Goal: Task Accomplishment & Management: Complete application form

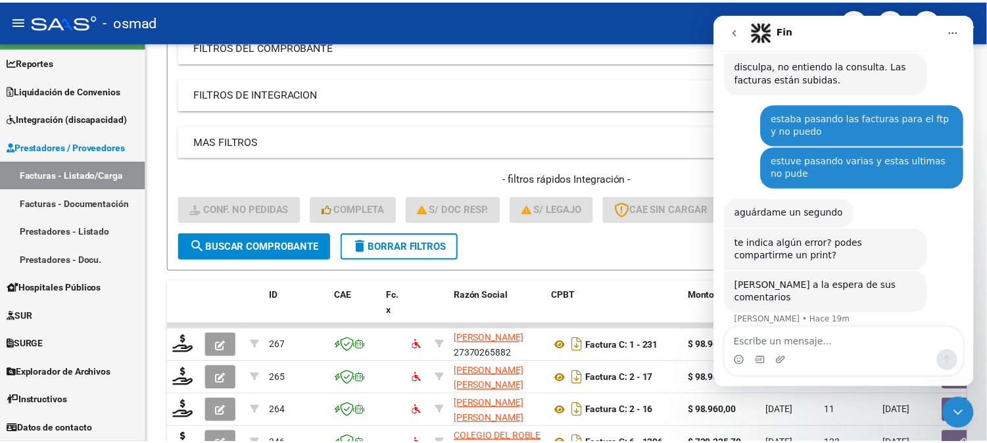
scroll to position [238, 0]
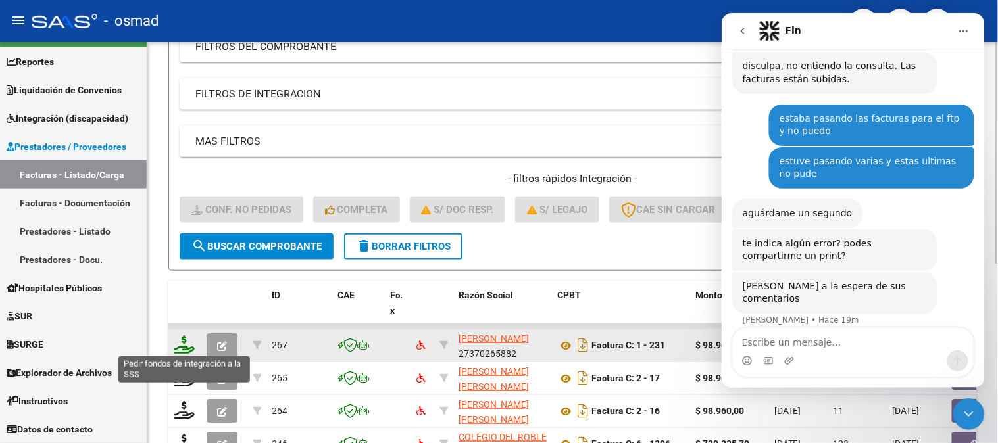
click at [184, 342] on icon at bounding box center [184, 345] width 21 height 18
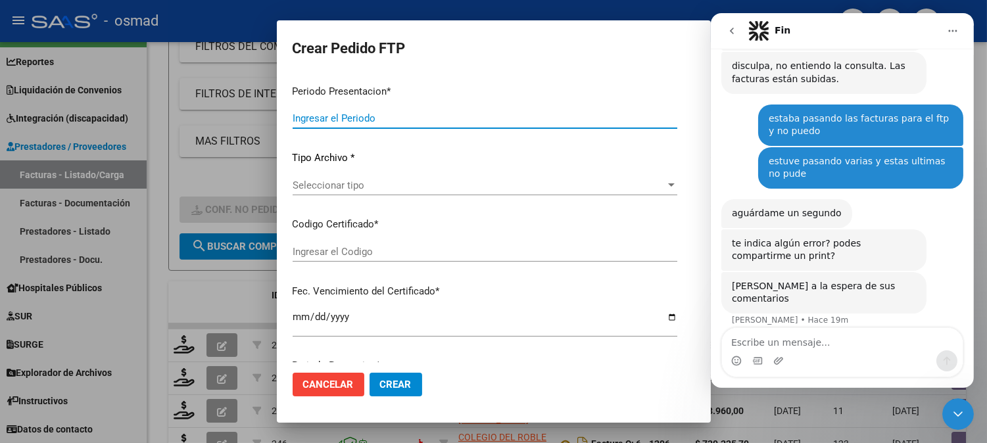
type input "202507"
type input "$ 98.964,88"
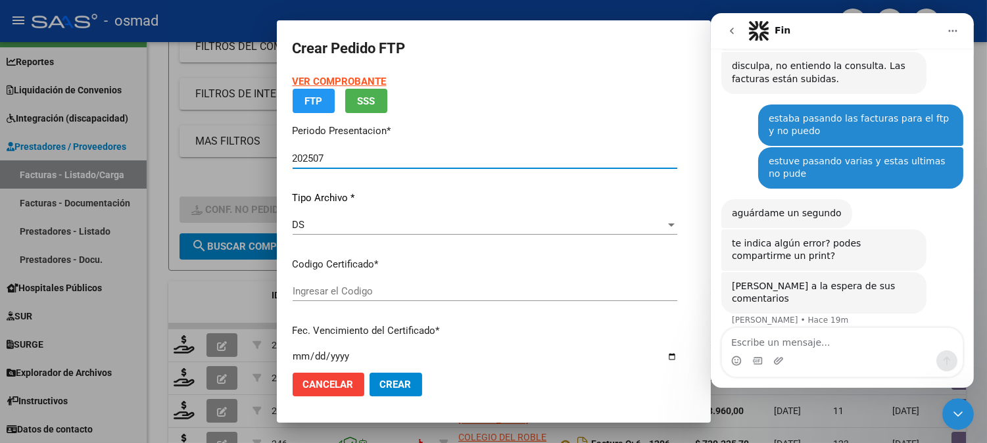
type input "ARG02000577554992024060720290607BS436"
type input "[DATE]"
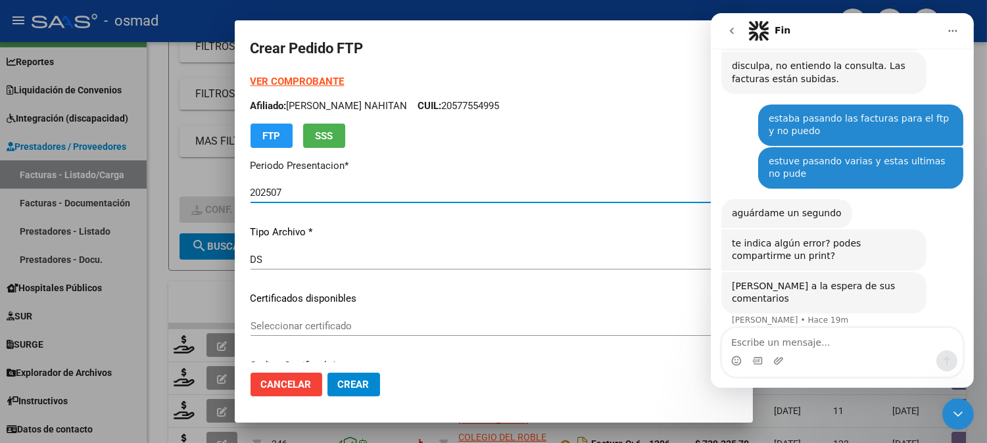
scroll to position [73, 0]
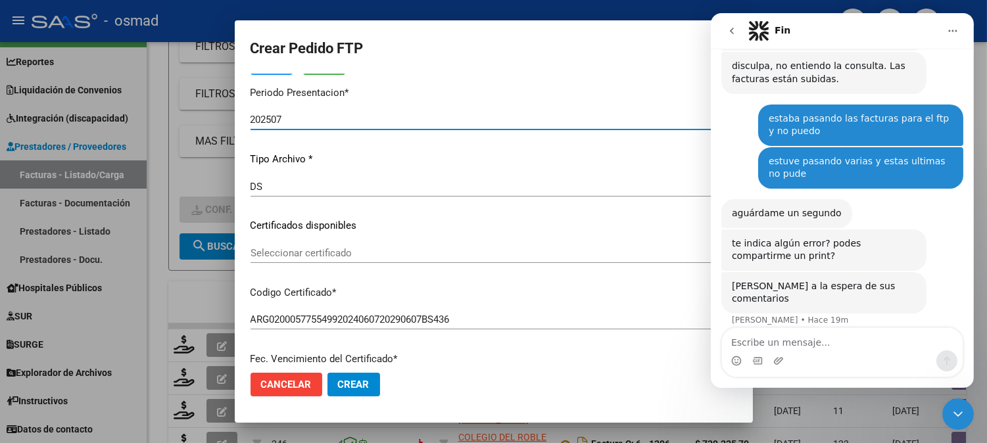
click at [405, 250] on span "Seleccionar certificado" at bounding box center [488, 253] width 475 height 12
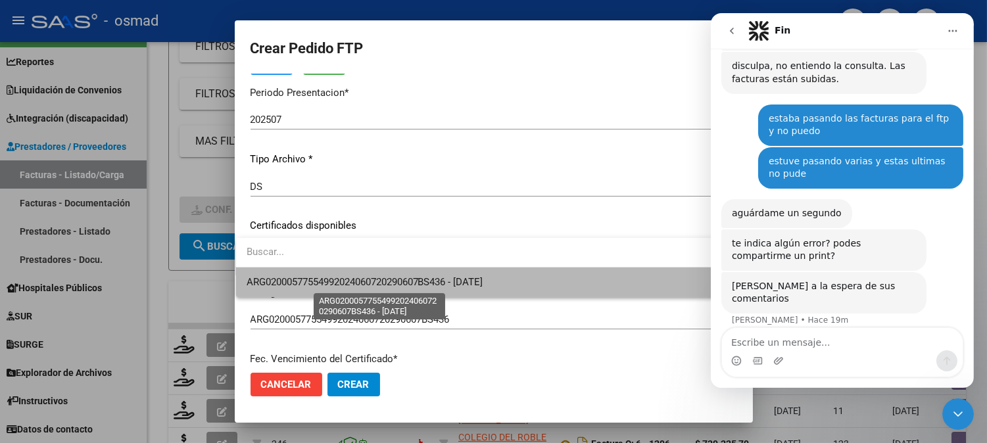
click at [405, 279] on span "ARG02000577554992024060720290607BS436 - [DATE]" at bounding box center [365, 282] width 237 height 12
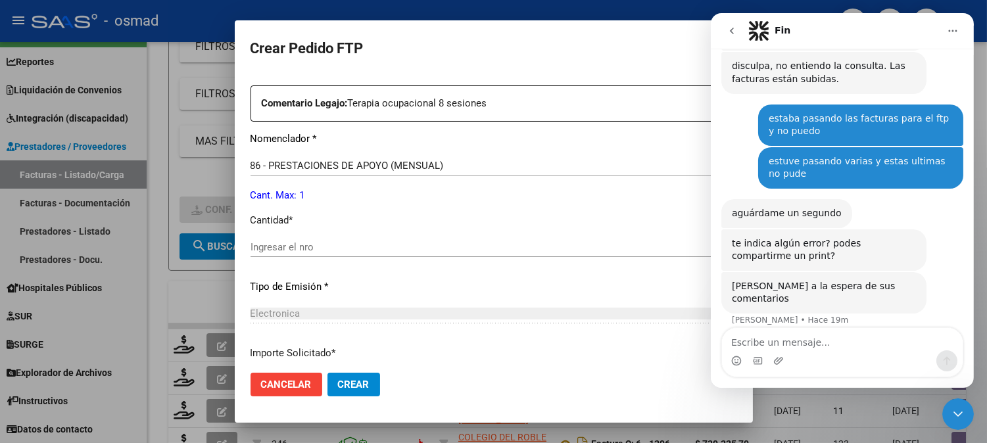
scroll to position [511, 0]
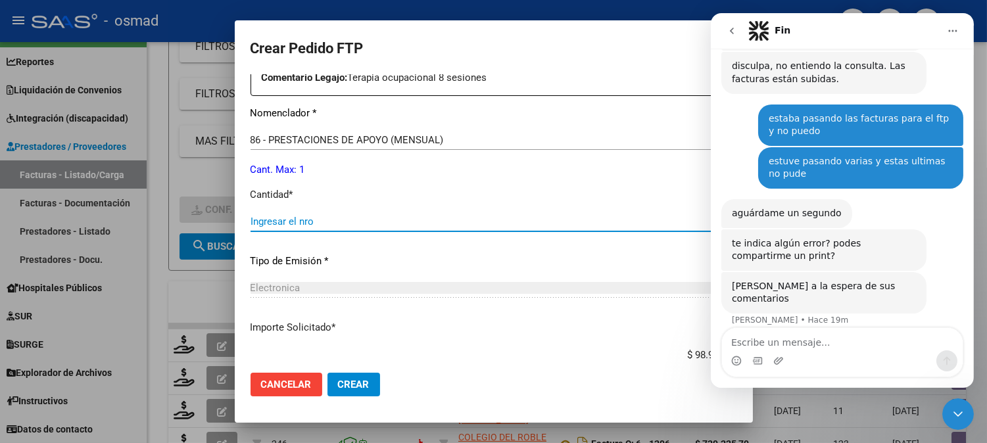
click at [421, 217] on input "Ingresar el nro" at bounding box center [494, 222] width 487 height 12
type input "1"
type input "4"
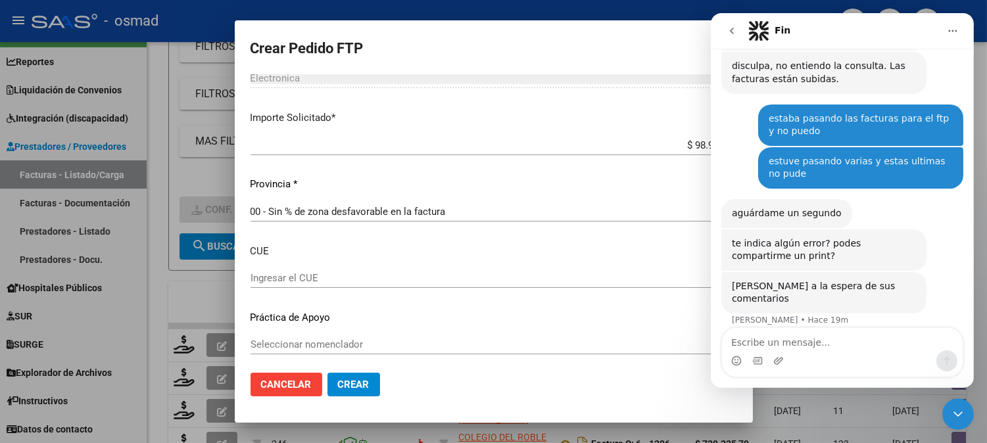
scroll to position [725, 0]
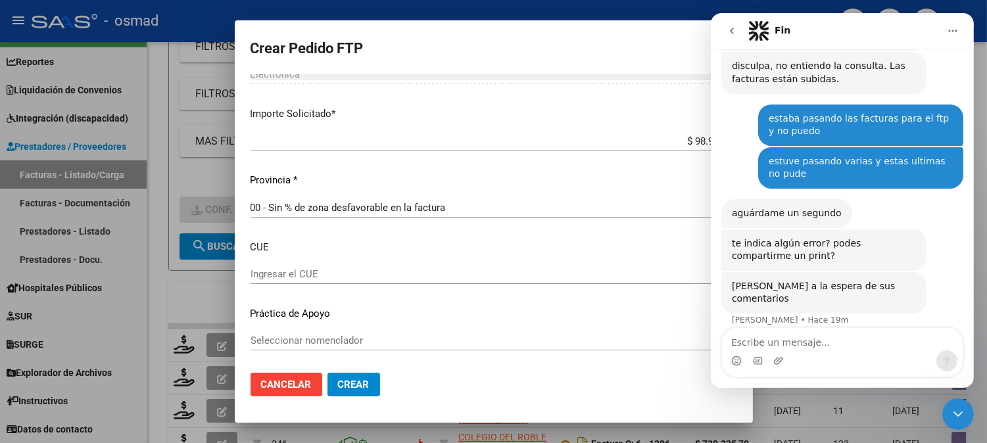
click at [409, 257] on div "Periodo Prestacion * 202507 Ingresar el Periodo Prestacion Comentario Legajo: T…" at bounding box center [494, 72] width 487 height 584
click at [334, 277] on input "Ingresar el CUE" at bounding box center [494, 274] width 487 height 12
type input "061394300"
click at [318, 329] on div "Periodo Prestacion * 202507 Ingresar el Periodo Prestacion Comentario Legajo: T…" at bounding box center [494, 76] width 487 height 592
click at [320, 339] on span "Seleccionar nomenclador" at bounding box center [488, 341] width 475 height 12
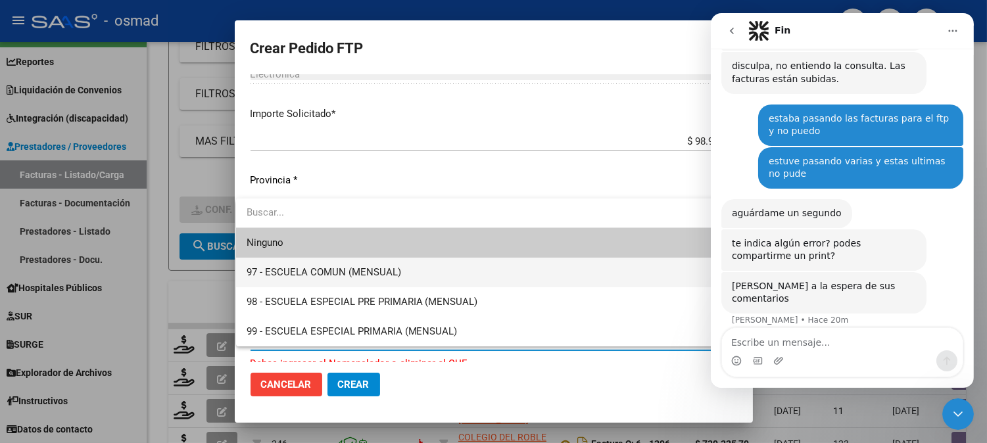
click at [347, 279] on span "97 - ESCUELA COMUN (MENSUAL)" at bounding box center [489, 273] width 484 height 30
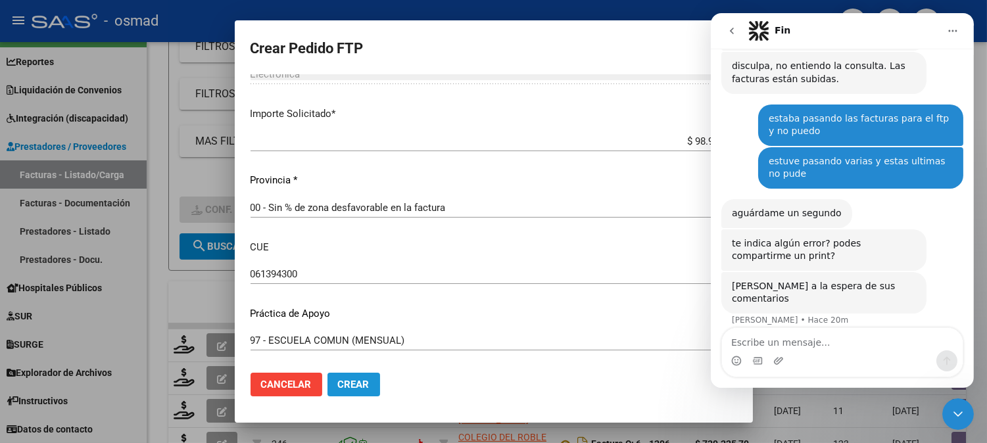
click at [359, 386] on span "Crear" at bounding box center [354, 385] width 32 height 12
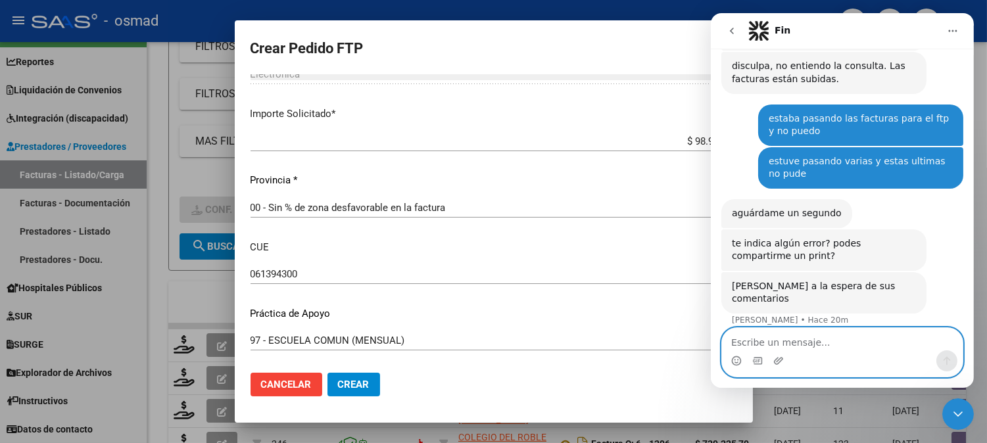
click at [864, 343] on textarea "Escribe un mensaje..." at bounding box center [842, 339] width 241 height 22
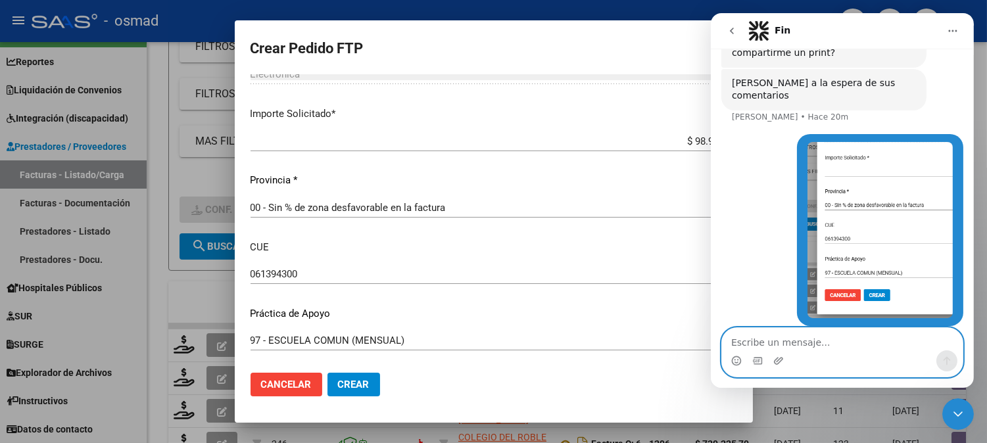
scroll to position [441, 0]
type textarea "k"
type textarea "llegó hasta acá"
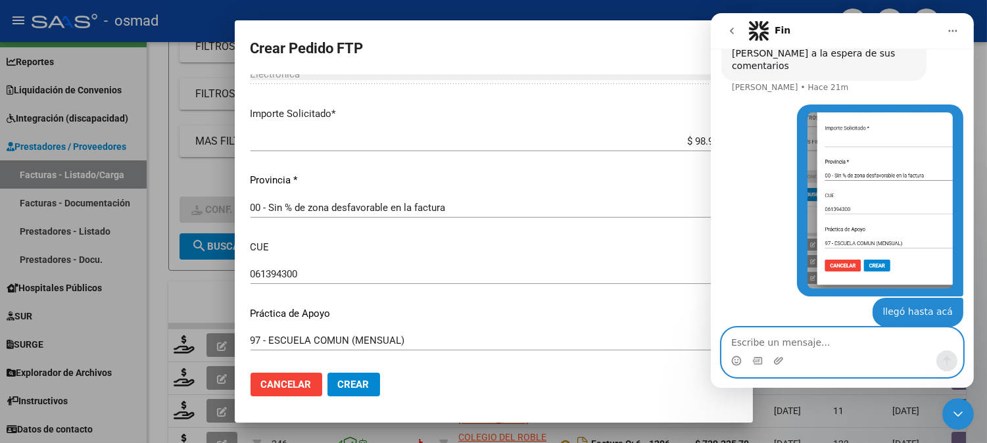
scroll to position [470, 0]
type textarea "t"
type textarea "pongo crear y no lo hace"
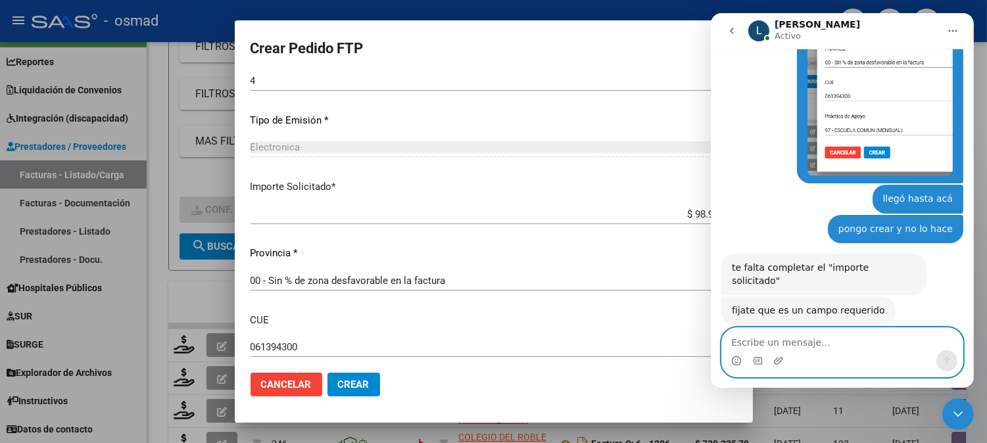
scroll to position [570, 0]
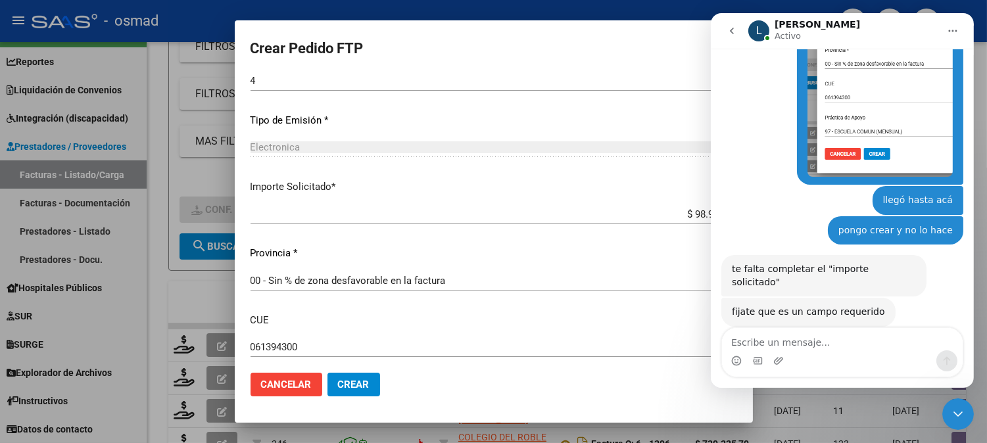
click at [655, 228] on div "$ 98.964,88 Ingresar imp. solicitado" at bounding box center [494, 221] width 487 height 32
click at [655, 216] on input "$ 98.964,88" at bounding box center [494, 215] width 487 height 12
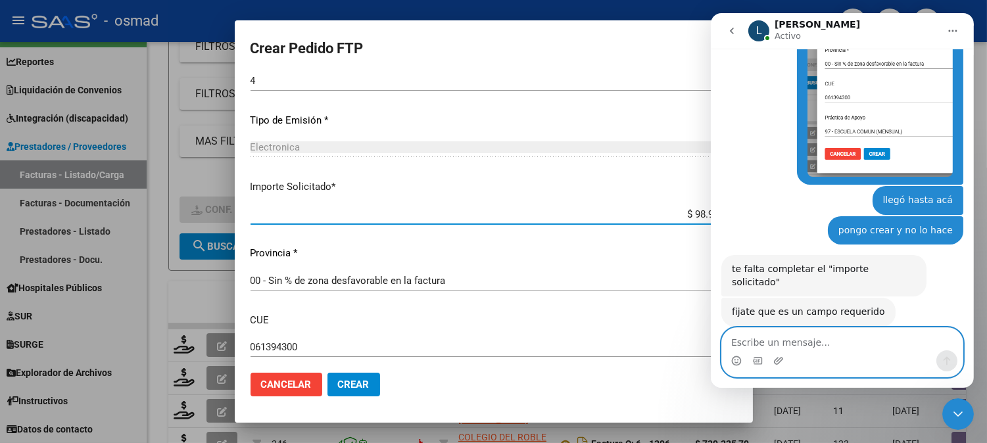
click at [809, 339] on textarea "Escribe un mensaje..." at bounding box center [842, 339] width 241 height 22
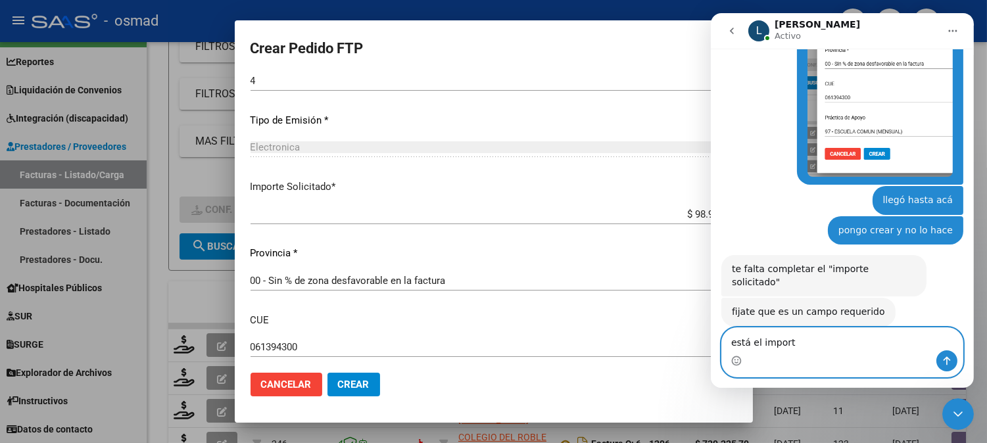
type textarea "está el importe"
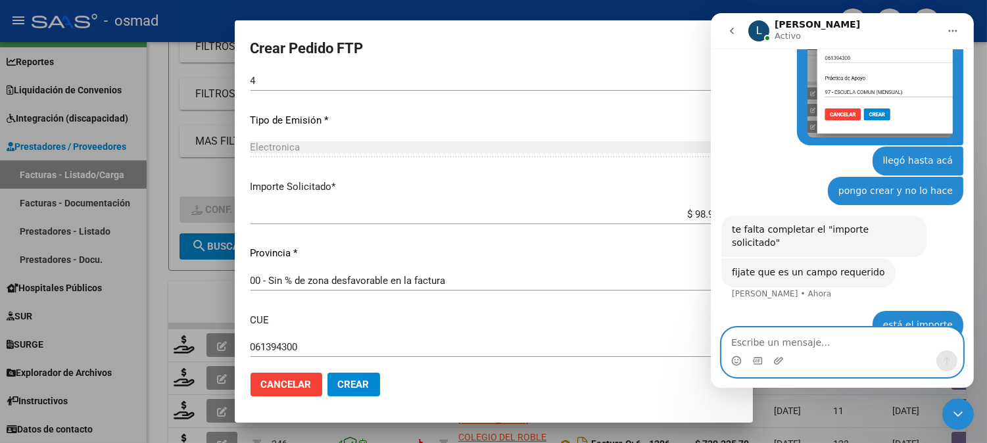
scroll to position [609, 0]
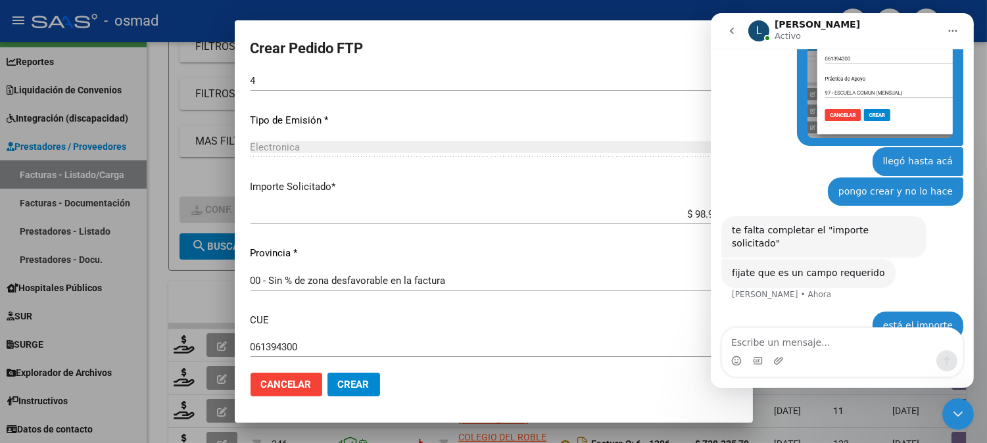
click at [849, 441] on div at bounding box center [493, 221] width 987 height 443
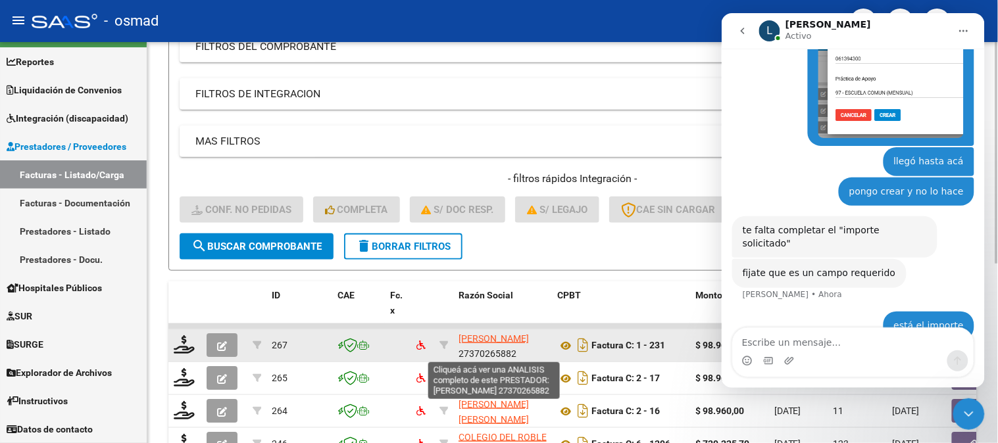
click at [503, 336] on span "[PERSON_NAME]" at bounding box center [494, 339] width 70 height 11
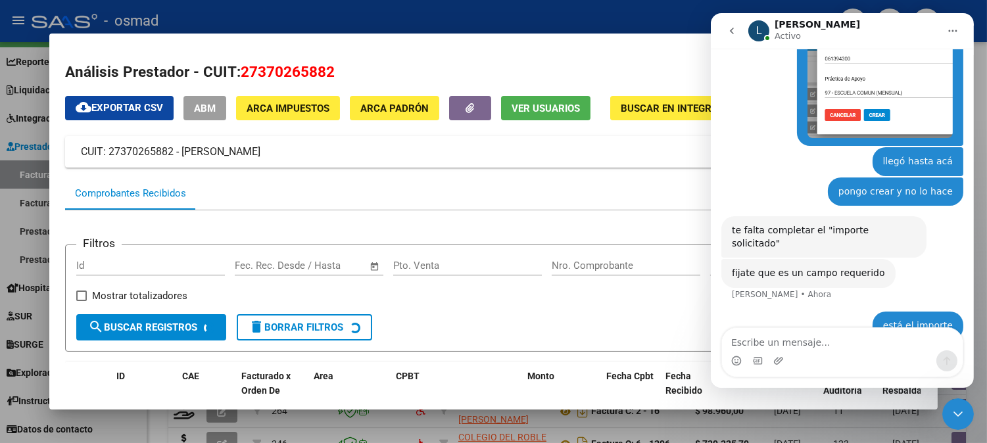
click at [959, 415] on icon "Cerrar Intercom Messenger" at bounding box center [958, 414] width 16 height 16
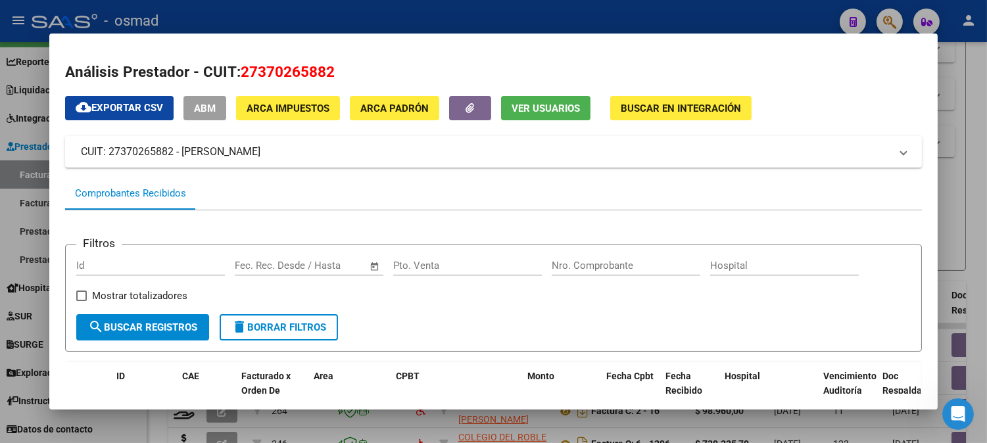
scroll to position [609, 0]
click at [959, 420] on icon "Abrir Intercom Messenger" at bounding box center [958, 414] width 22 height 22
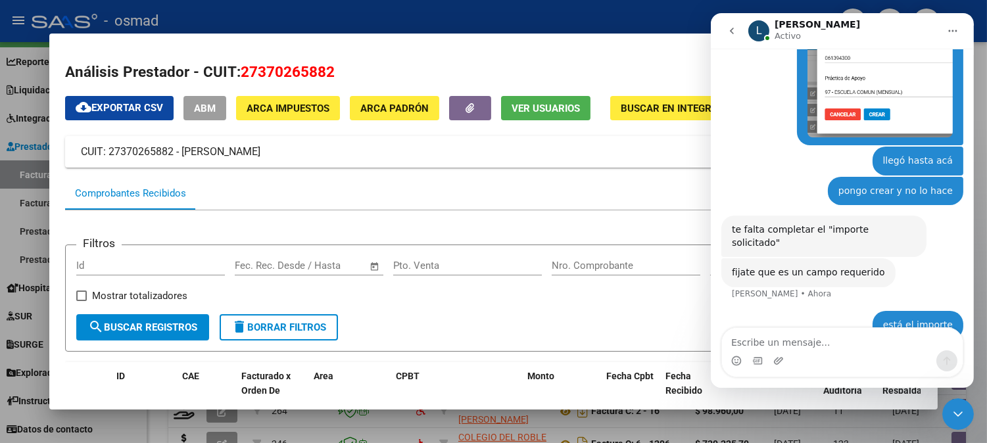
click at [524, 22] on div at bounding box center [493, 221] width 987 height 443
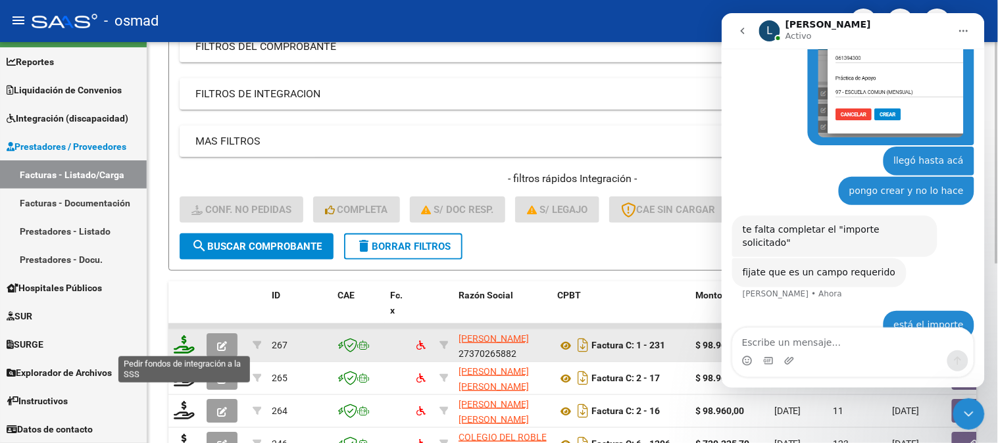
click at [189, 342] on icon at bounding box center [184, 345] width 21 height 18
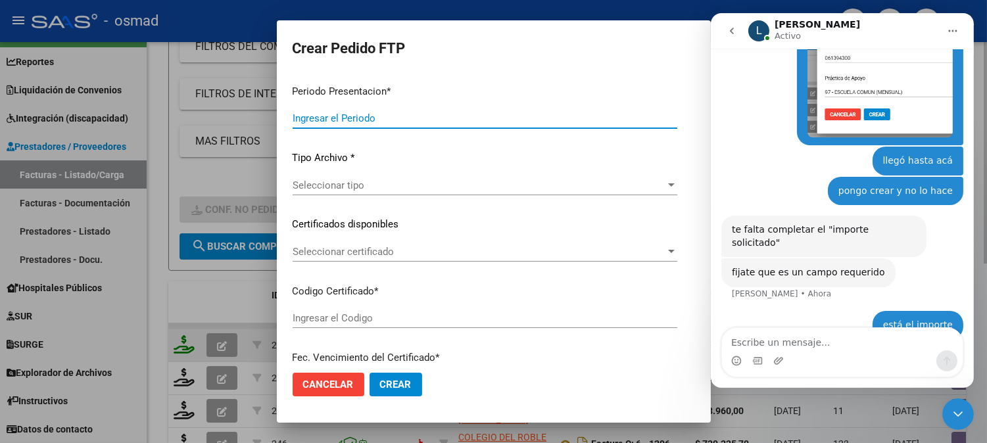
type input "202507"
type input "$ 98.964,88"
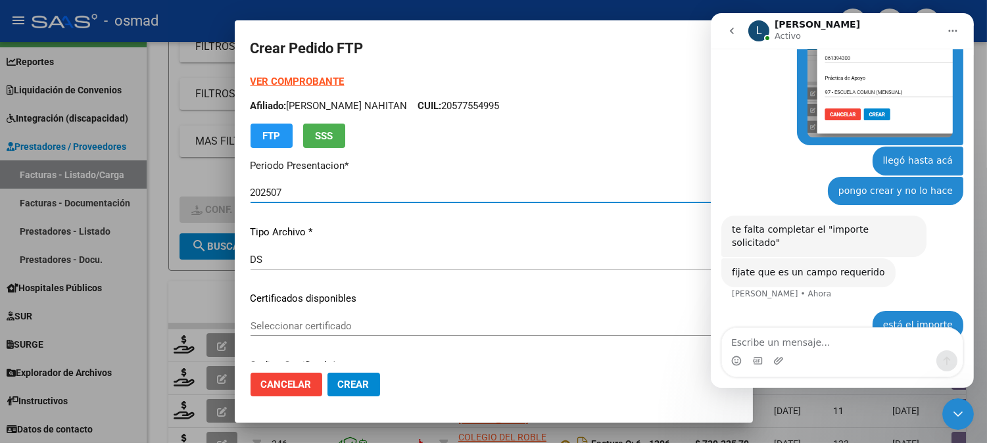
type input "ARG02000577554992024060720290607BS436"
type input "[DATE]"
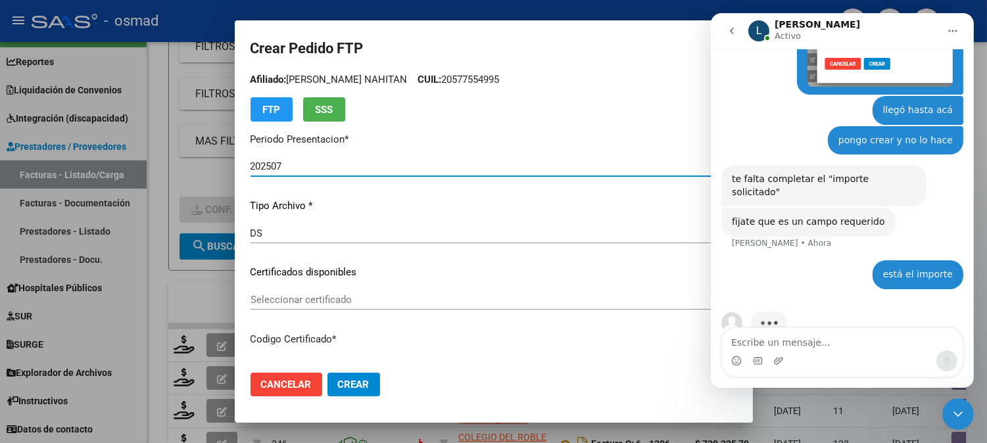
scroll to position [73, 0]
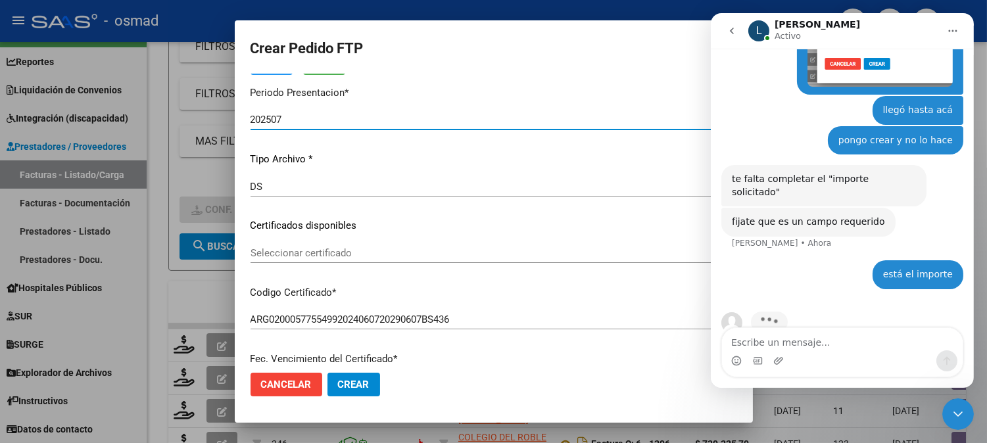
click at [349, 254] on span "Seleccionar certificado" at bounding box center [488, 253] width 475 height 12
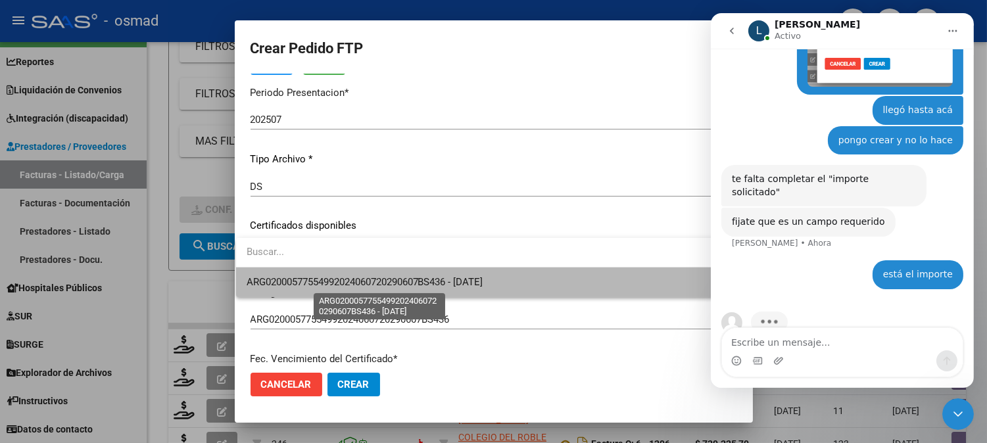
click at [366, 286] on span "ARG02000577554992024060720290607BS436 - [DATE]" at bounding box center [365, 282] width 237 height 12
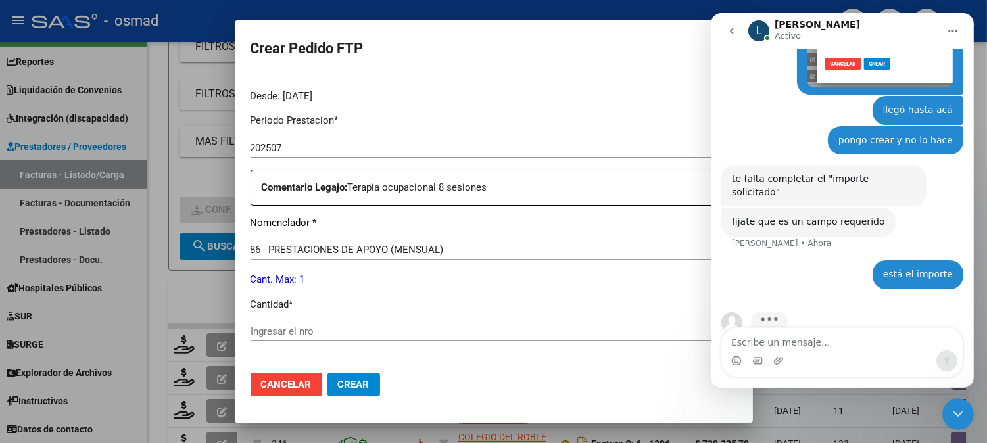
scroll to position [438, 0]
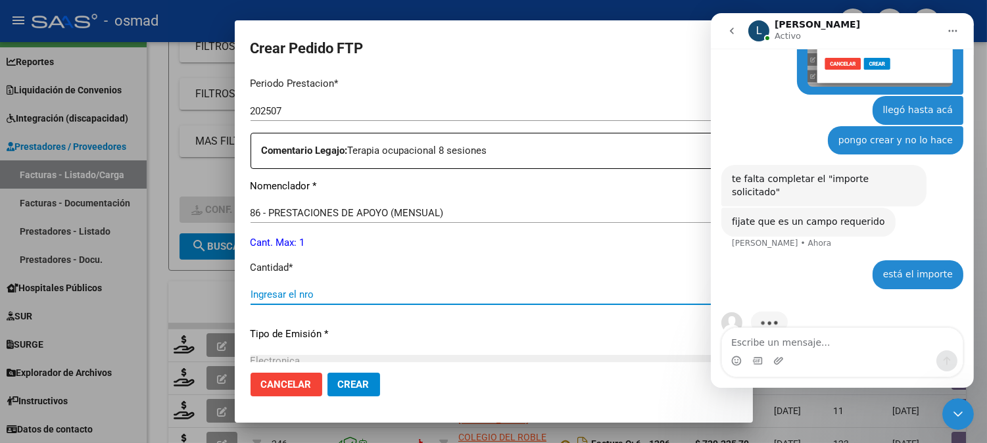
click at [400, 300] on input "Ingresar el nro" at bounding box center [494, 295] width 487 height 12
type input "4"
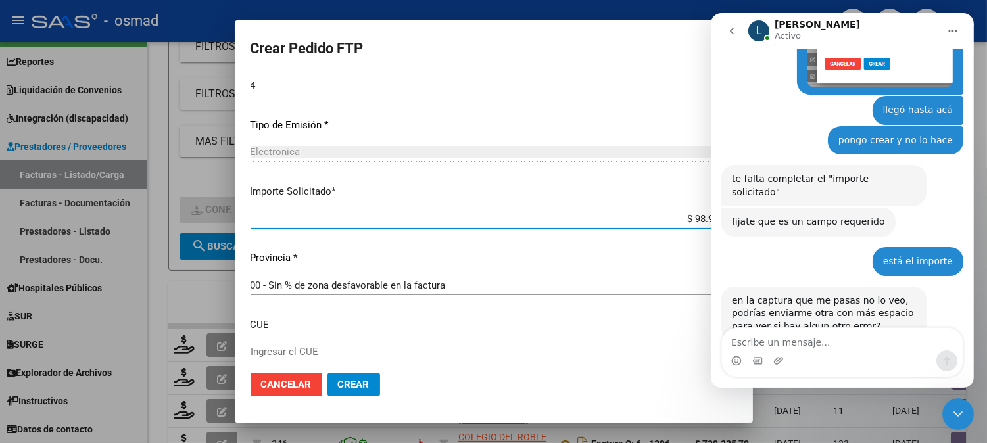
scroll to position [674, 0]
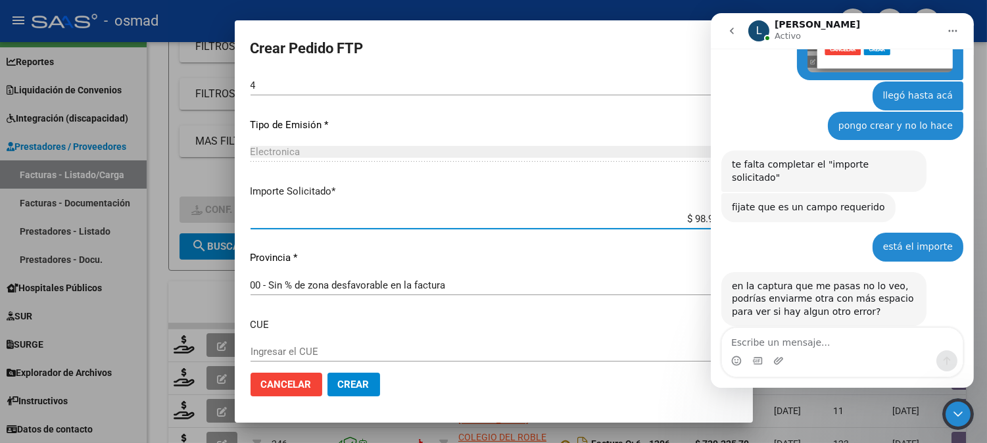
click at [960, 414] on icon "Cerrar Intercom Messenger" at bounding box center [958, 414] width 16 height 16
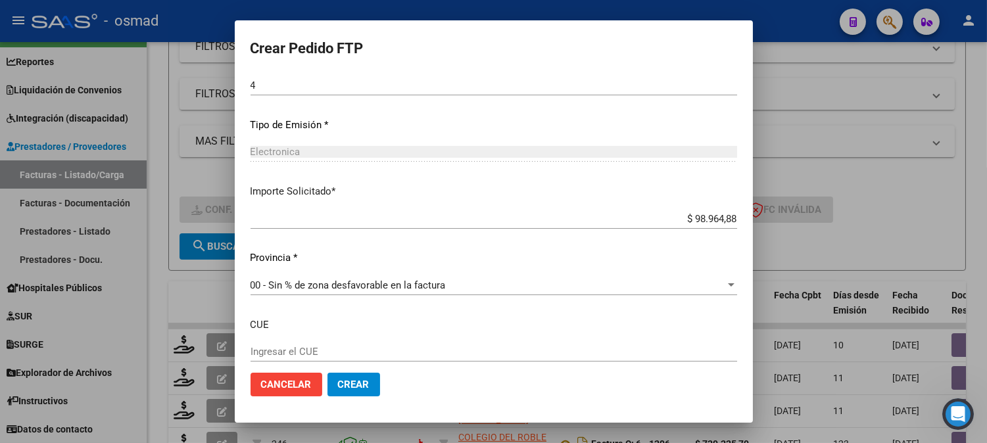
click at [955, 416] on icon "Abrir Intercom Messenger" at bounding box center [957, 414] width 9 height 11
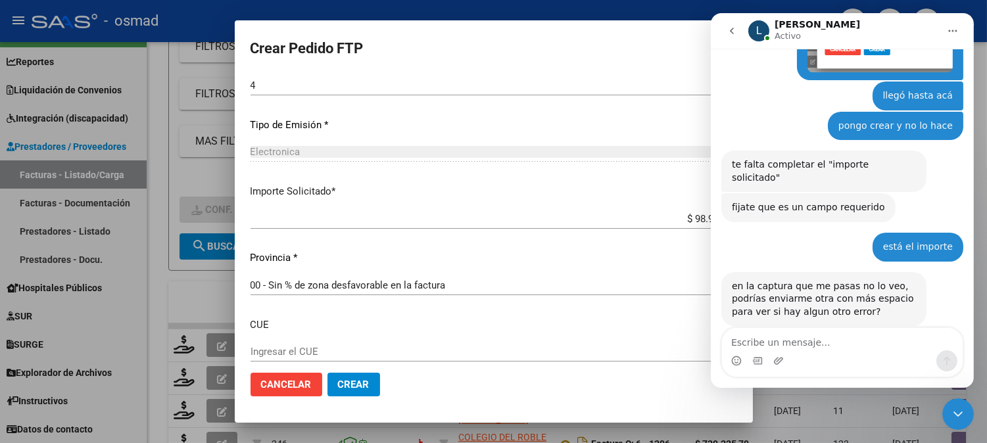
click at [828, 344] on textarea "Escribe un mensaje..." at bounding box center [842, 339] width 241 height 22
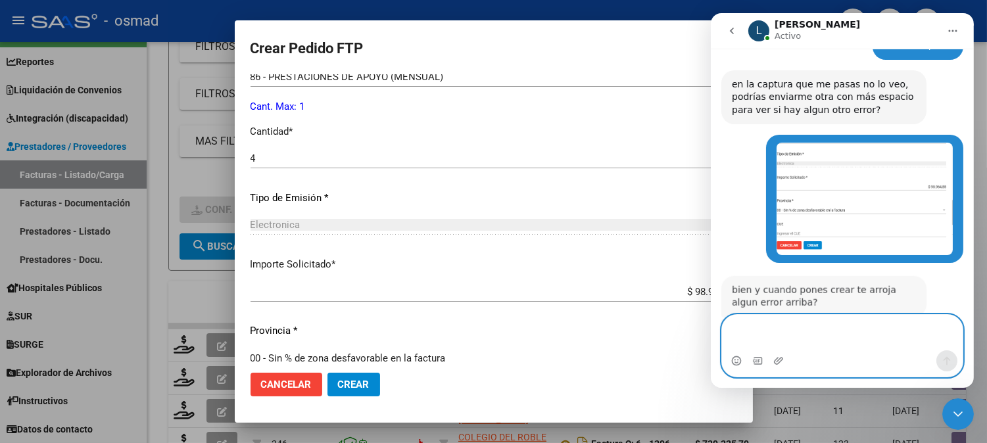
scroll to position [908, 0]
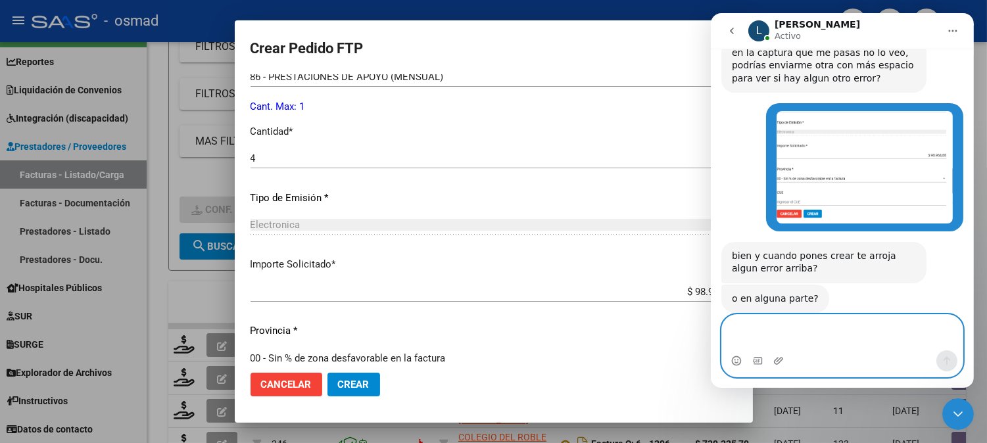
click at [836, 333] on textarea "Escribe un mensaje..." at bounding box center [842, 333] width 241 height 36
type textarea "no"
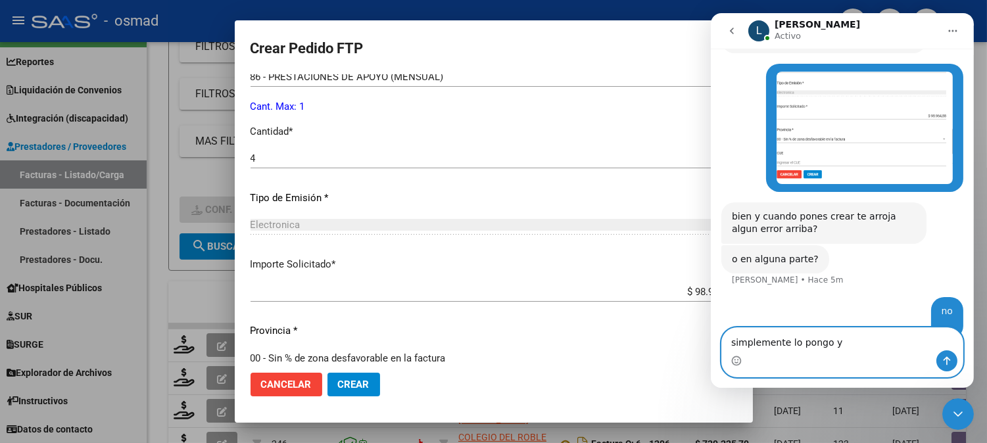
scroll to position [946, 0]
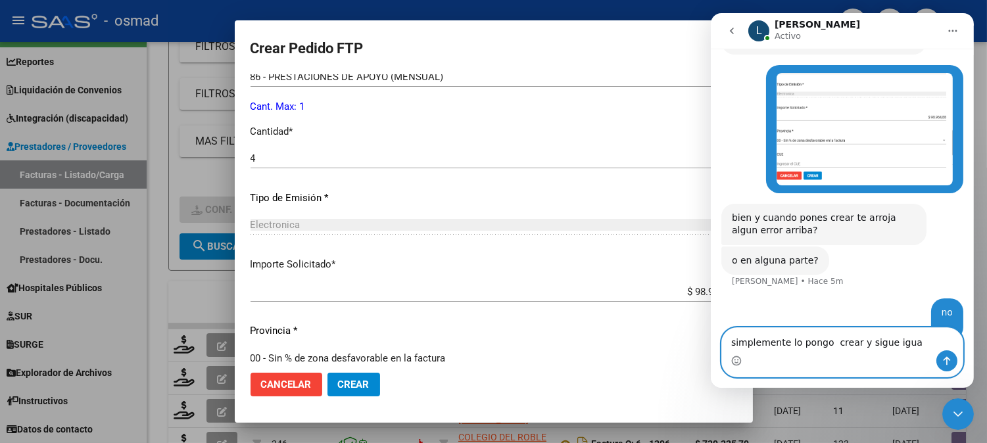
type textarea "simplemente lo pongo crear y sigue igual"
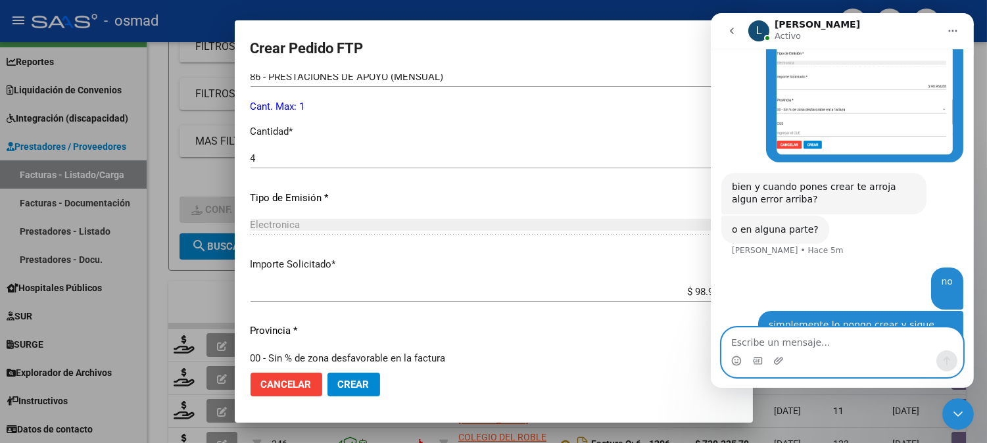
scroll to position [976, 0]
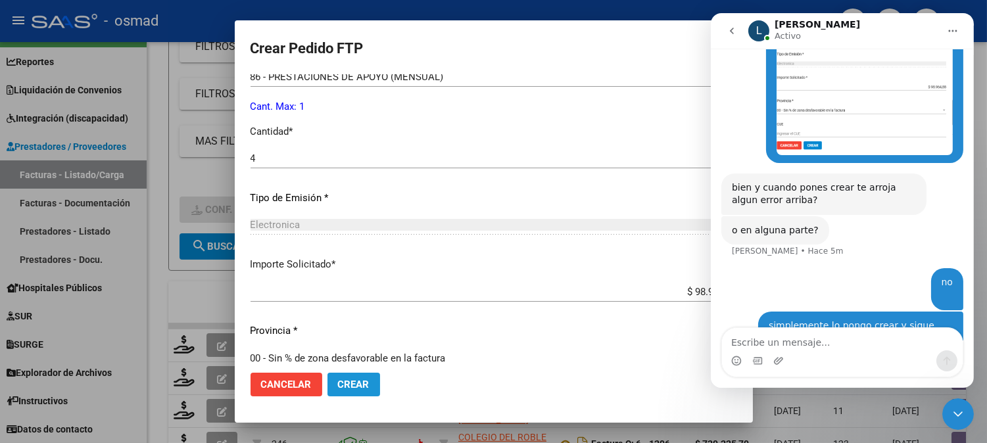
click at [355, 388] on span "Crear" at bounding box center [354, 385] width 32 height 12
click at [356, 390] on span "Crear" at bounding box center [354, 385] width 32 height 12
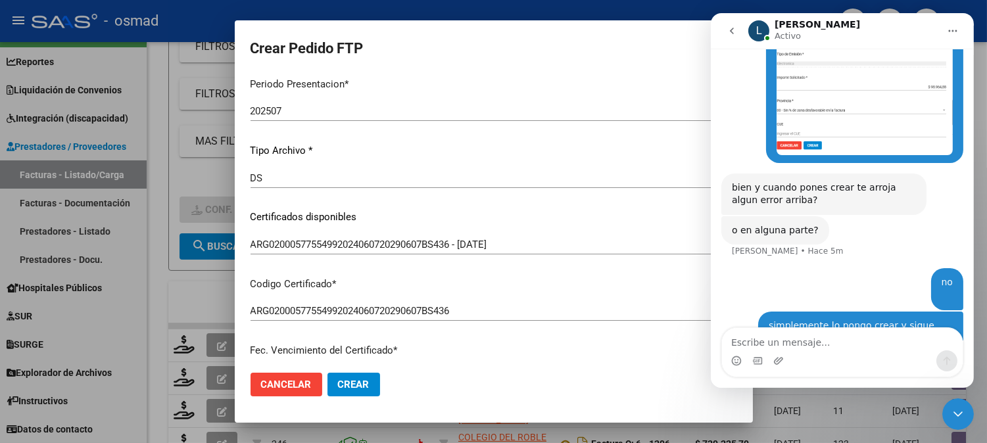
scroll to position [62, 0]
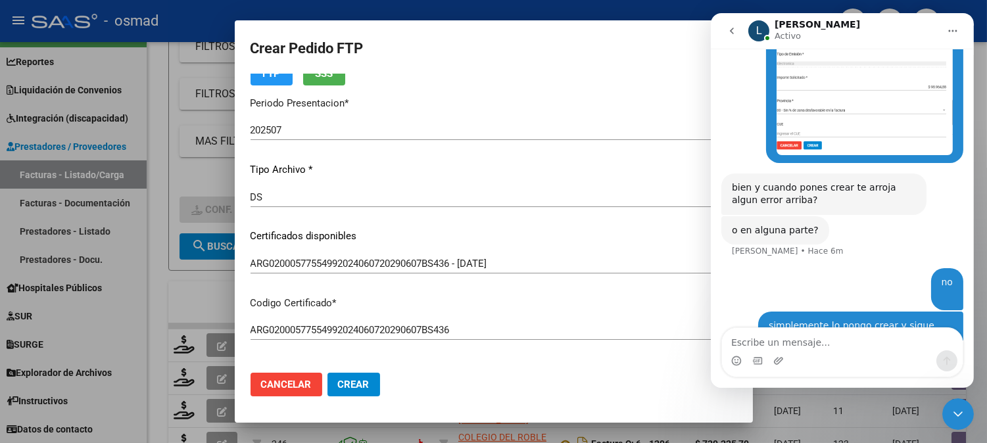
click at [446, 362] on p "Fec. Vencimiento del Certificado *" at bounding box center [494, 369] width 487 height 15
click at [362, 391] on button "Crear" at bounding box center [354, 385] width 53 height 24
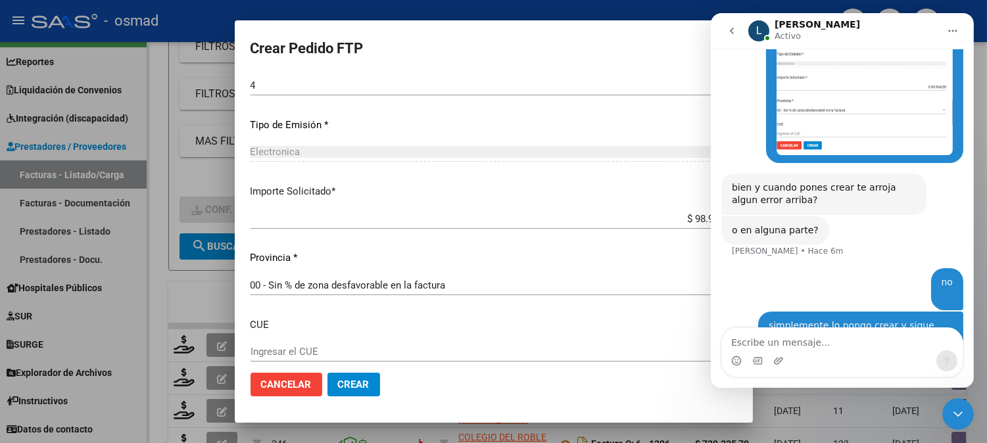
scroll to position [725, 0]
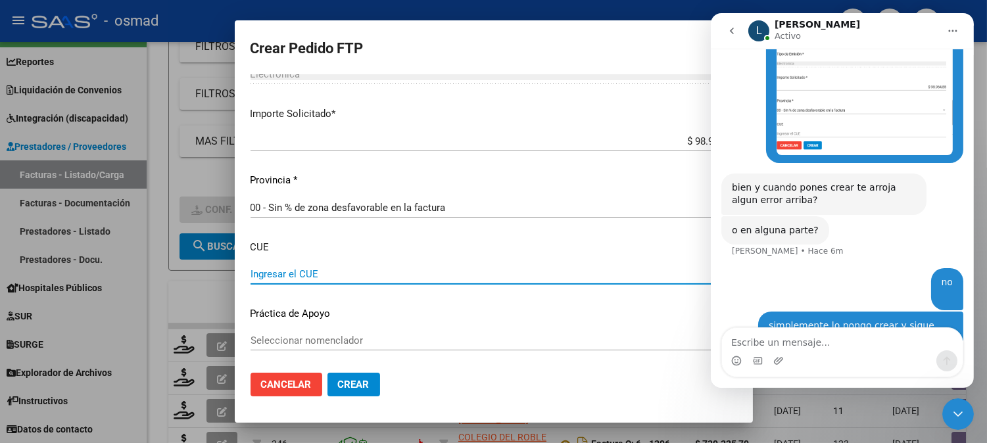
click at [329, 277] on input "Ingresar el CUE" at bounding box center [494, 274] width 487 height 12
type input "061394300"
click at [328, 343] on span "Seleccionar nomenclador" at bounding box center [488, 341] width 475 height 12
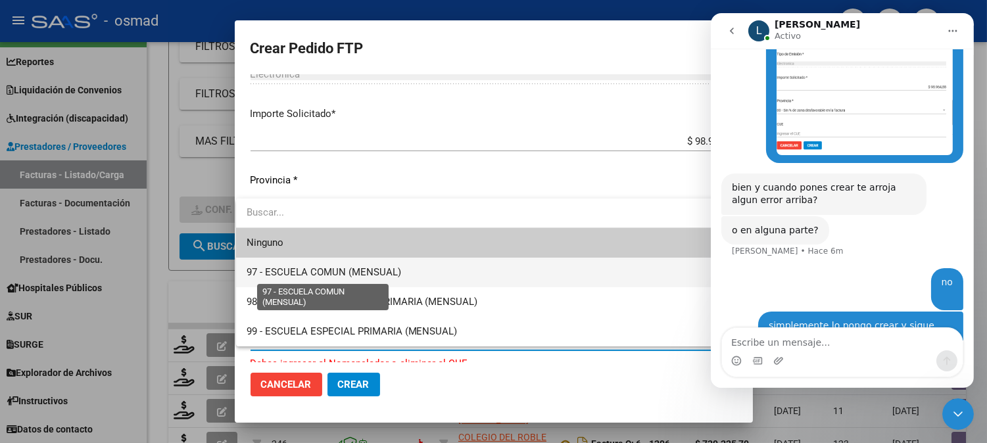
click at [365, 271] on span "97 - ESCUELA COMUN (MENSUAL)" at bounding box center [324, 272] width 155 height 12
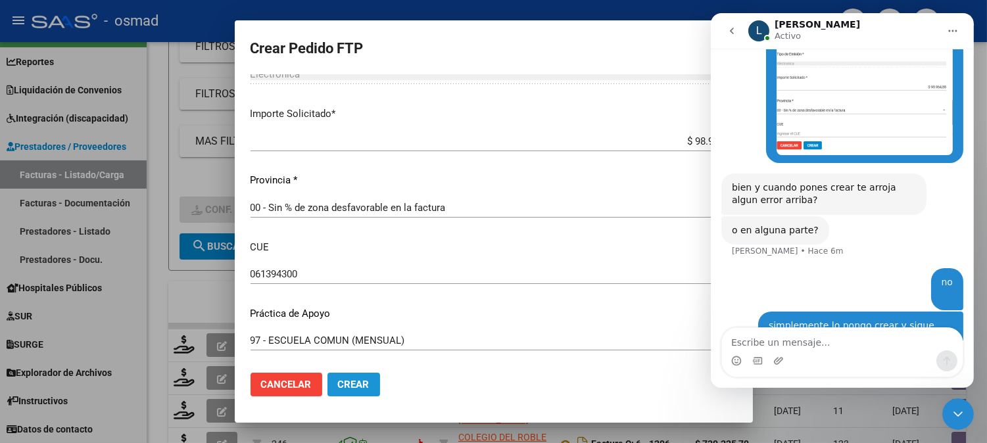
click at [356, 380] on button "Crear" at bounding box center [354, 385] width 53 height 24
click at [356, 380] on span "Crear" at bounding box center [354, 385] width 32 height 12
click at [369, 380] on button "Crear" at bounding box center [354, 385] width 53 height 24
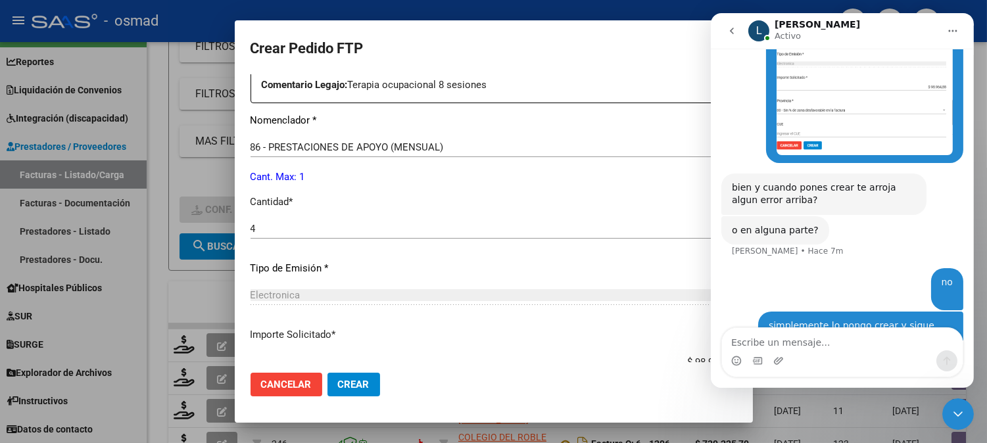
scroll to position [511, 0]
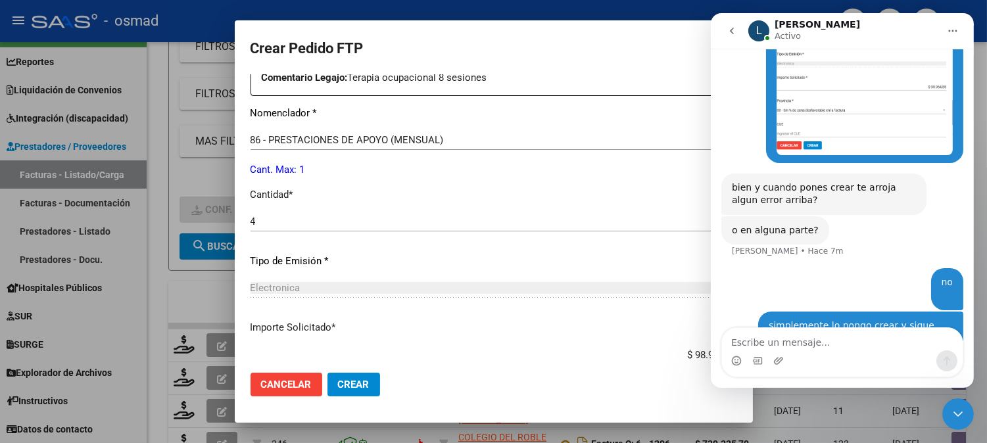
click at [492, 287] on div "Electronica" at bounding box center [494, 288] width 487 height 12
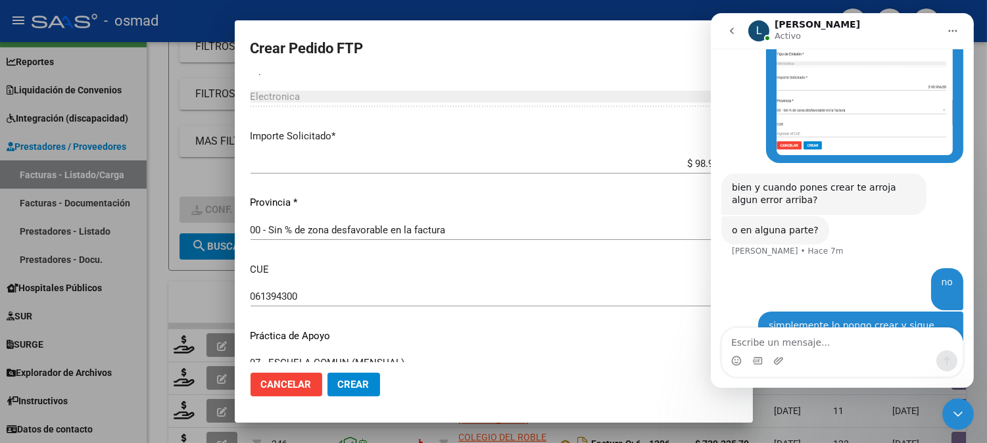
scroll to position [725, 0]
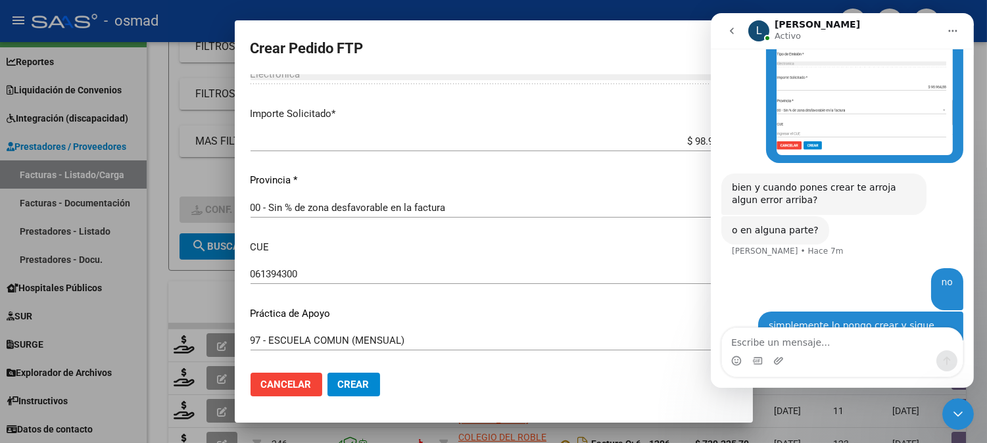
drag, startPoint x: 376, startPoint y: 378, endPoint x: 366, endPoint y: 388, distance: 14.0
click at [376, 380] on mat-dialog-actions "Cancelar Crear" at bounding box center [494, 384] width 487 height 45
click at [366, 389] on button "Crear" at bounding box center [354, 385] width 53 height 24
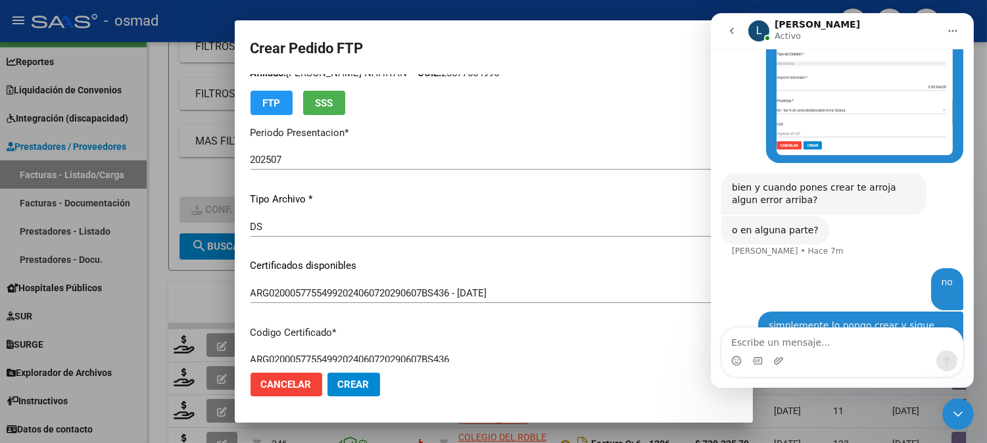
scroll to position [0, 0]
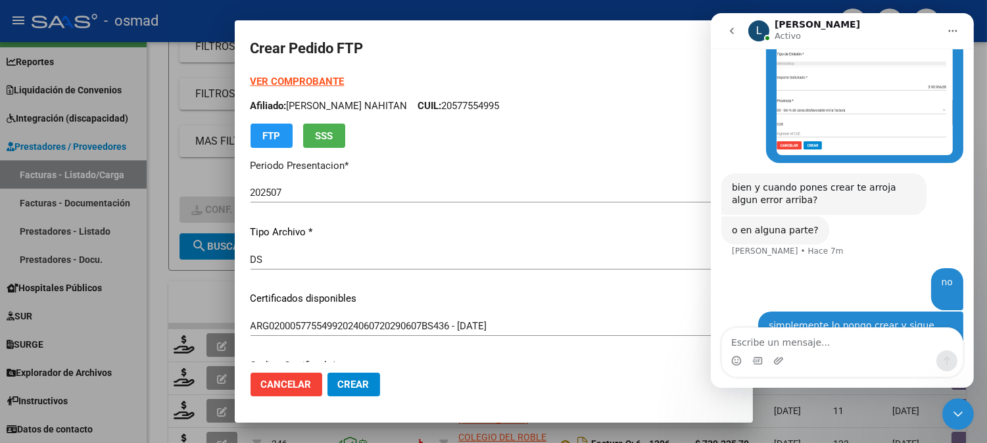
drag, startPoint x: 834, startPoint y: 351, endPoint x: 829, endPoint y: 362, distance: 12.7
click at [834, 355] on div "Intercom Messenger" at bounding box center [842, 361] width 241 height 21
click at [857, 351] on div "Intercom Messenger" at bounding box center [842, 361] width 241 height 21
drag, startPoint x: 817, startPoint y: 336, endPoint x: 820, endPoint y: 345, distance: 9.8
click at [816, 338] on textarea "Escribe un mensaje..." at bounding box center [842, 339] width 241 height 22
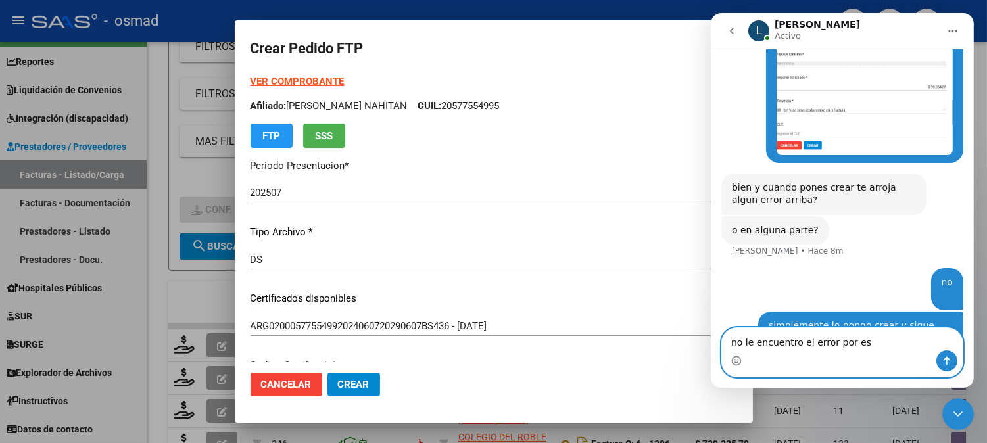
type textarea "no le encuentro el error por eso"
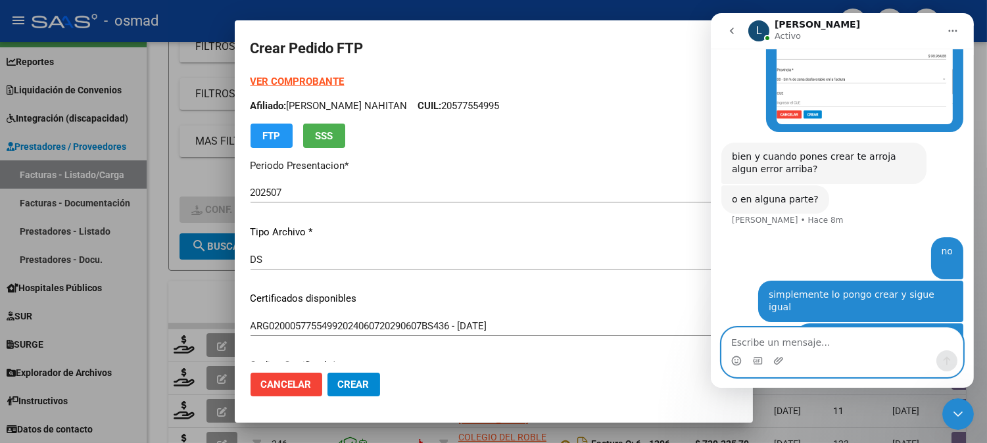
scroll to position [1007, 0]
click at [866, 330] on textarea "Escribe un mensaje..." at bounding box center [842, 339] width 241 height 22
click at [780, 344] on textarea "Escribe un mensaje..." at bounding box center [842, 339] width 241 height 22
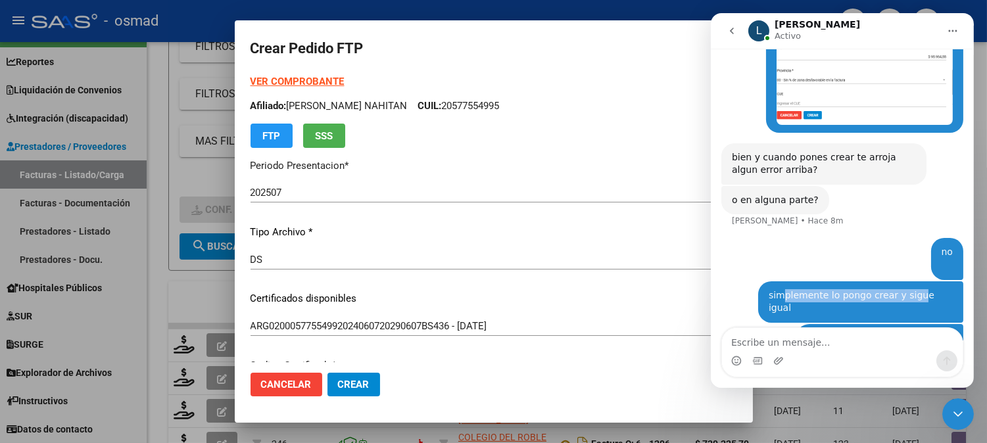
drag, startPoint x: 789, startPoint y: 264, endPoint x: 918, endPoint y: 276, distance: 128.8
click at [918, 282] on div "simplemente lo pongo crear y sigue igual [PERSON_NAME] • Hace 2m" at bounding box center [860, 302] width 205 height 41
drag, startPoint x: 877, startPoint y: 297, endPoint x: 832, endPoint y: 291, distance: 45.2
click at [867, 332] on div "no le encuentro el error por eso" at bounding box center [880, 338] width 146 height 13
drag, startPoint x: 812, startPoint y: 293, endPoint x: 876, endPoint y: 334, distance: 74.8
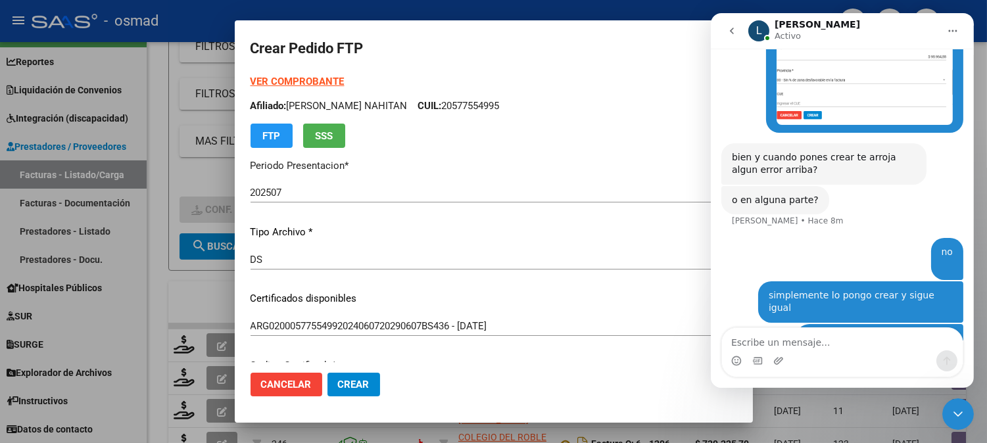
click at [891, 324] on div "no le encuentro el error por eso [PERSON_NAME][GEOGRAPHIC_DATA]" at bounding box center [879, 338] width 167 height 29
click at [828, 372] on div "Intercom Messenger" at bounding box center [842, 352] width 241 height 49
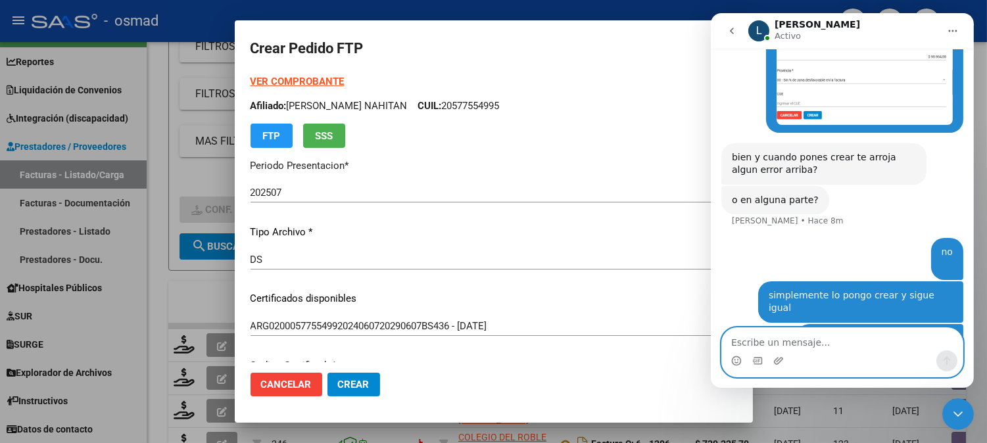
click at [836, 343] on textarea "Escribe un mensaje..." at bounding box center [842, 339] width 241 height 22
click at [772, 341] on textarea "Escribe un mensaje..." at bounding box center [842, 339] width 241 height 22
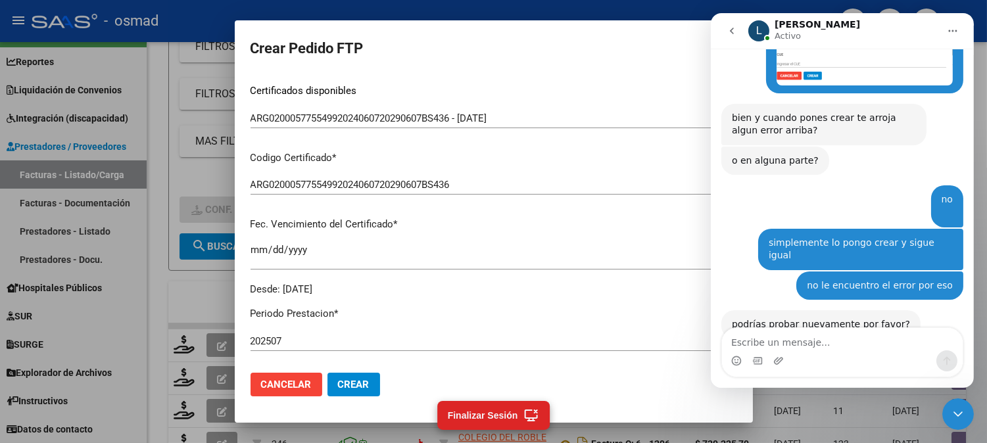
scroll to position [214, 0]
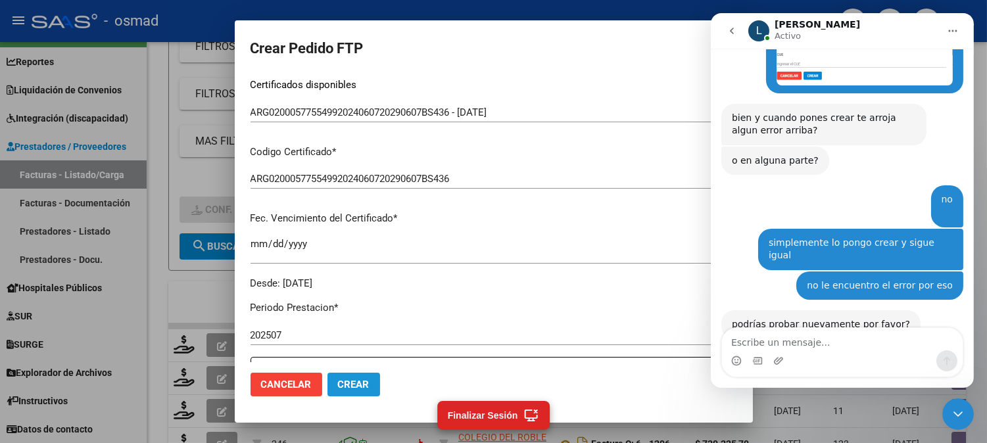
click at [362, 384] on span "Crear" at bounding box center [354, 385] width 32 height 12
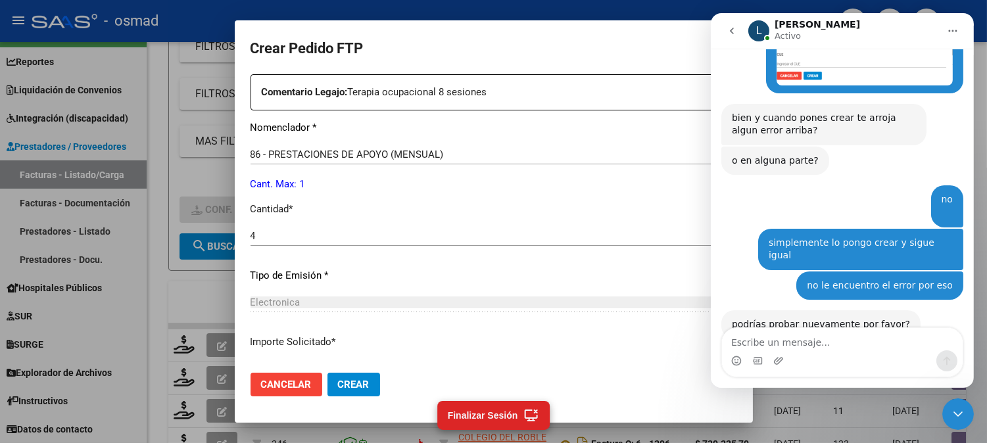
scroll to position [725, 0]
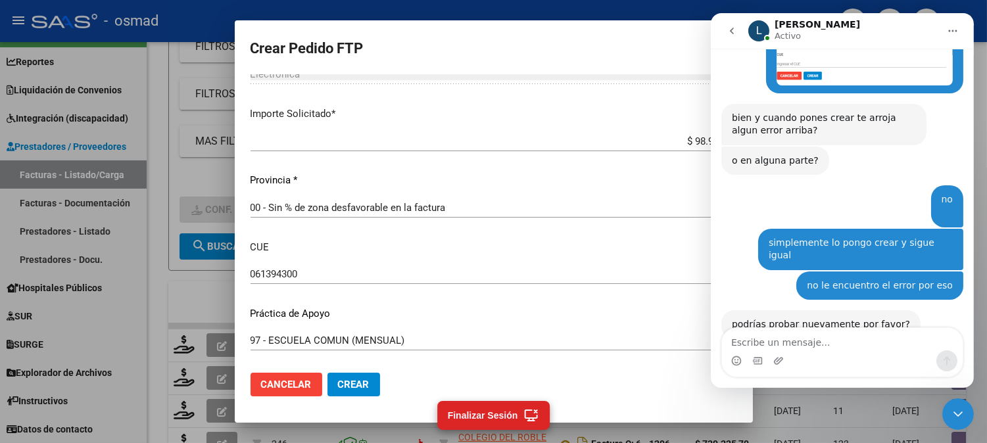
click at [355, 383] on span "Crear" at bounding box center [354, 385] width 32 height 12
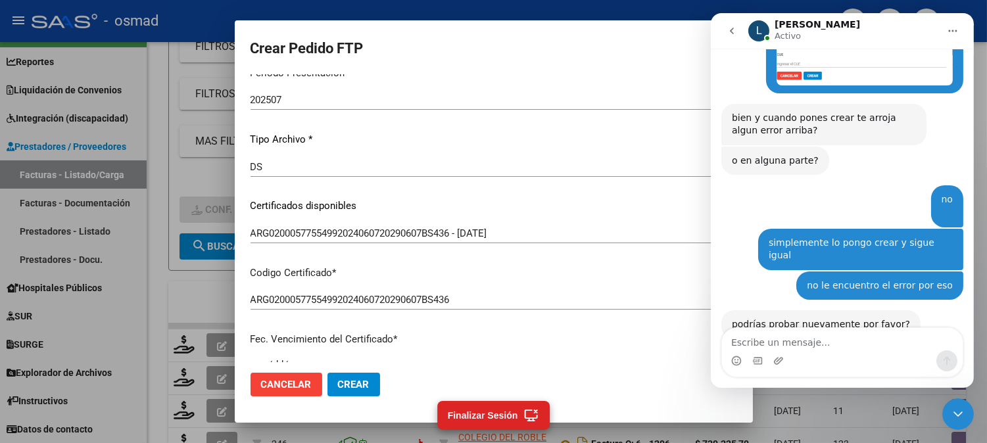
scroll to position [67, 0]
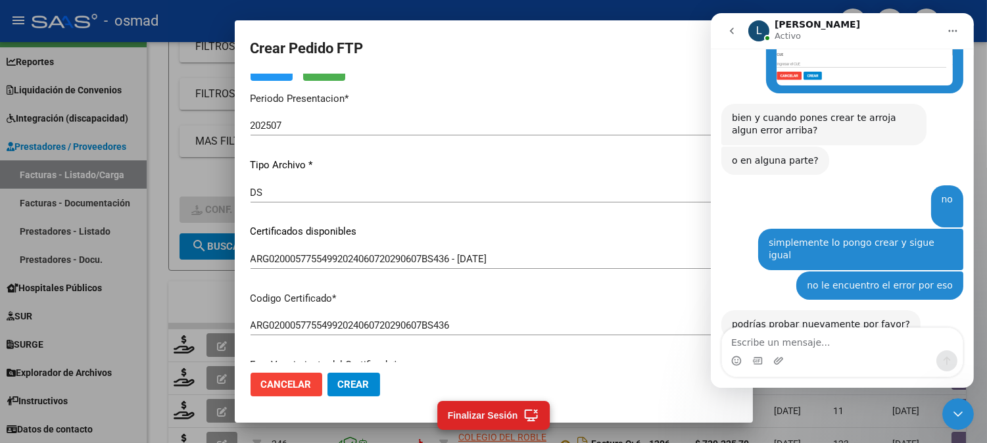
click at [188, 180] on div at bounding box center [493, 221] width 987 height 443
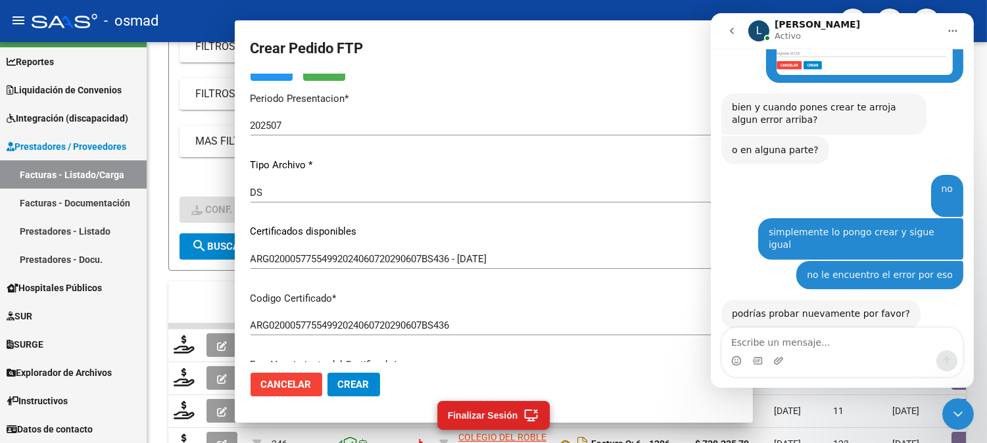
scroll to position [1097, 0]
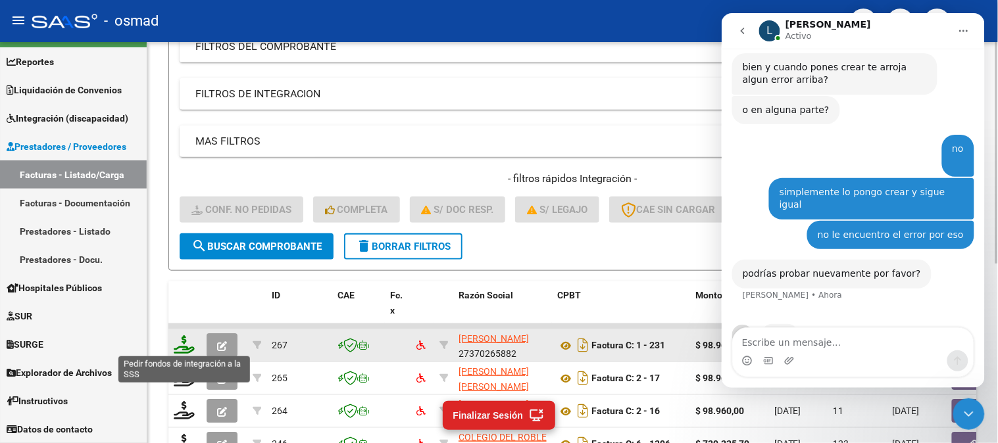
click at [186, 343] on icon at bounding box center [184, 345] width 21 height 18
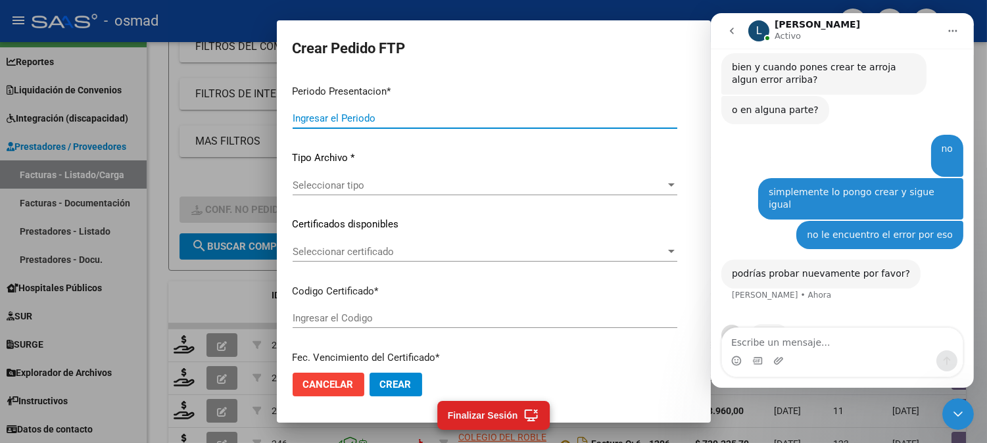
click at [522, 119] on input "Ingresar el Periodo" at bounding box center [485, 118] width 385 height 12
type input "202507"
type input "$ 98.964,88"
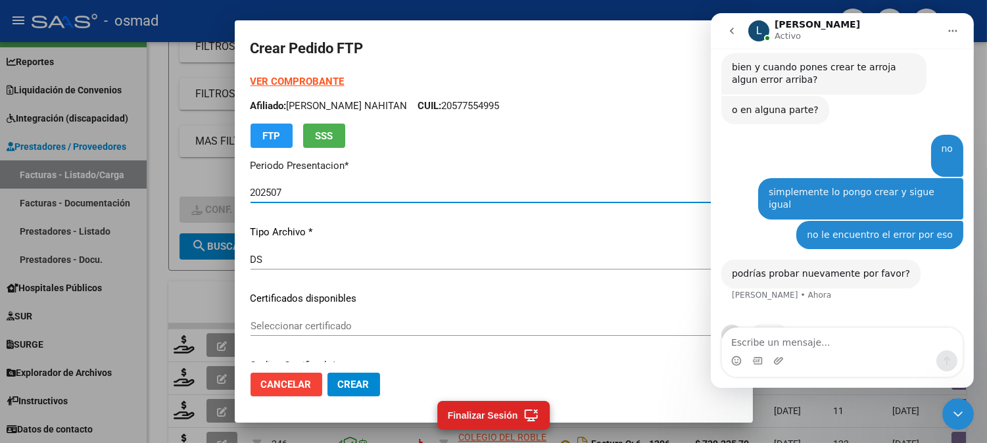
type input "ARG02000577554992024060720290607BS436"
type input "[DATE]"
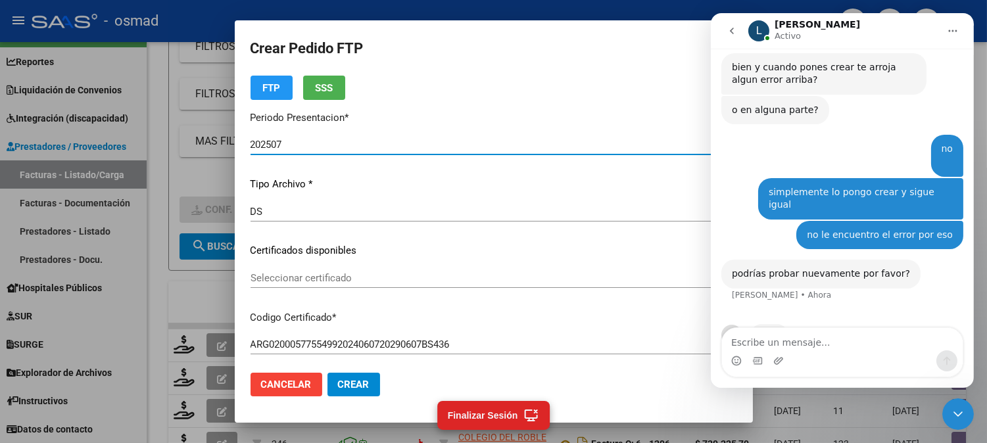
scroll to position [73, 0]
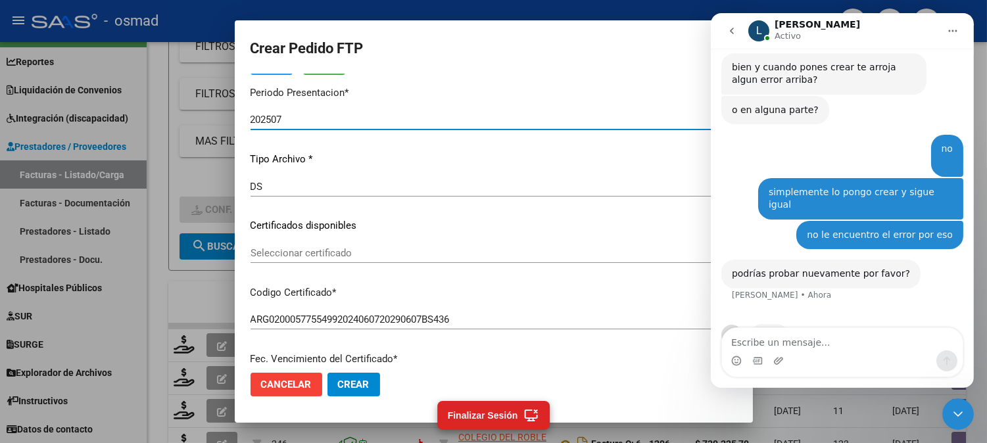
click at [364, 248] on span "Seleccionar certificado" at bounding box center [488, 253] width 475 height 12
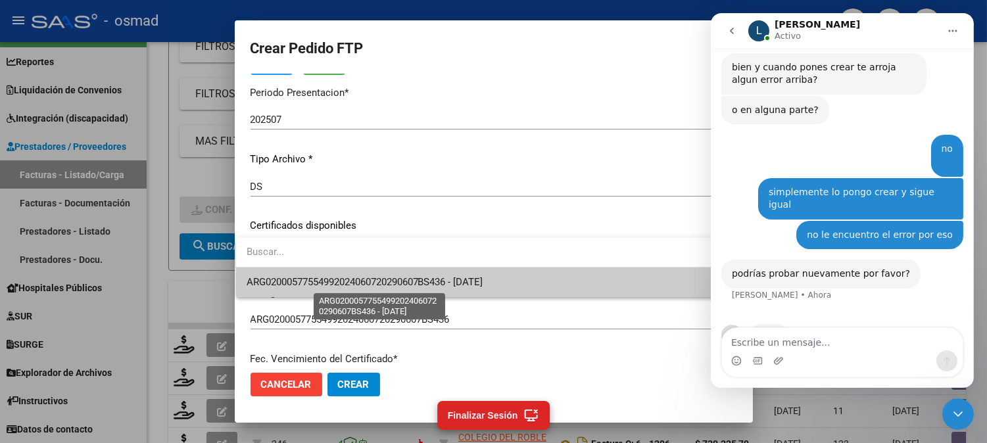
click at [379, 280] on span "ARG02000577554992024060720290607BS436 - [DATE]" at bounding box center [365, 282] width 237 height 12
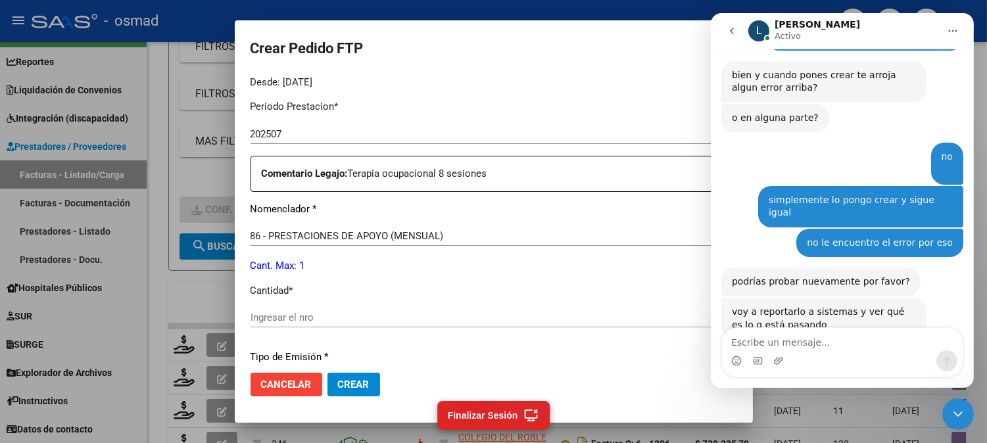
scroll to position [438, 0]
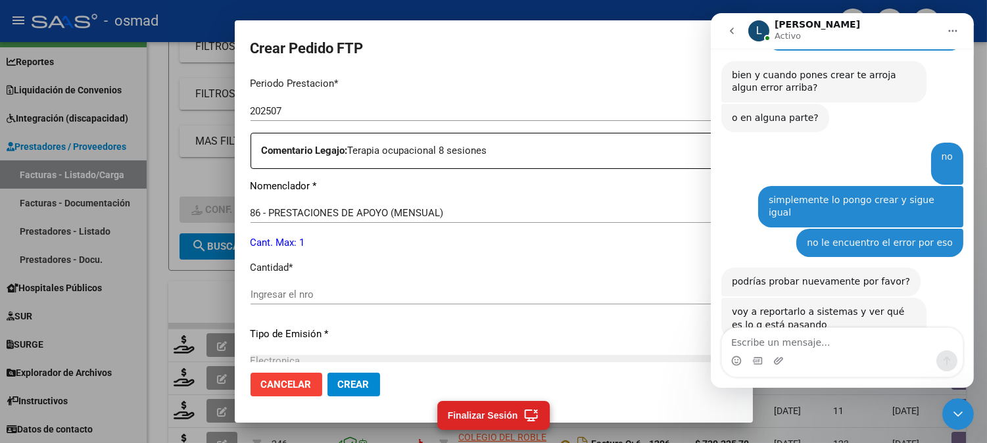
click at [358, 285] on div "Ingresar el nro" at bounding box center [494, 295] width 487 height 20
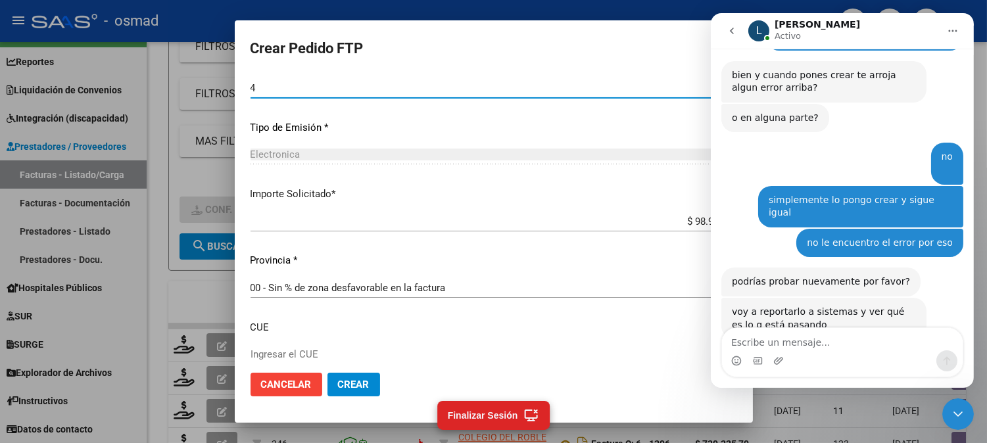
scroll to position [725, 0]
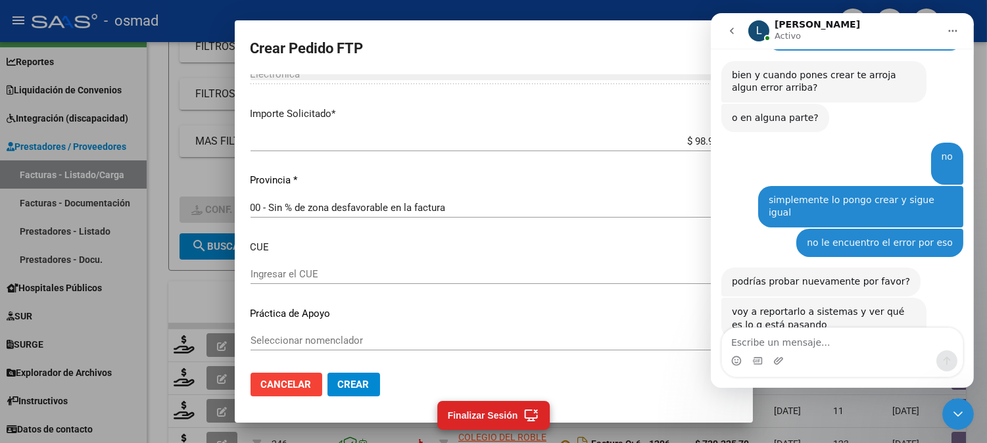
type input "4"
click at [384, 272] on input "Ingresar el CUE" at bounding box center [494, 274] width 487 height 12
click at [257, 267] on div "Ingresar el CUE" at bounding box center [494, 274] width 487 height 20
type input "061394300"
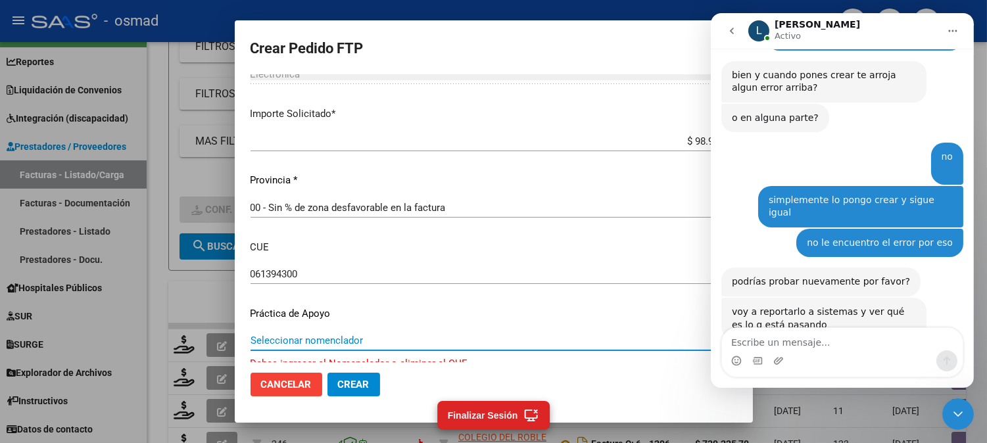
click at [429, 336] on span "Seleccionar nomenclador" at bounding box center [488, 341] width 475 height 12
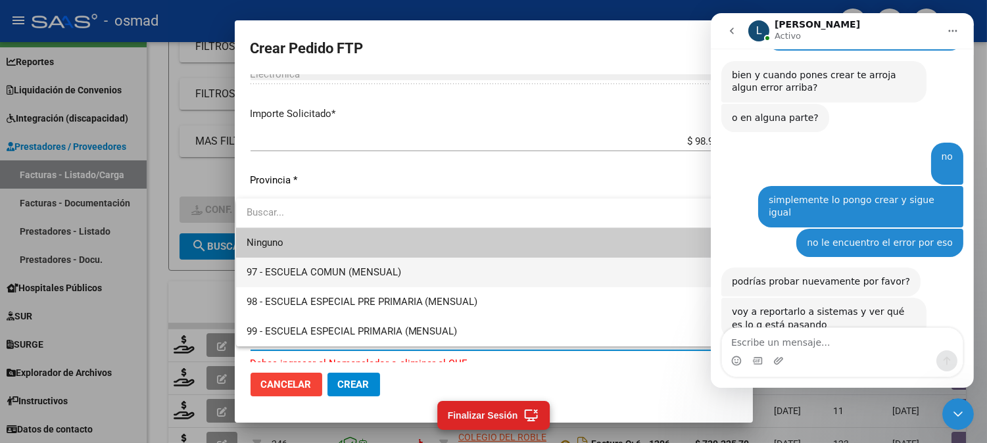
click at [404, 272] on span "97 - ESCUELA COMUN (MENSUAL)" at bounding box center [489, 273] width 484 height 30
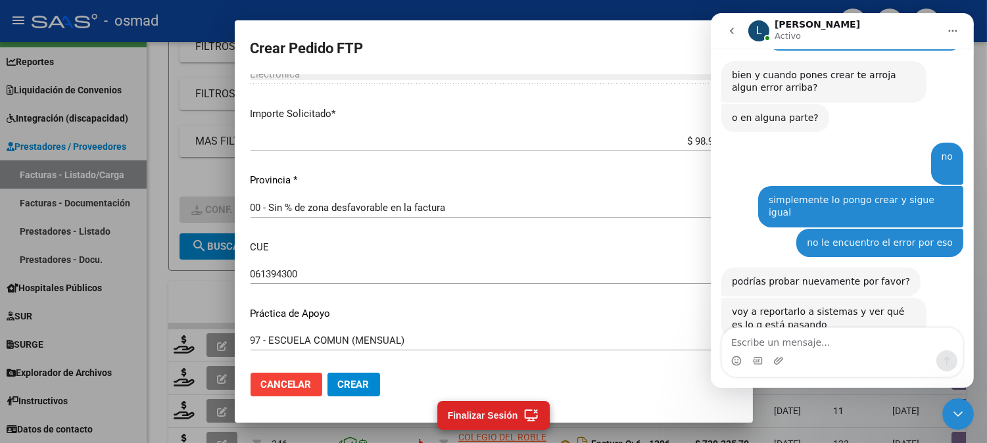
click at [474, 334] on div "97 - ESCUELA COMUN (MENSUAL) Seleccionar nomenclador" at bounding box center [494, 341] width 487 height 20
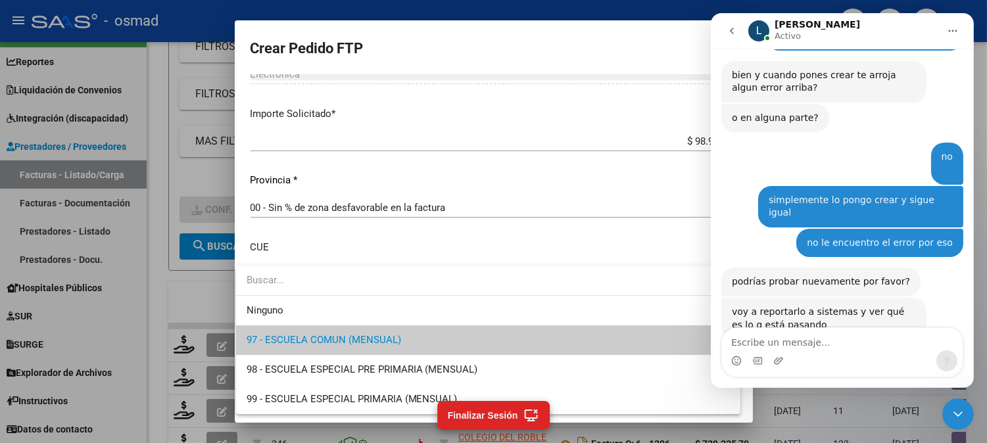
click at [477, 347] on span "97 - ESCUELA COMUN (MENSUAL)" at bounding box center [489, 341] width 484 height 30
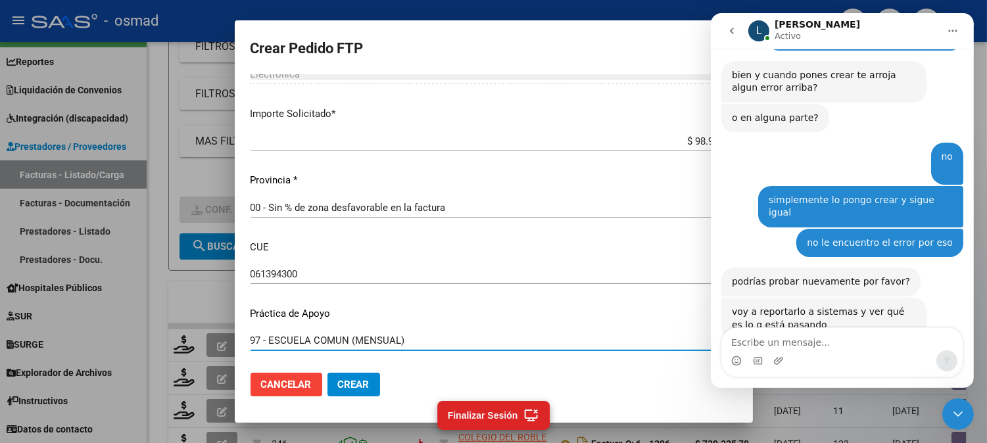
click at [357, 383] on span "Crear" at bounding box center [354, 385] width 32 height 12
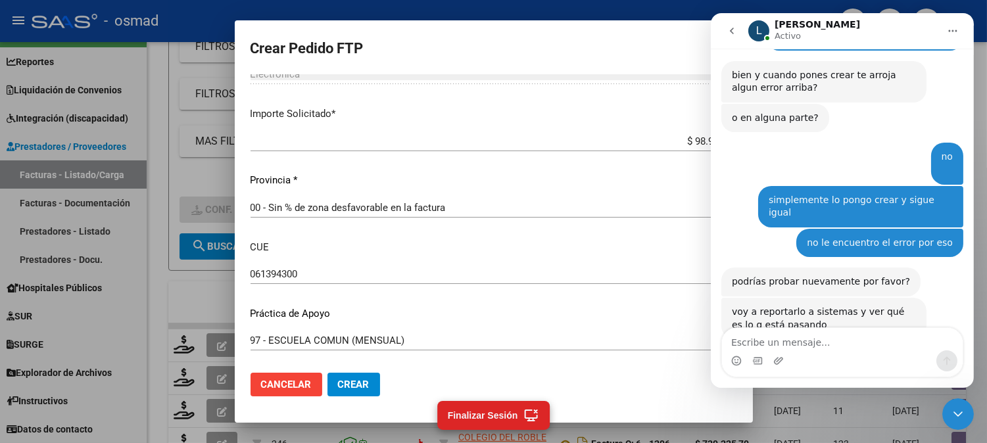
click at [357, 383] on span "Crear" at bounding box center [354, 385] width 32 height 12
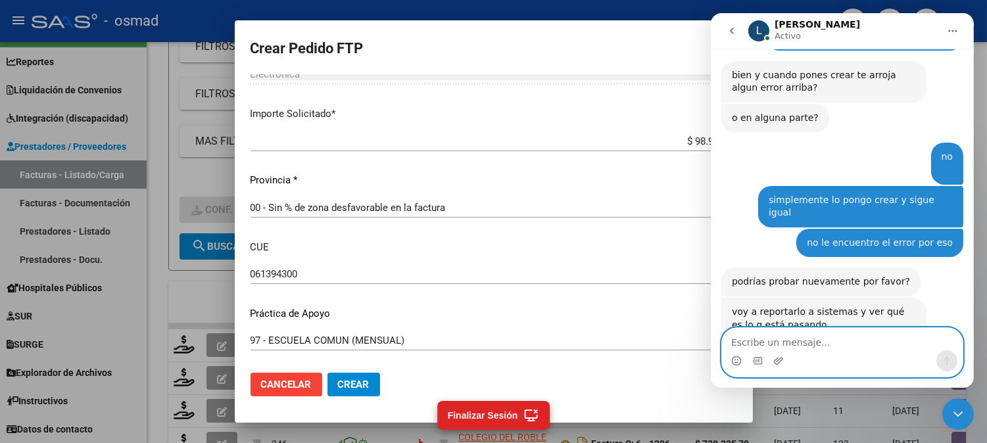
click at [828, 335] on textarea "Escribe un mensaje..." at bounding box center [842, 339] width 241 height 22
type textarea "será por la dependencia?"
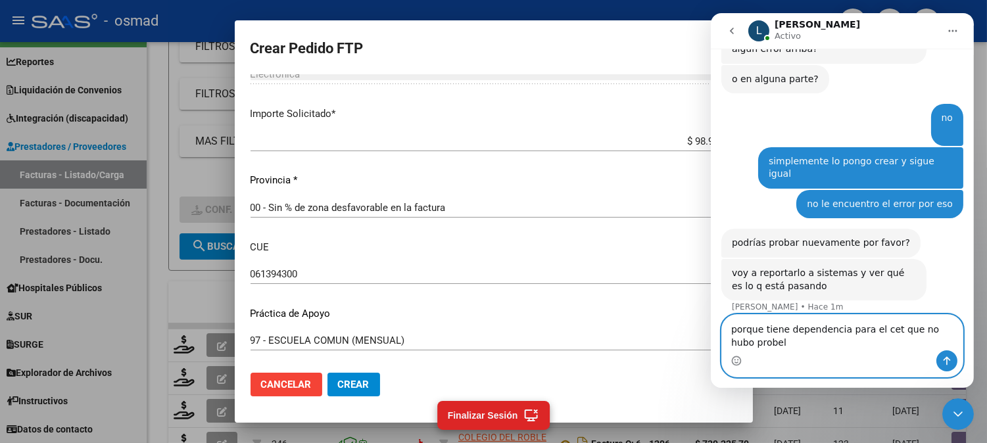
scroll to position [1141, 0]
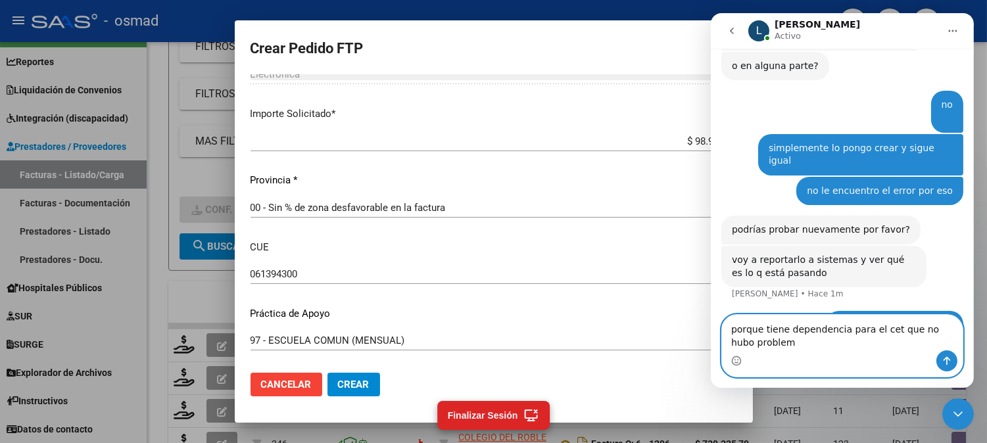
type textarea "porque tiene dependencia para el cet que no hubo problema"
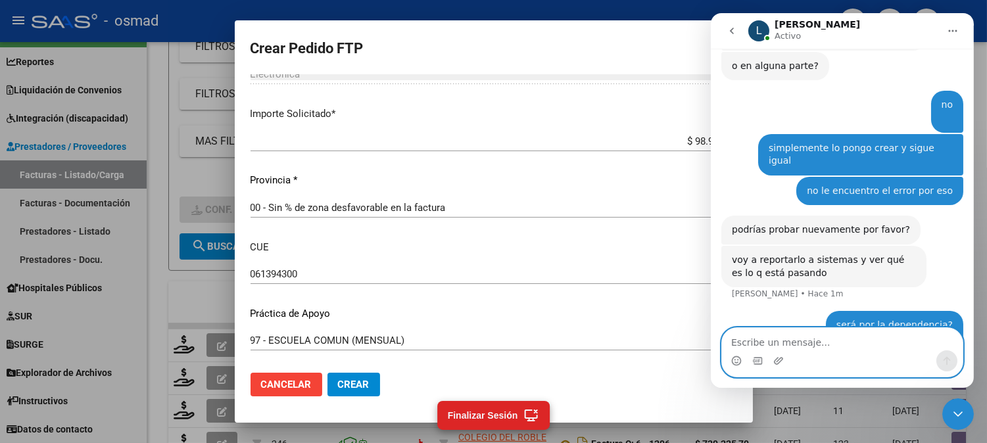
scroll to position [1171, 0]
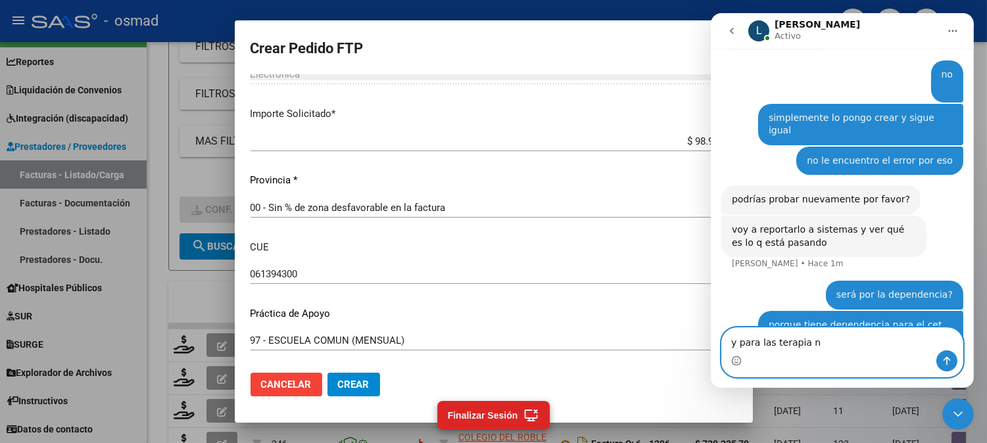
type textarea "y para las terapia no"
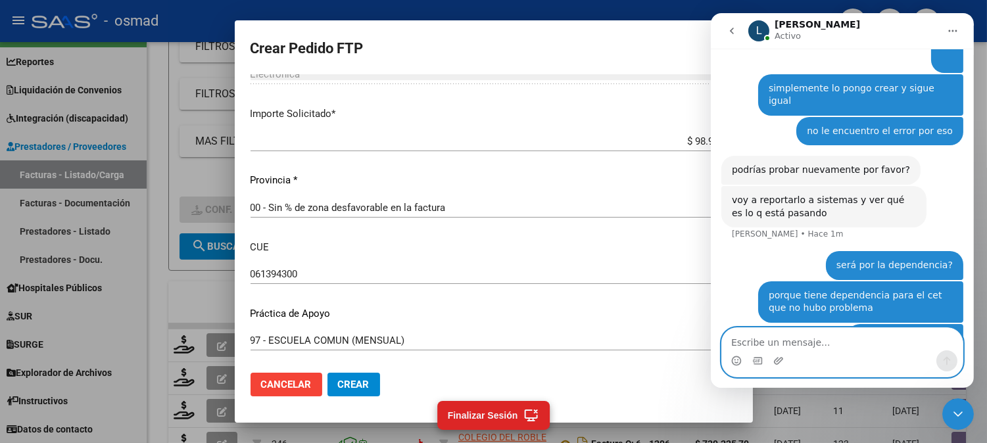
type textarea "o"
type textarea "pero el periodo anterior no hubo problema"
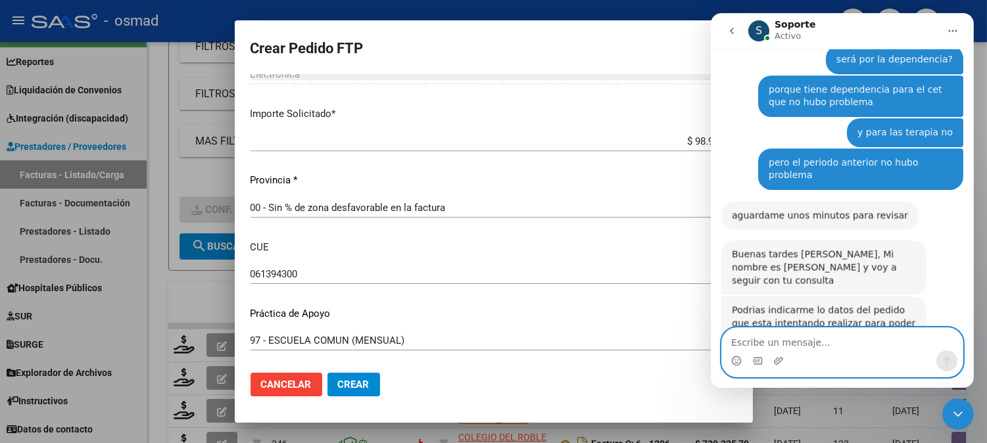
scroll to position [1421, 0]
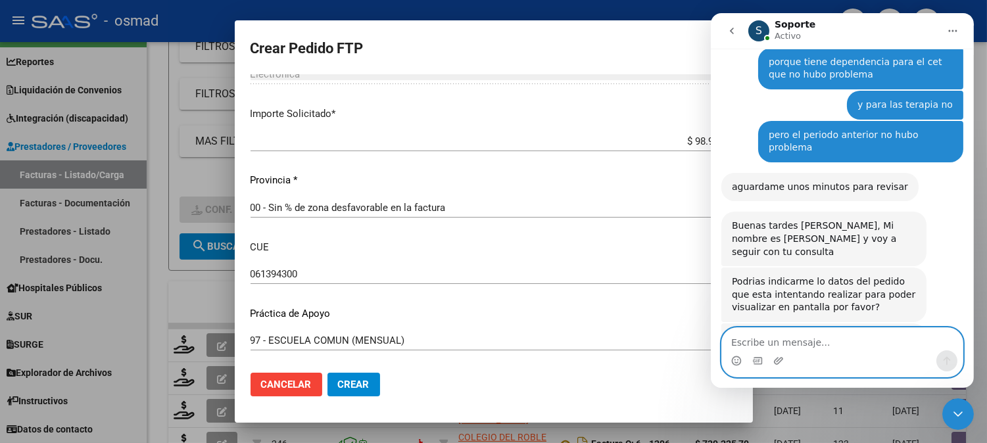
click at [854, 346] on textarea "Escribe un mensaje..." at bounding box center [842, 339] width 241 height 22
click at [761, 341] on textarea "Escribe un mensaje..." at bounding box center [842, 339] width 241 height 22
type textarea "h"
type textarea "si"
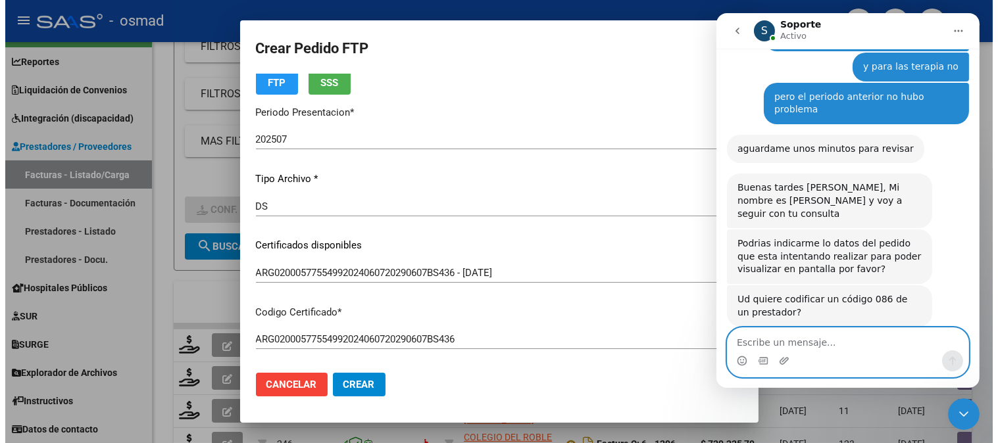
scroll to position [0, 0]
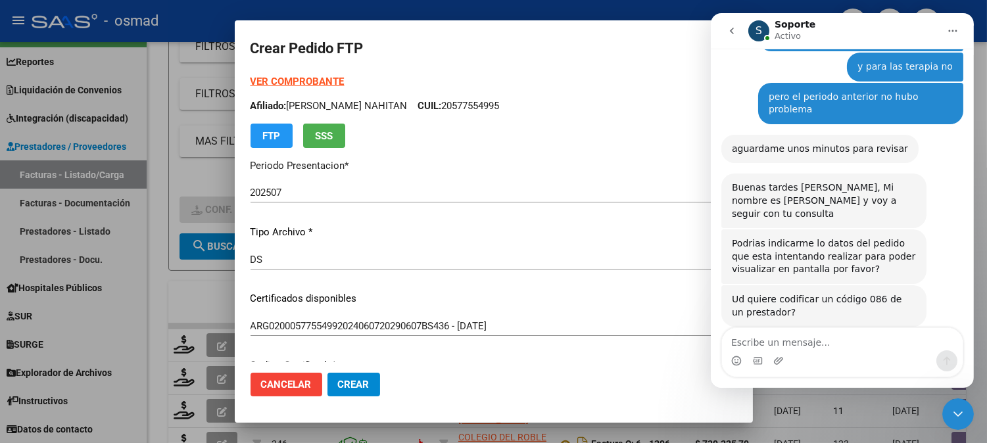
click at [185, 296] on div at bounding box center [493, 221] width 987 height 443
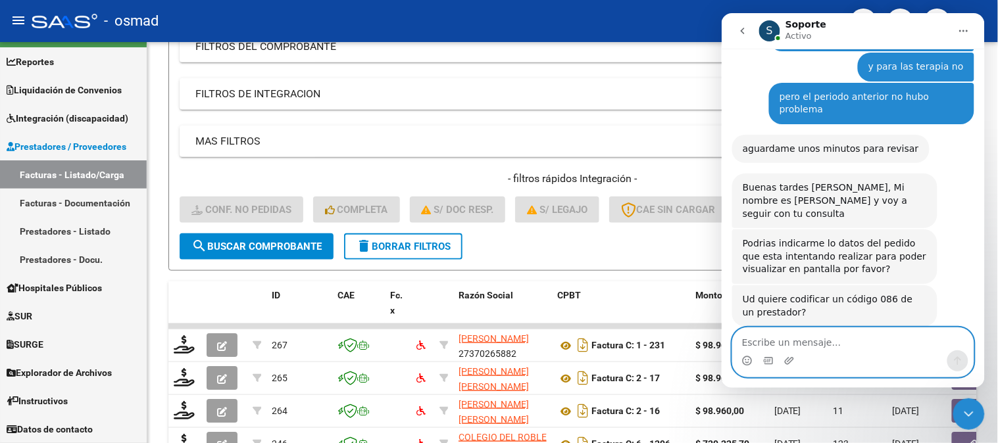
click at [870, 336] on textarea "Escribe un mensaje..." at bounding box center [852, 339] width 241 height 22
type textarea "estoy en facturas-listado de carga"
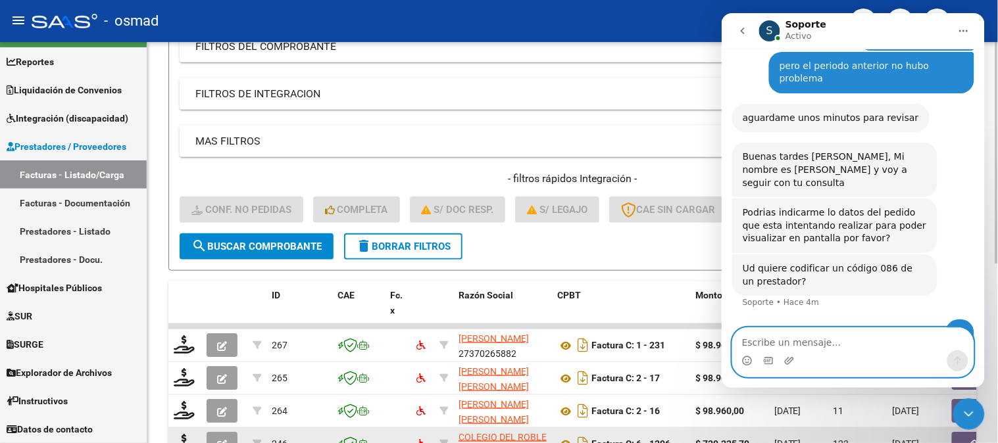
scroll to position [1489, 0]
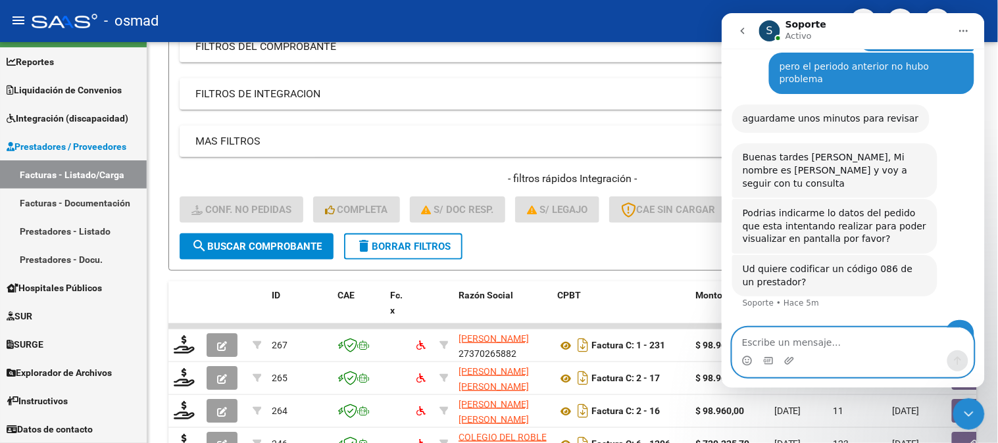
click at [882, 334] on textarea "Escribe un mensaje..." at bounding box center [852, 339] width 241 height 22
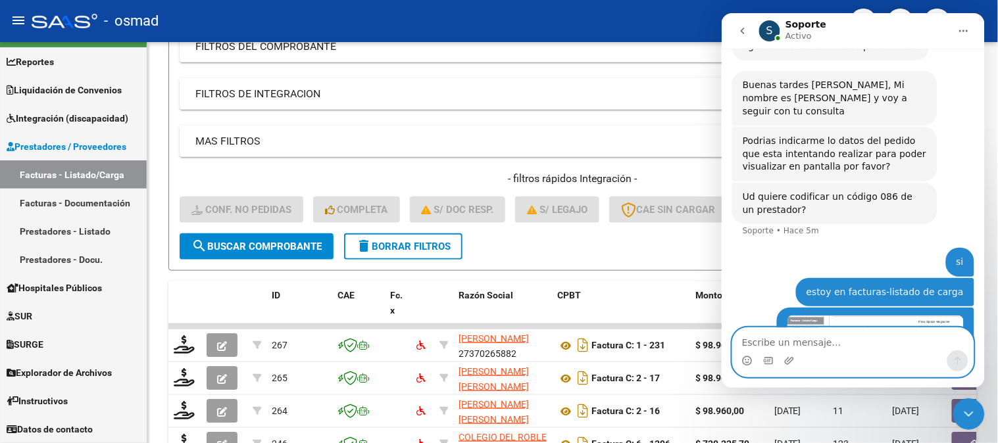
scroll to position [1561, 0]
click at [770, 343] on textarea "Escribe un mensaje..." at bounding box center [852, 339] width 241 height 22
type textarea "voy a"
click at [772, 343] on textarea "voy a" at bounding box center [852, 339] width 241 height 22
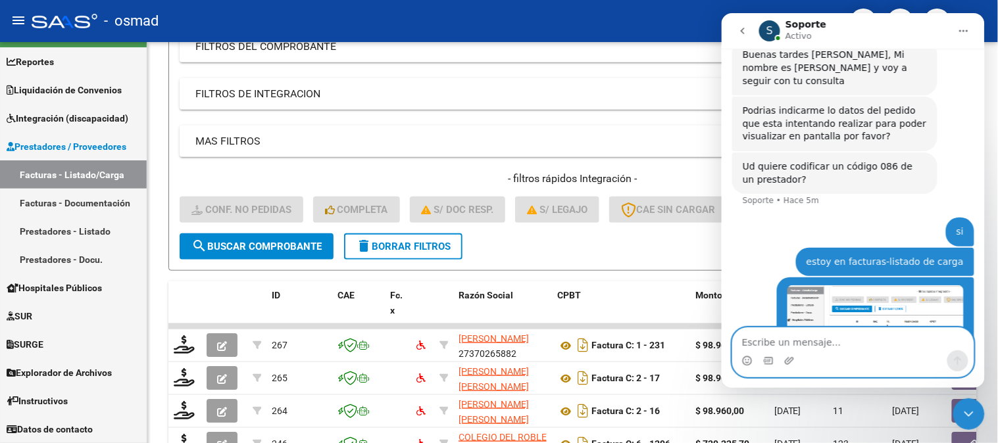
paste textarea "Escribe un mensaje..."
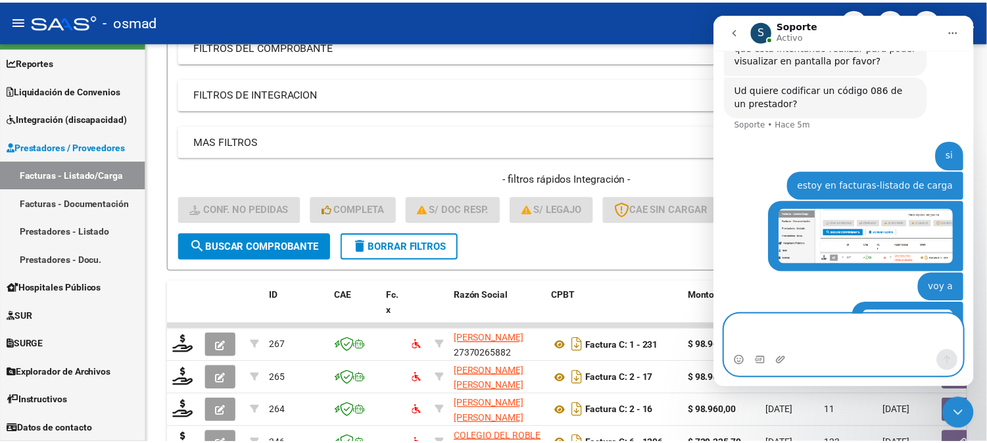
scroll to position [1668, 0]
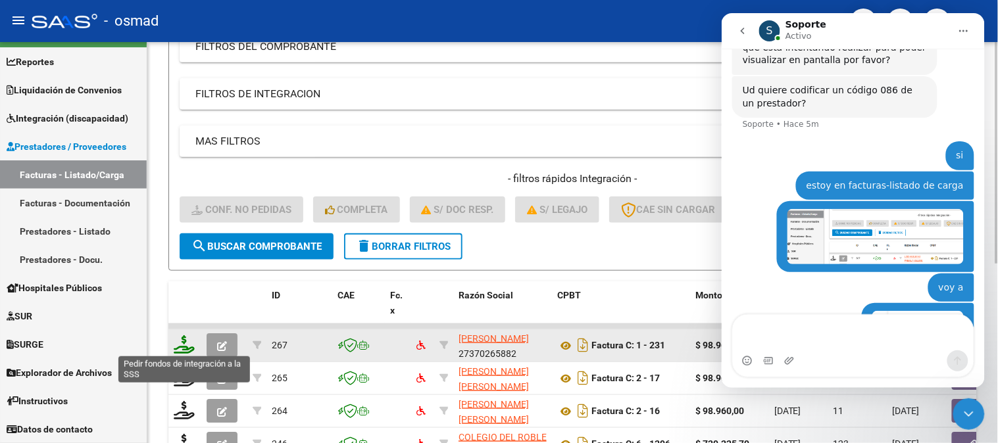
click at [191, 347] on icon at bounding box center [184, 345] width 21 height 18
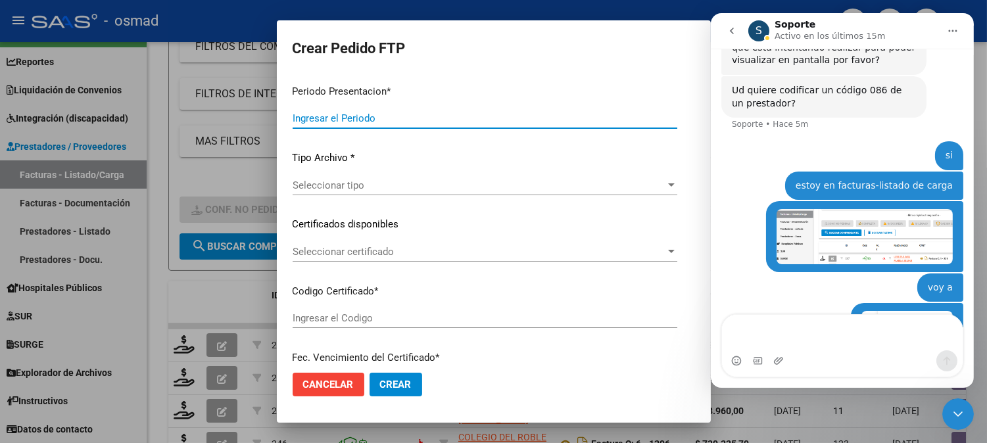
type input "202507"
type input "$ 98.964,88"
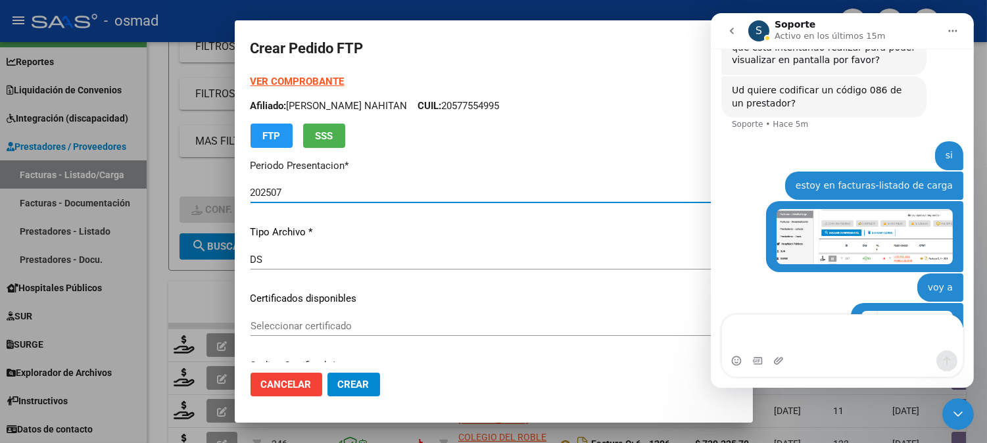
type input "ARG02000577554992024060720290607BS436"
type input "[DATE]"
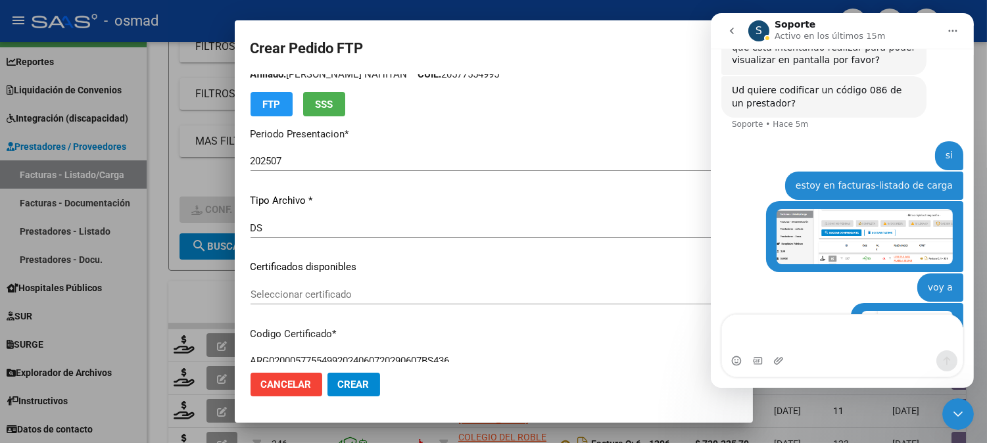
scroll to position [73, 0]
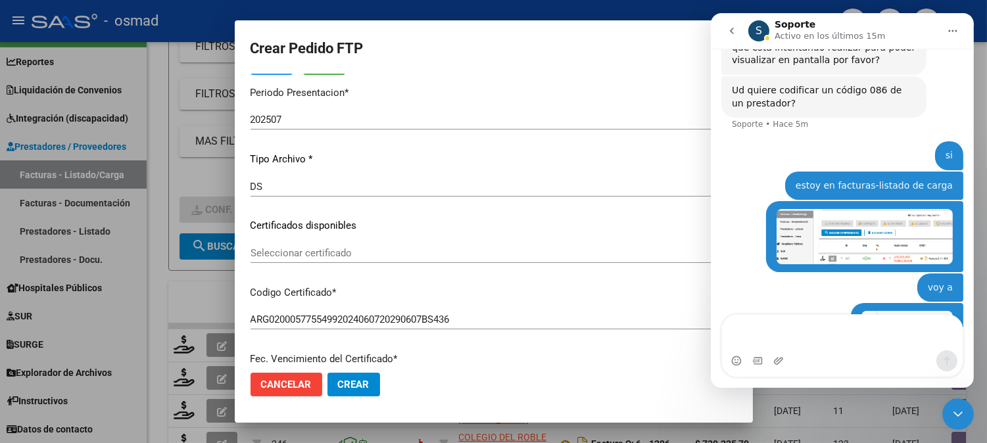
click at [176, 310] on div at bounding box center [493, 221] width 987 height 443
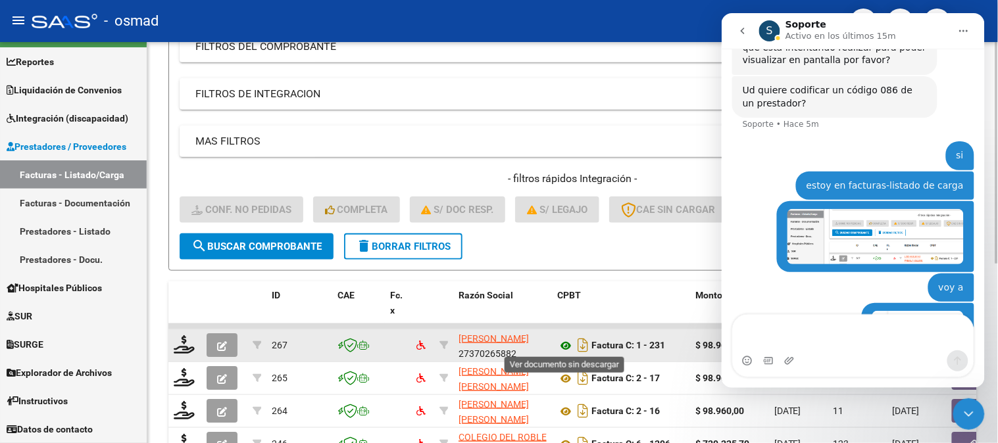
click at [558, 339] on icon at bounding box center [565, 346] width 17 height 16
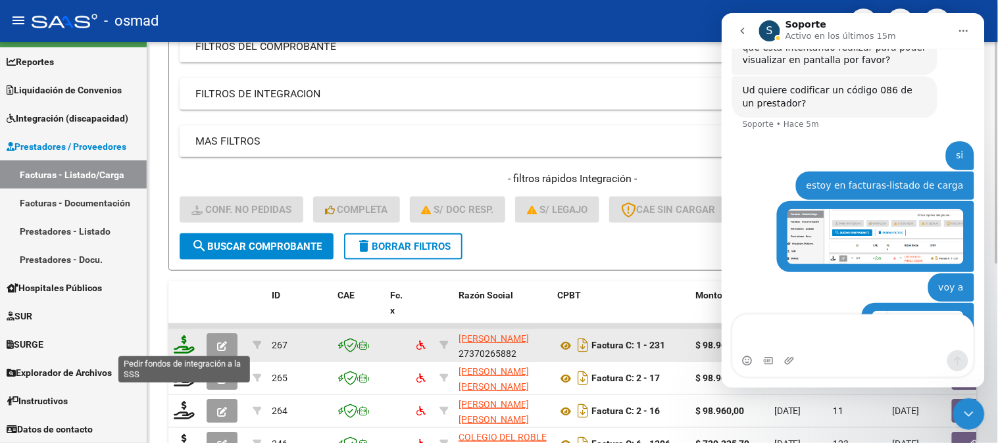
click at [186, 345] on icon at bounding box center [184, 345] width 21 height 18
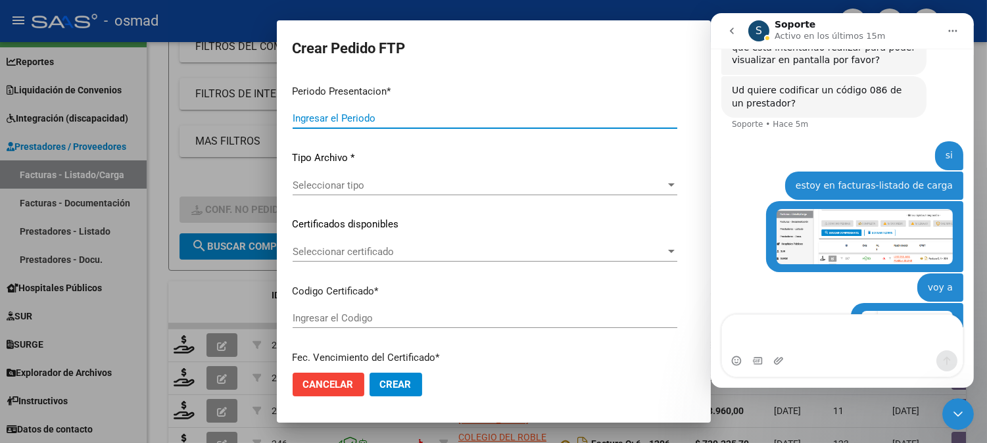
type input "202507"
type input "$ 98.964,88"
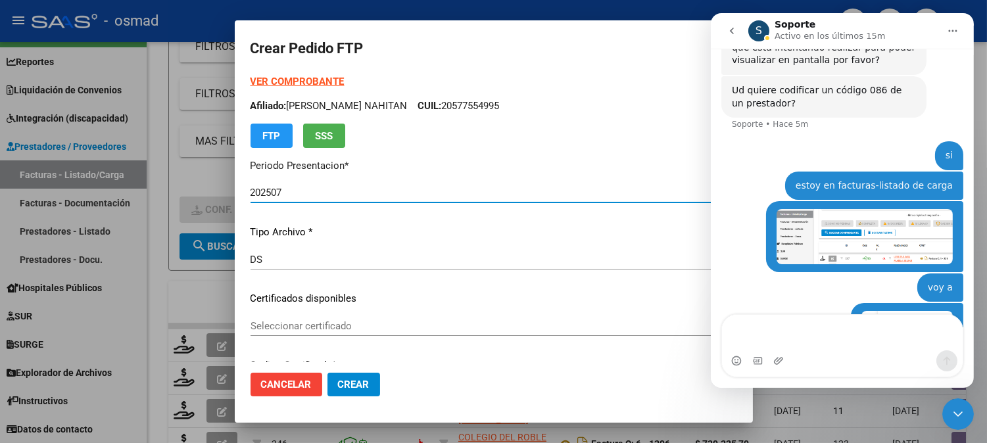
type input "ARG02000577554992024060720290607BS436"
type input "[DATE]"
click at [384, 323] on span "Seleccionar certificado" at bounding box center [488, 326] width 475 height 12
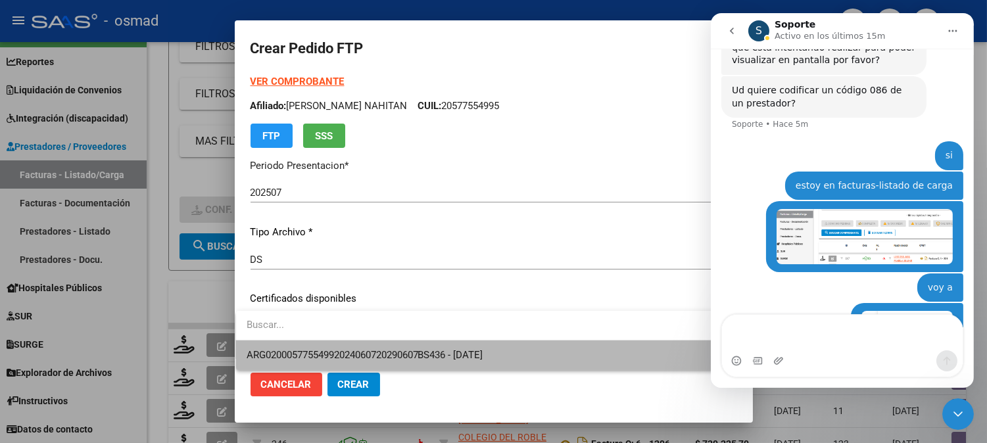
click at [403, 362] on span "ARG02000577554992024060720290607BS436 - [DATE]" at bounding box center [489, 356] width 484 height 30
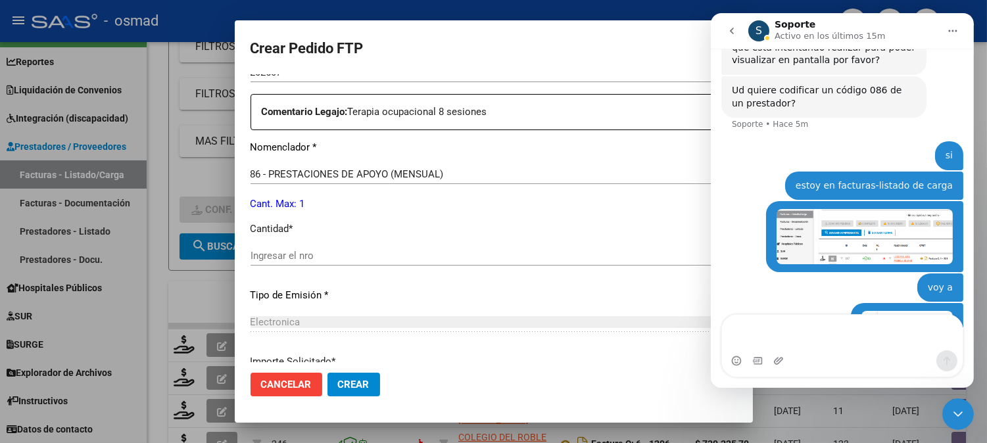
scroll to position [511, 0]
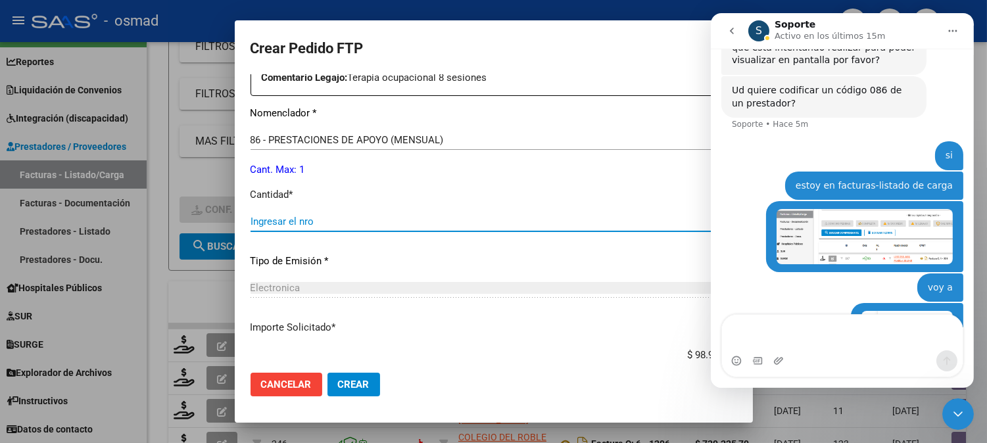
click at [424, 216] on input "Ingresar el nro" at bounding box center [494, 222] width 487 height 12
type input "4"
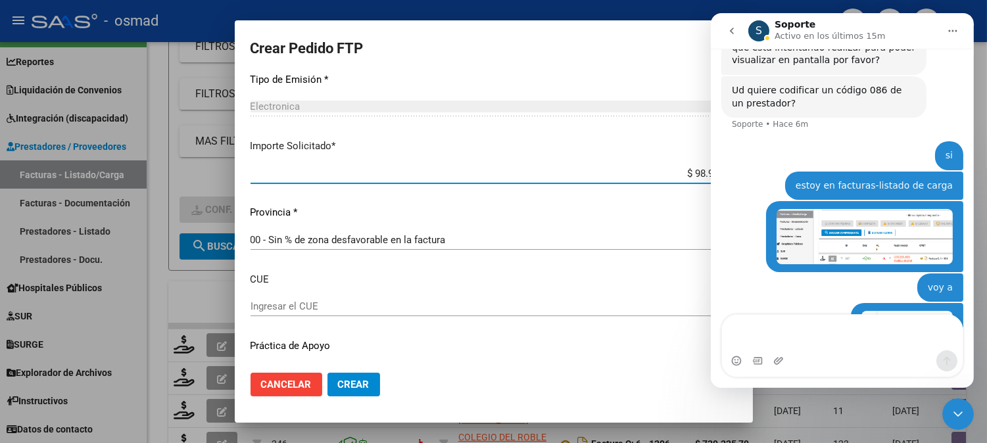
scroll to position [725, 0]
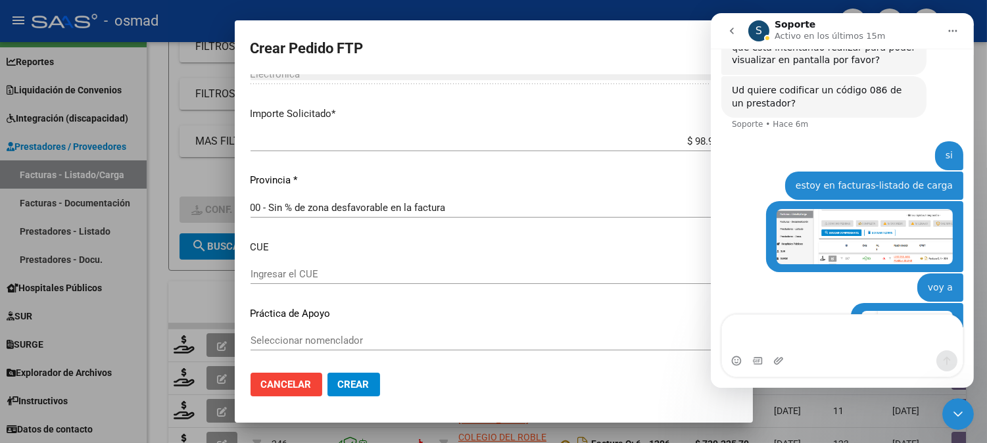
click at [422, 266] on div "Ingresar el CUE" at bounding box center [494, 274] width 487 height 20
click at [324, 271] on input "Ingresar el CUE" at bounding box center [494, 274] width 487 height 12
type input "061394300"
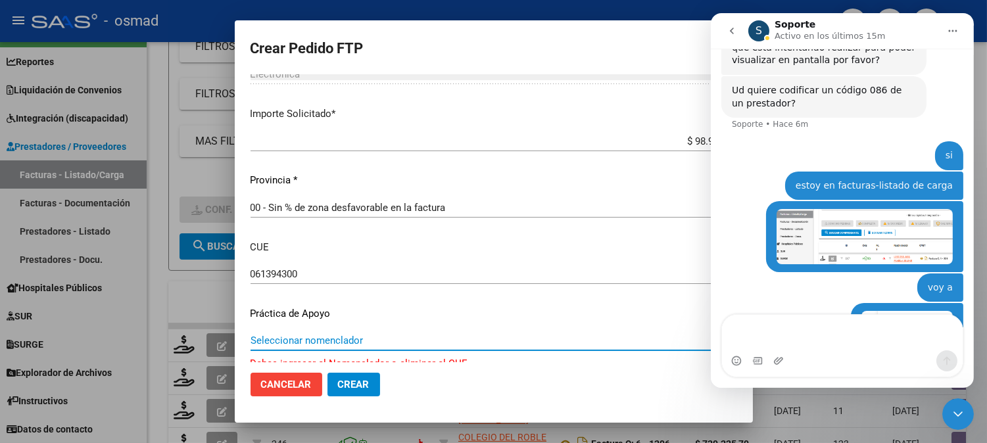
click at [316, 345] on span "Seleccionar nomenclador" at bounding box center [488, 341] width 475 height 12
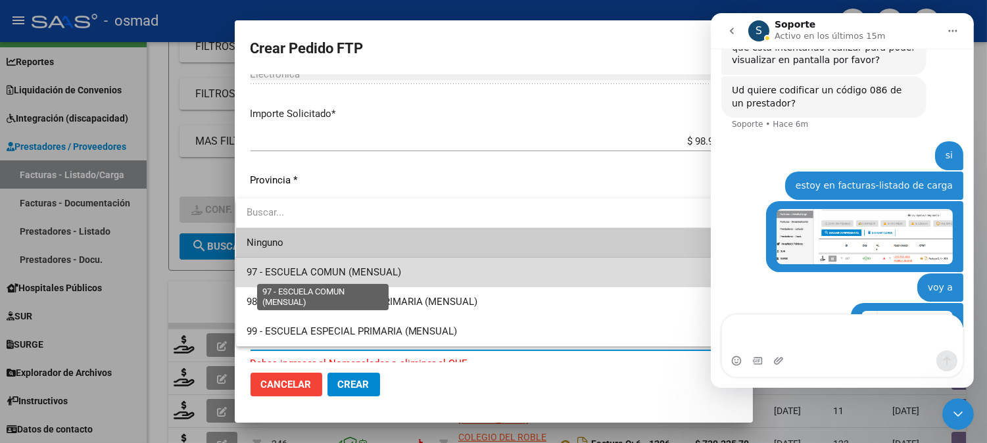
click at [354, 268] on span "97 - ESCUELA COMUN (MENSUAL)" at bounding box center [324, 272] width 155 height 12
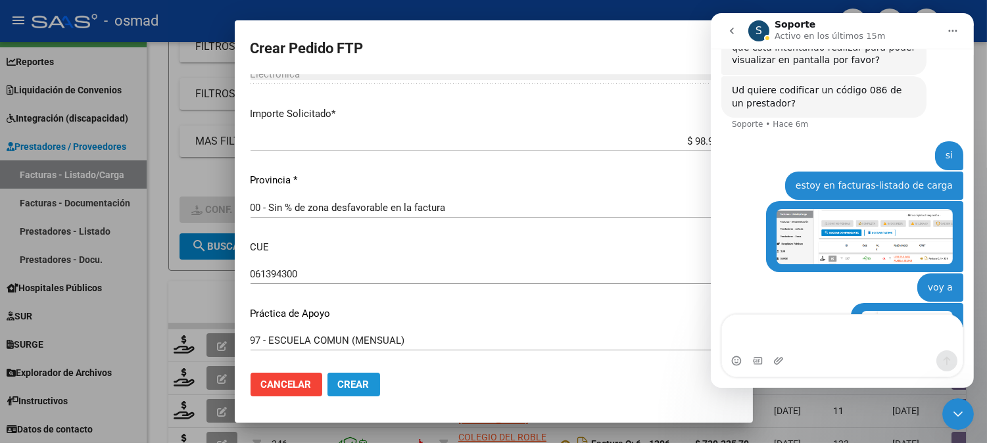
click at [359, 389] on span "Crear" at bounding box center [354, 385] width 32 height 12
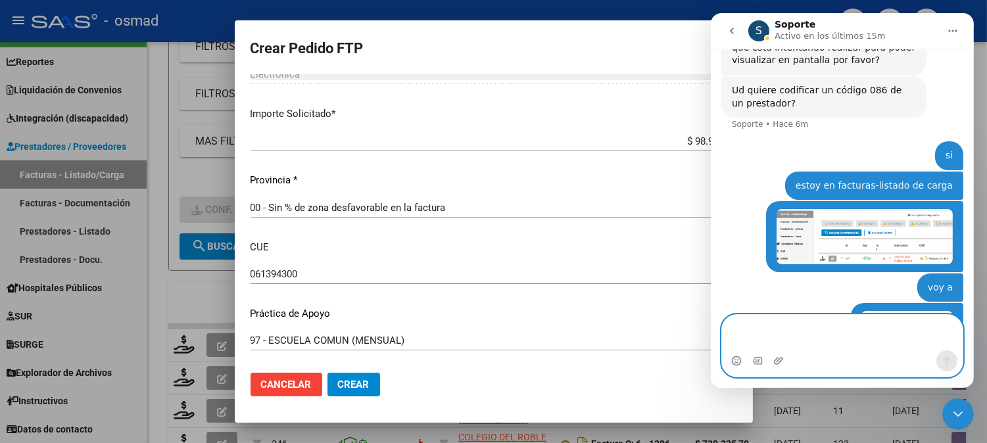
click at [875, 334] on textarea "Escribe un mensaje..." at bounding box center [842, 333] width 241 height 36
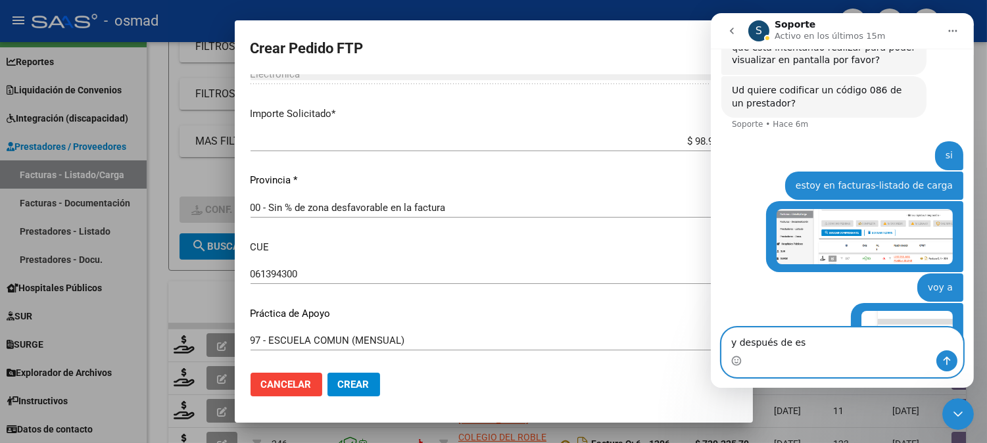
type textarea "y después de eso"
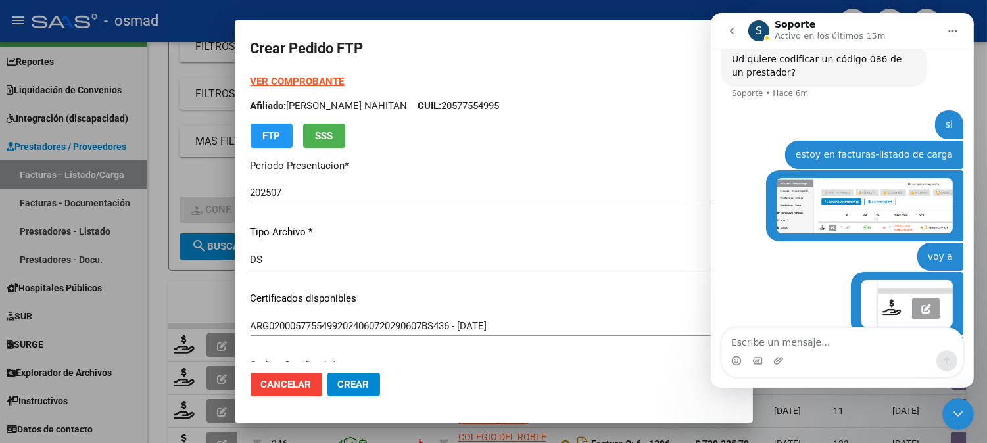
scroll to position [1699, 0]
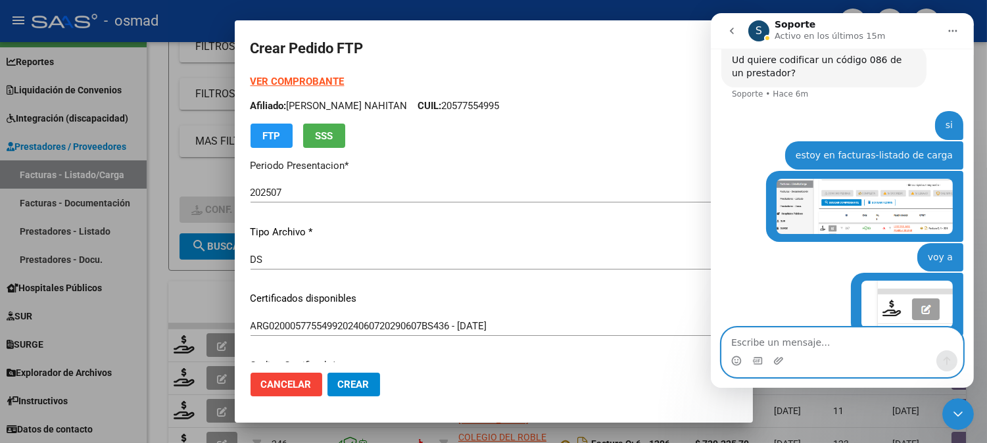
click at [814, 348] on textarea "Escribe un mensaje..." at bounding box center [842, 339] width 241 height 22
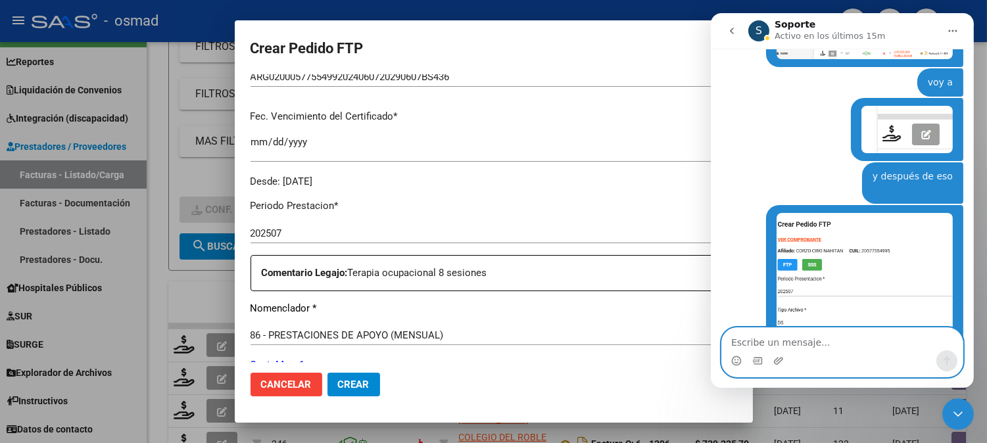
scroll to position [292, 0]
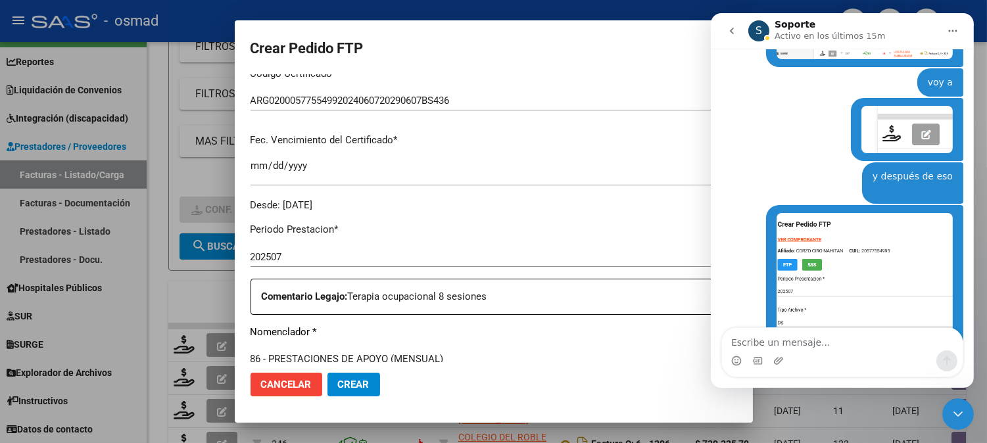
click at [845, 353] on div "Intercom Messenger" at bounding box center [842, 361] width 241 height 21
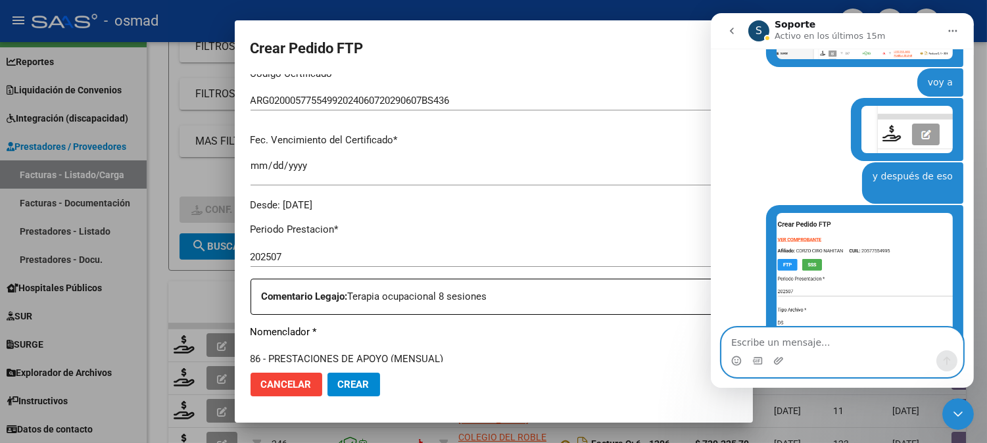
click at [838, 341] on textarea "Escribe un mensaje..." at bounding box center [842, 339] width 241 height 22
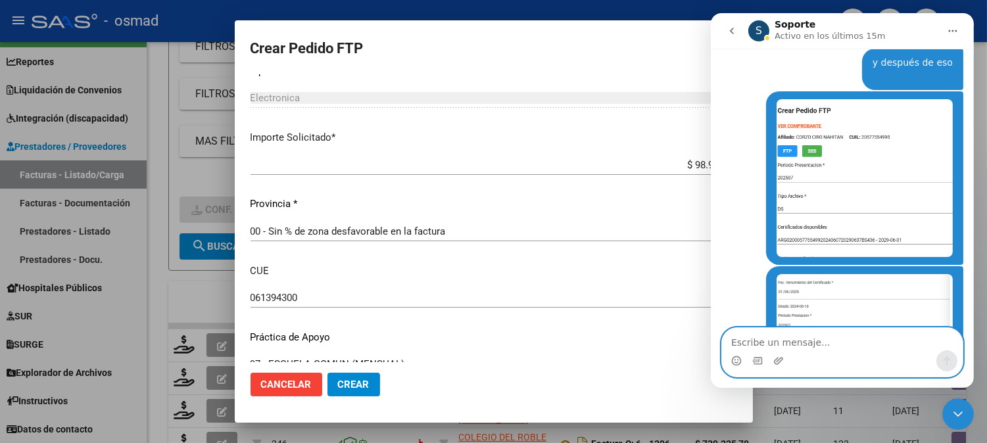
scroll to position [725, 0]
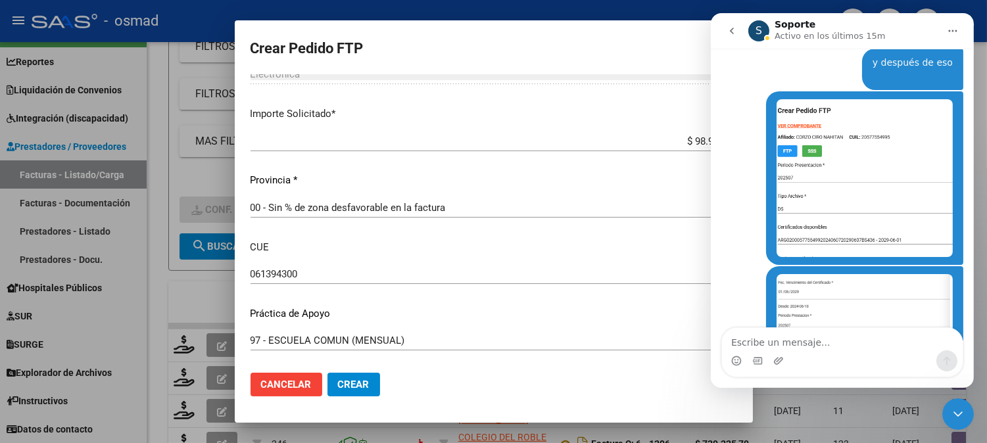
click at [876, 353] on div "Intercom Messenger" at bounding box center [842, 361] width 241 height 21
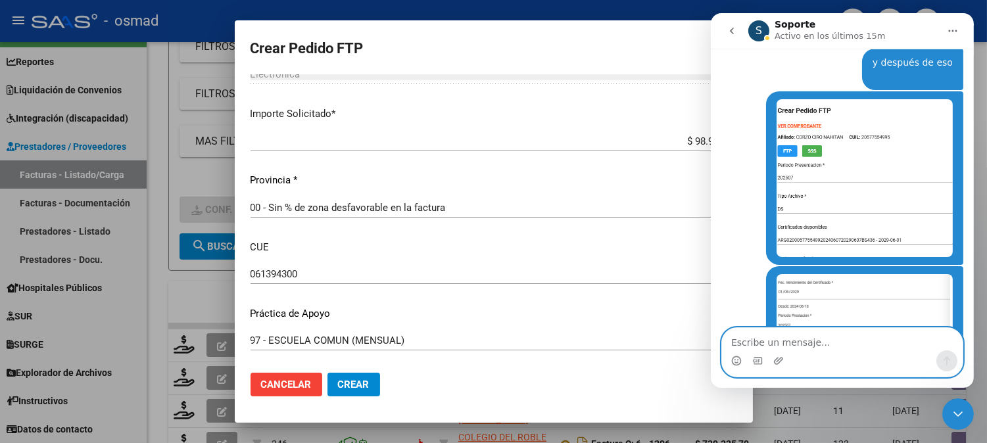
click at [804, 328] on textarea "Escribe un mensaje..." at bounding box center [842, 339] width 241 height 22
paste textarea "Escribe un mensaje..."
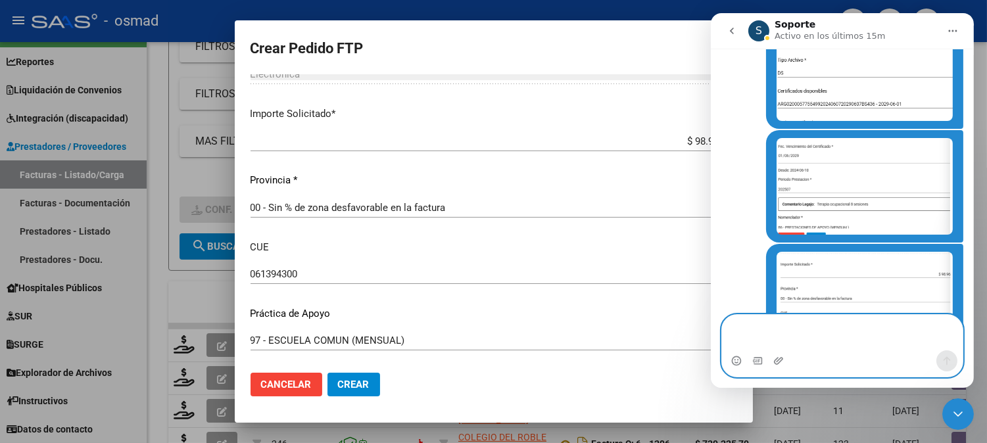
scroll to position [2123, 0]
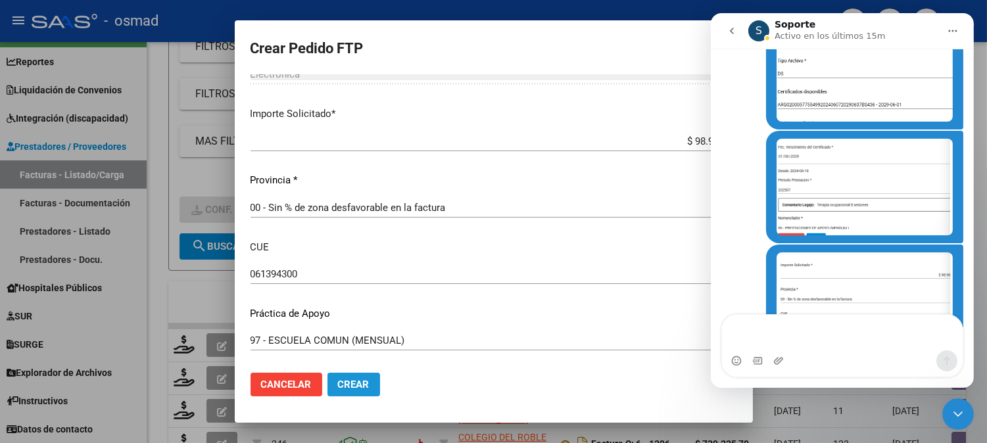
click at [338, 387] on span "Crear" at bounding box center [354, 385] width 32 height 12
click at [470, 347] on div "97 - ESCUELA COMUN (MENSUAL) Seleccionar nomenclador" at bounding box center [494, 341] width 487 height 20
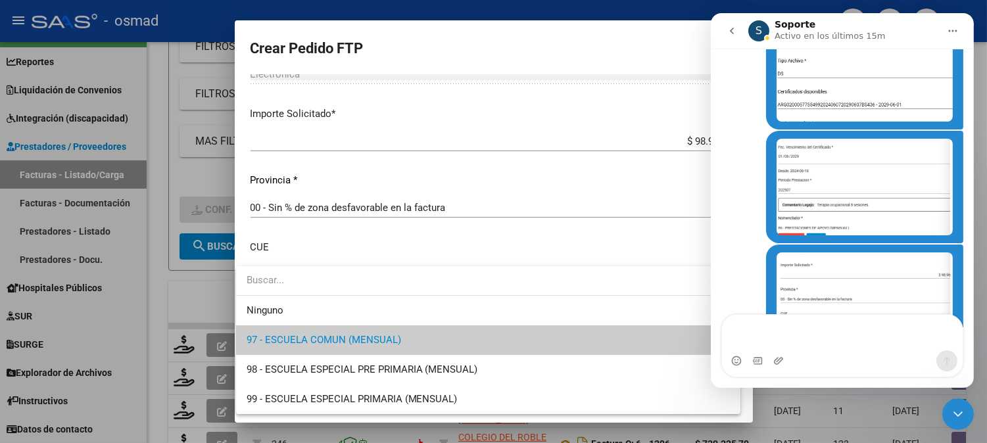
click at [466, 342] on span "97 - ESCUELA COMUN (MENSUAL)" at bounding box center [489, 341] width 484 height 30
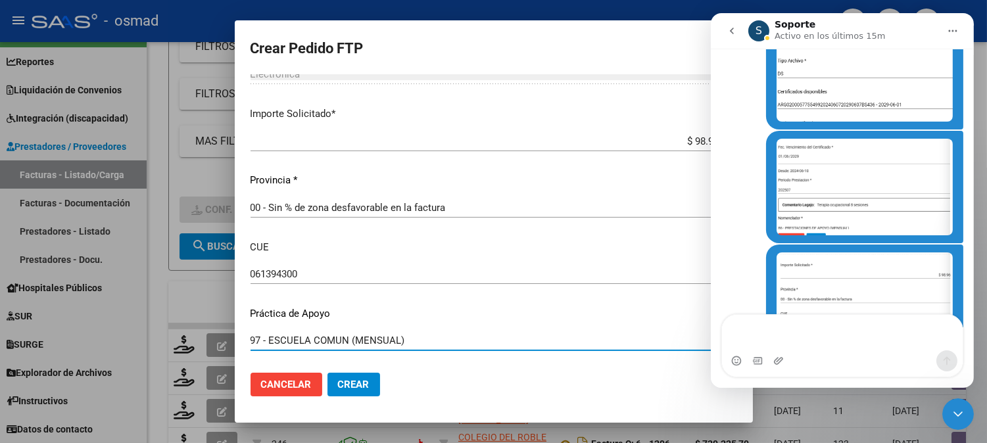
click at [253, 274] on input "061394300" at bounding box center [494, 274] width 487 height 12
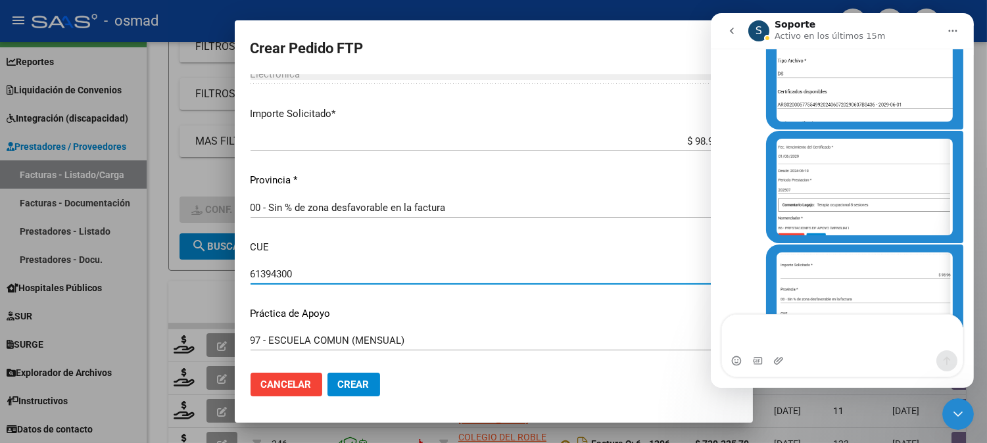
type input "61394300"
click at [358, 390] on span "Crear" at bounding box center [354, 385] width 32 height 12
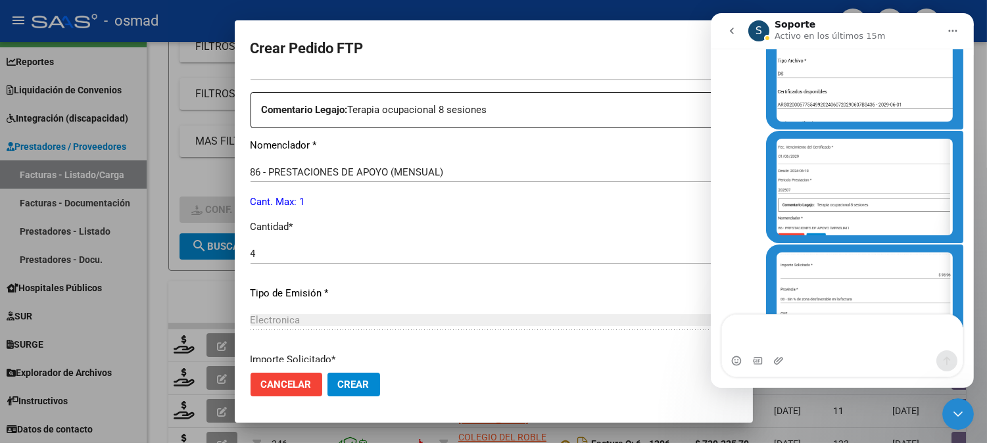
scroll to position [432, 0]
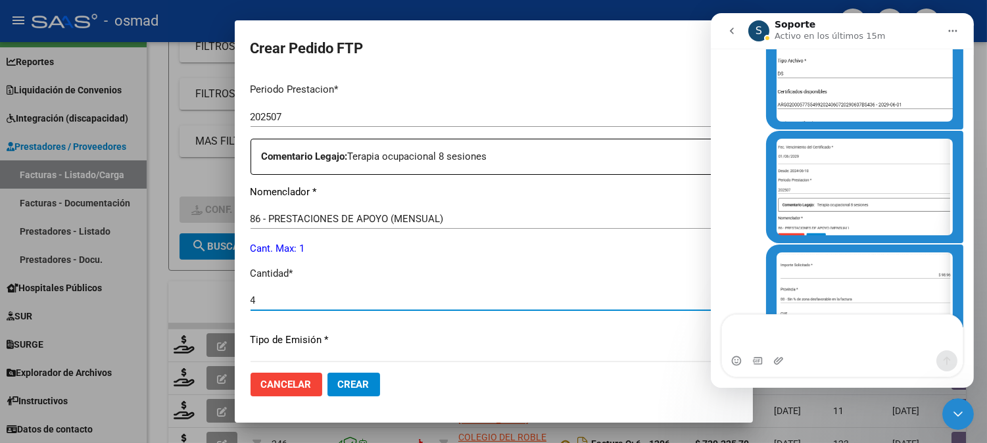
drag, startPoint x: 291, startPoint y: 306, endPoint x: 174, endPoint y: 299, distance: 117.9
click at [174, 299] on div "Crear Pedido FTP VER COMPROBANTE ARCA Padrón Afiliado: [PERSON_NAME] NAHITAN CU…" at bounding box center [493, 221] width 987 height 443
type input "1"
click at [338, 383] on span "Crear" at bounding box center [354, 385] width 32 height 12
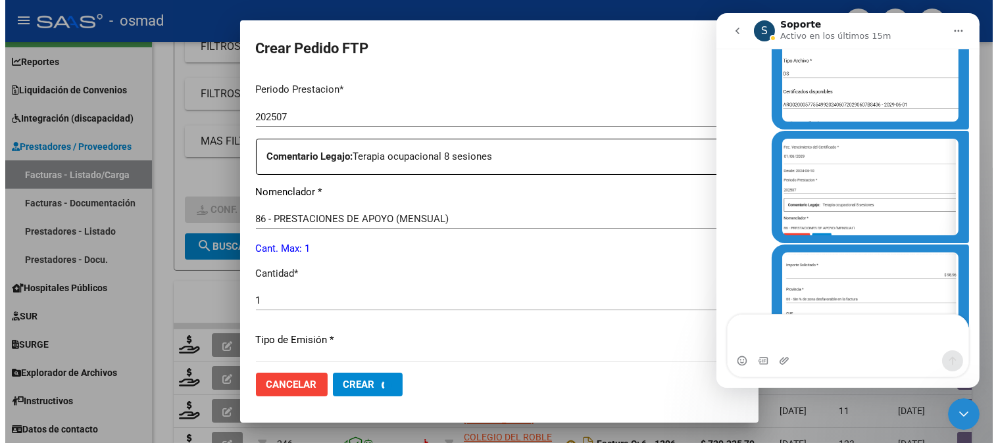
scroll to position [0, 0]
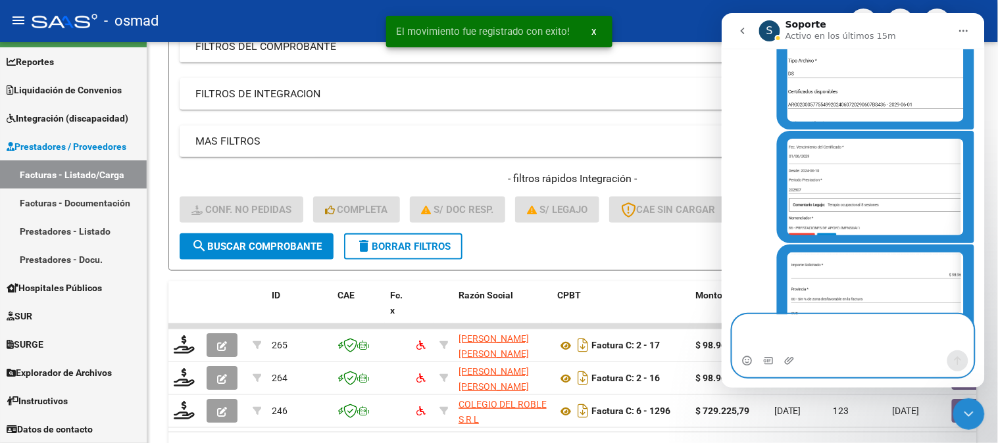
click at [847, 334] on textarea "Escribe un mensaje..." at bounding box center [852, 332] width 241 height 36
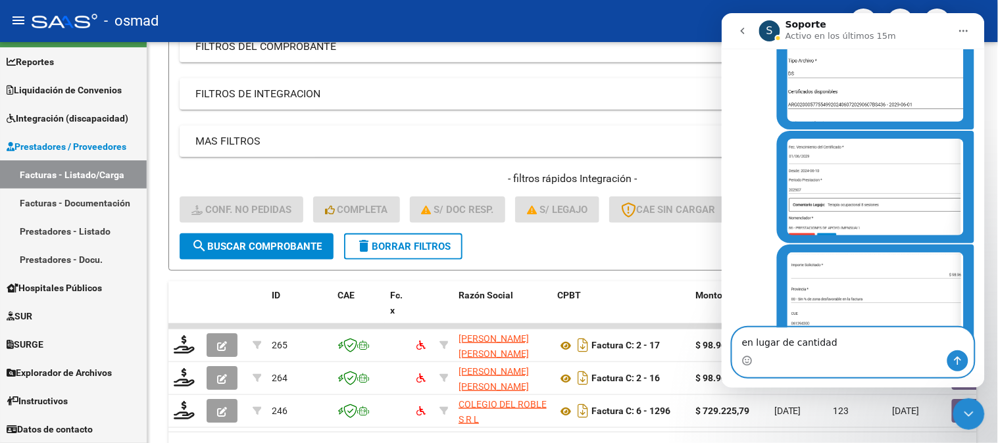
type textarea "en lugar de cantidad 4"
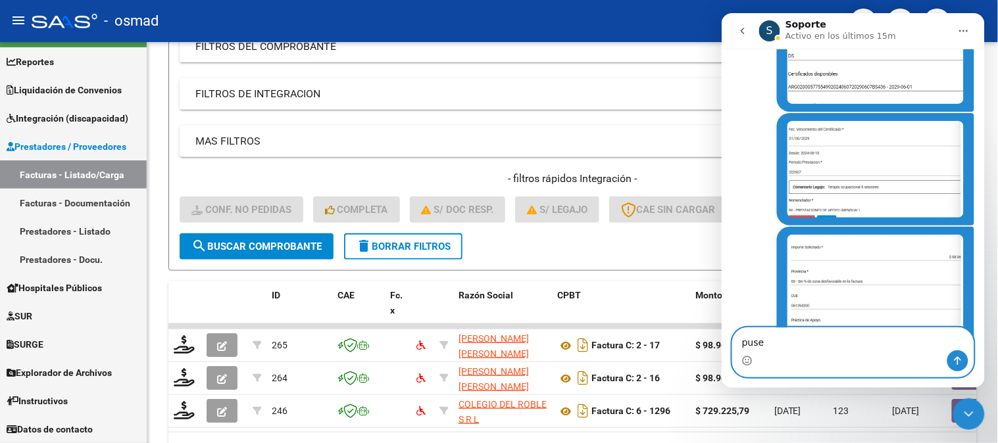
type textarea "puse 1"
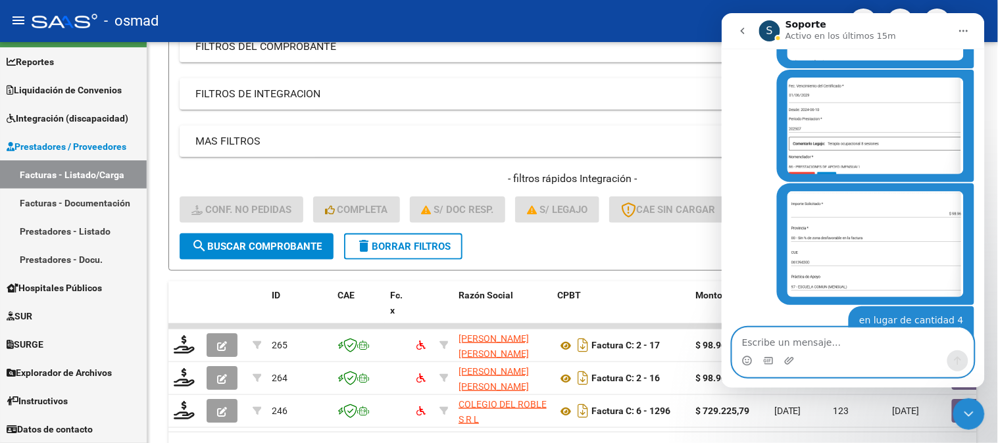
scroll to position [2183, 0]
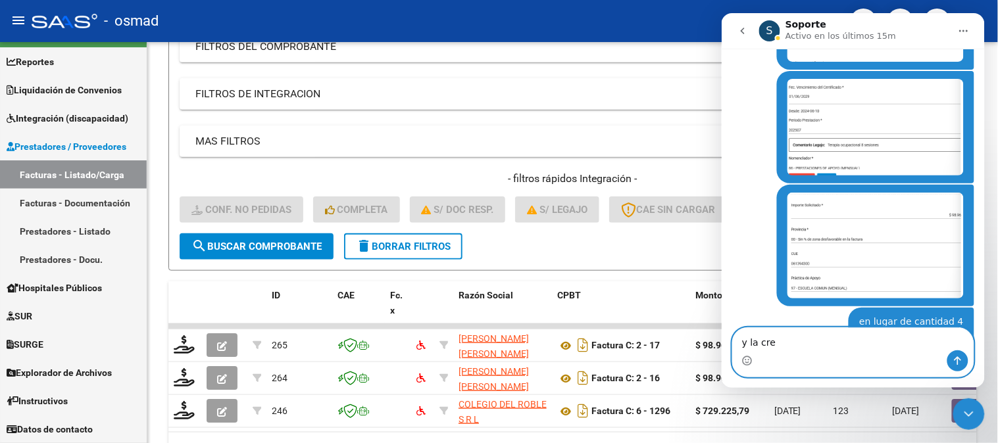
type textarea "y la creó"
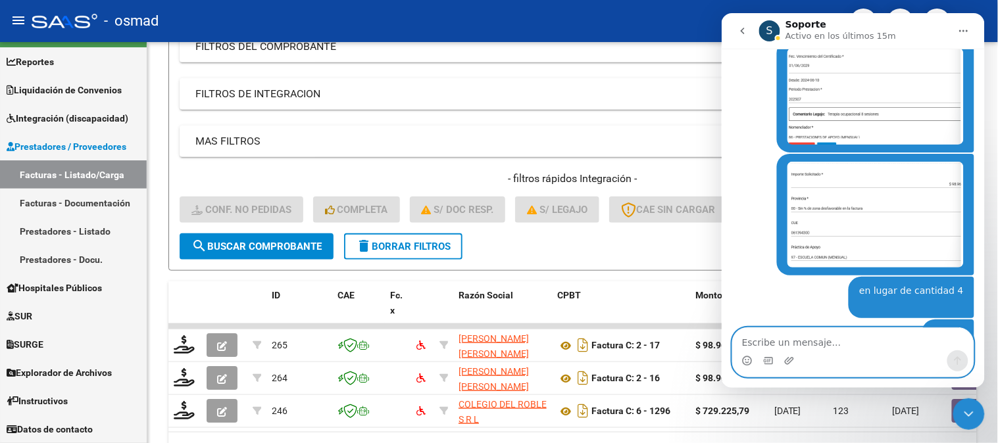
scroll to position [2213, 0]
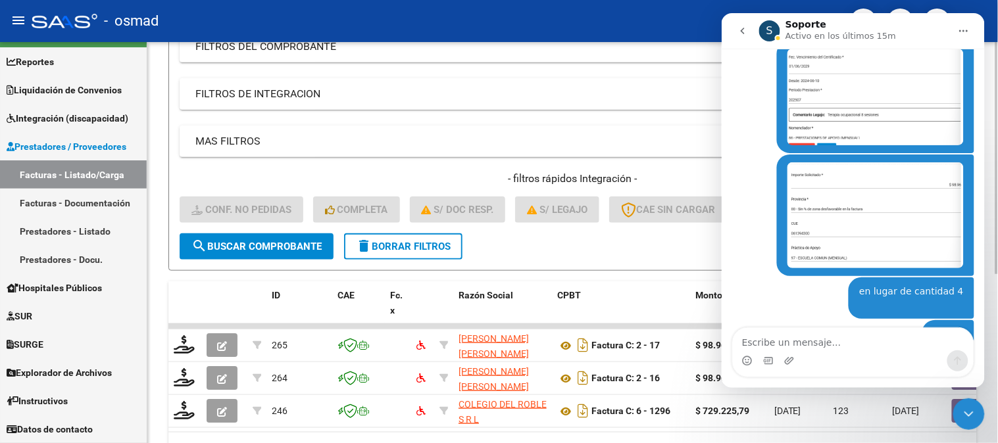
click at [693, 79] on mat-expansion-panel-header "FILTROS DE INTEGRACION" at bounding box center [573, 94] width 786 height 32
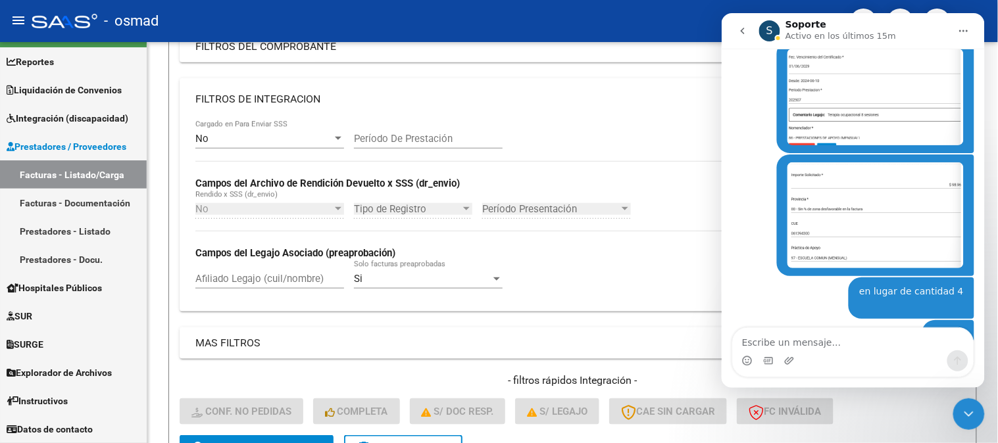
click at [975, 425] on div "Cerrar Intercom Messenger" at bounding box center [969, 414] width 32 height 32
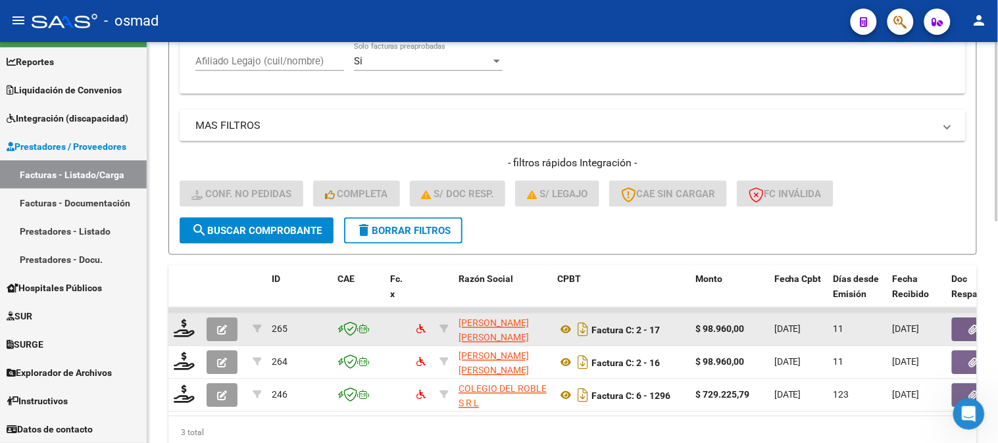
scroll to position [438, 0]
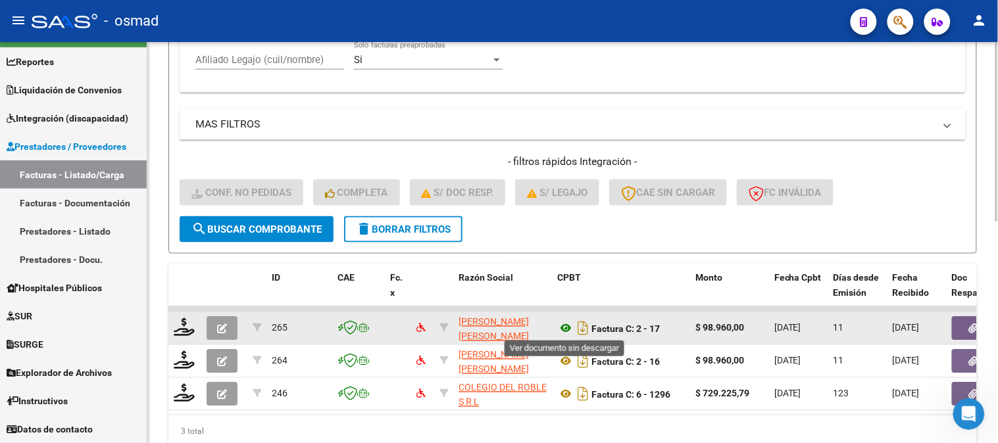
click at [564, 326] on icon at bounding box center [565, 329] width 17 height 16
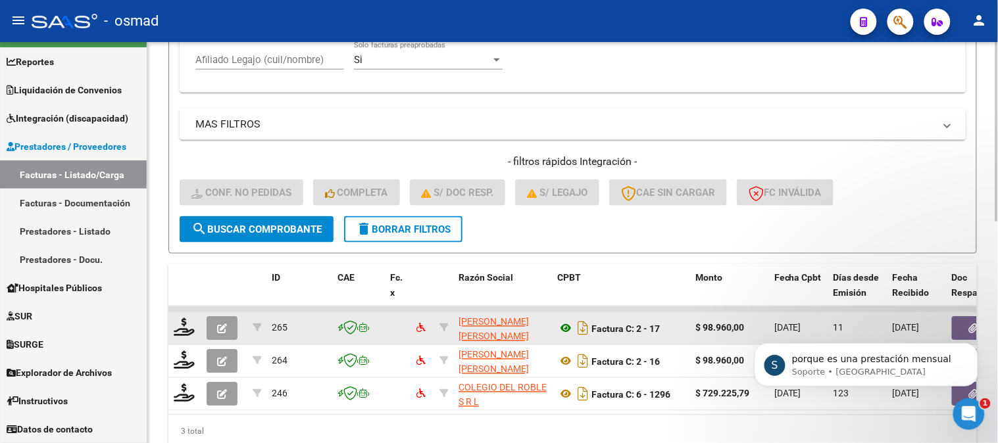
scroll to position [2296, 0]
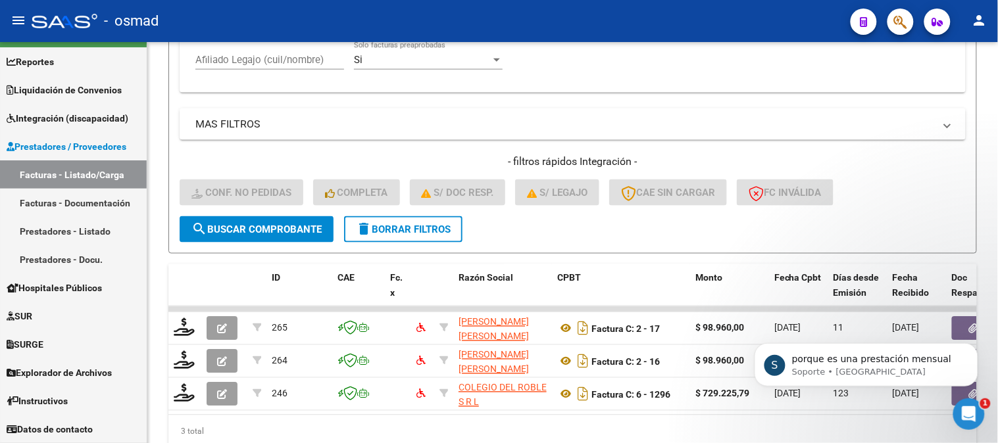
click at [974, 418] on icon "Abrir Intercom Messenger" at bounding box center [969, 414] width 22 height 22
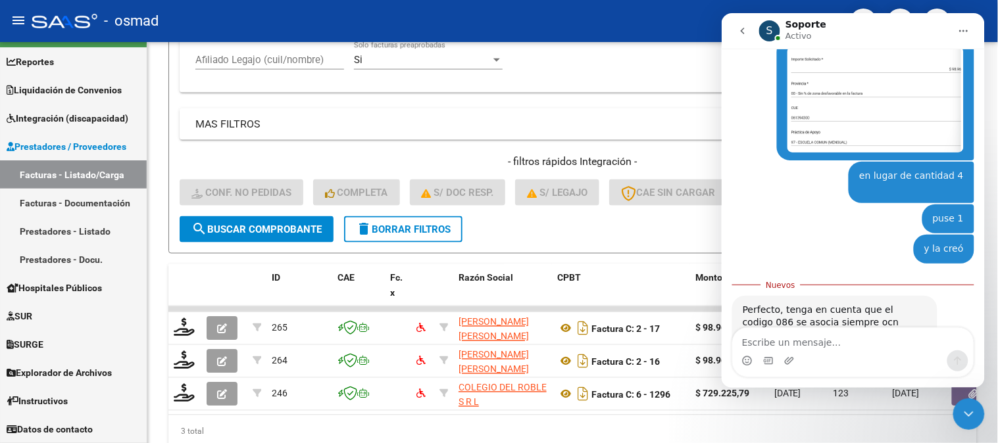
scroll to position [2317, 0]
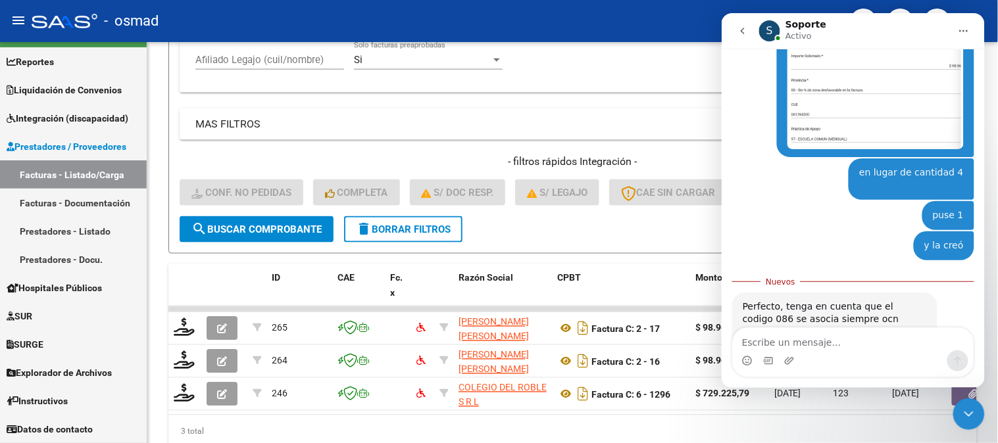
click at [837, 337] on textarea "Escribe un mensaje..." at bounding box center [852, 339] width 241 height 22
type textarea "a"
type textarea "gracias"
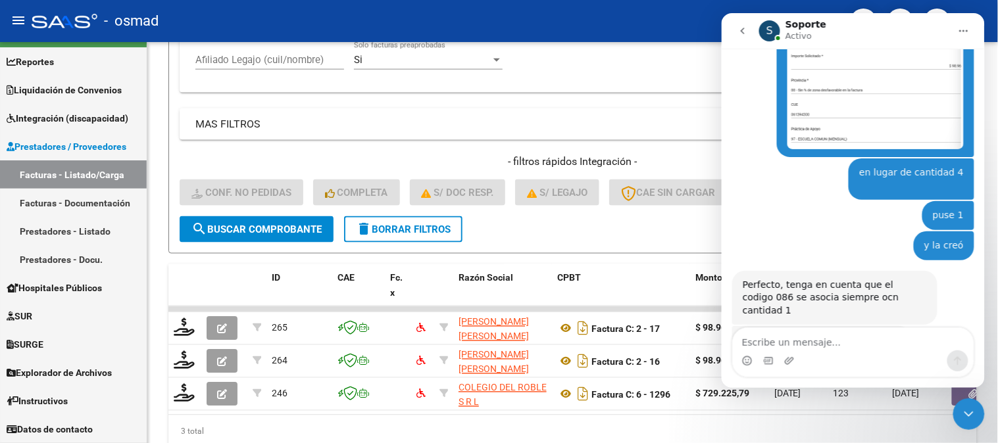
scroll to position [2334, 0]
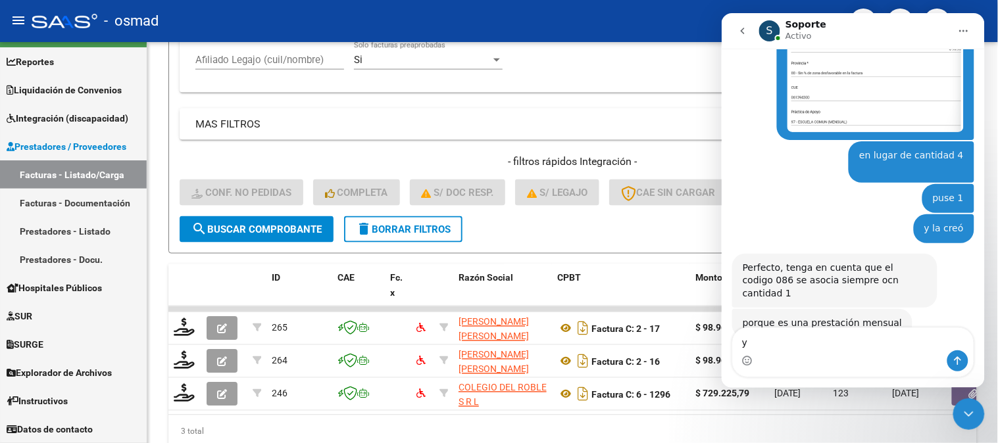
type textarea "y"
type textarea "c"
type textarea "los modulos van en 4?"
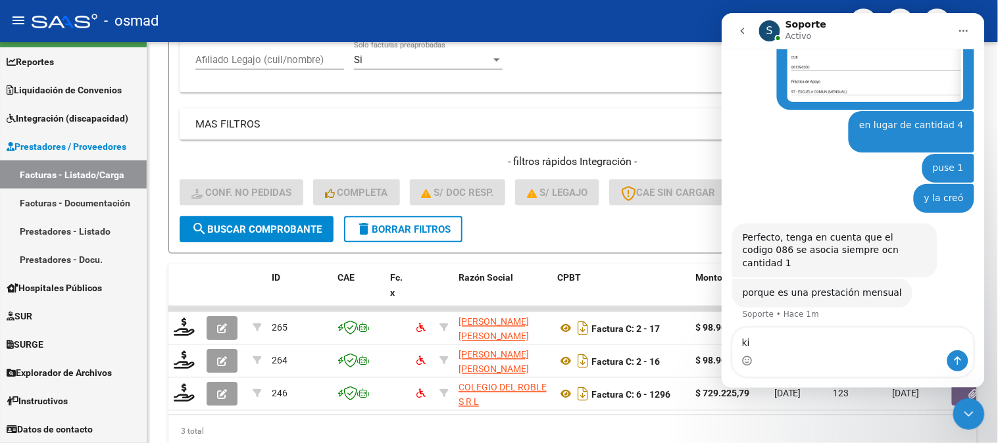
type textarea "k"
type textarea "l"
type textarea "ej: modulo integral intensivo o simple"
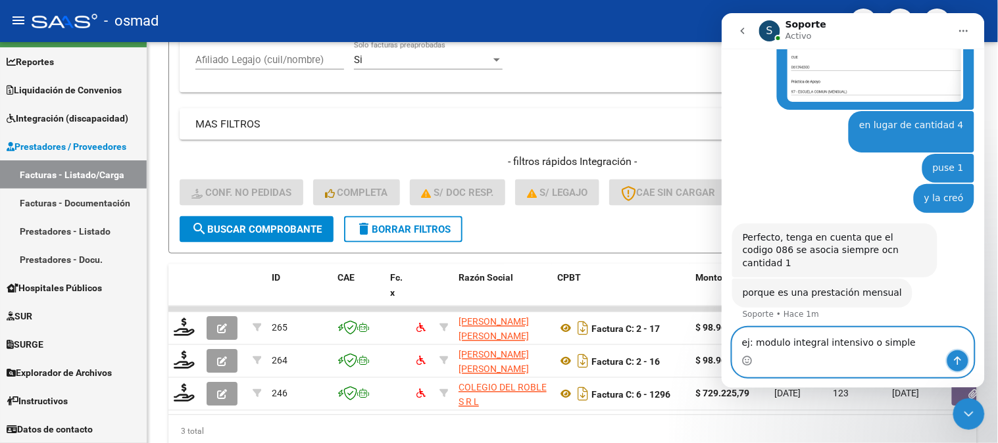
click at [962, 362] on icon "Enviar un mensaje…" at bounding box center [957, 360] width 11 height 11
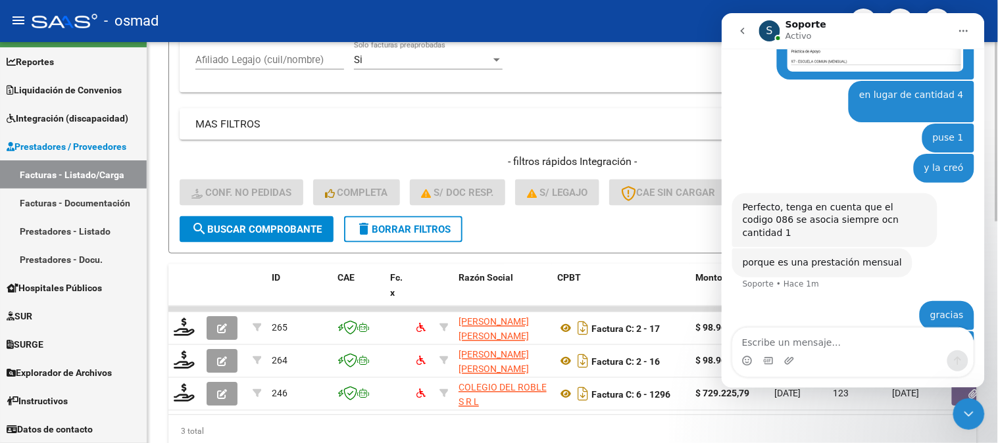
click at [743, 28] on icon "go back" at bounding box center [742, 30] width 4 height 7
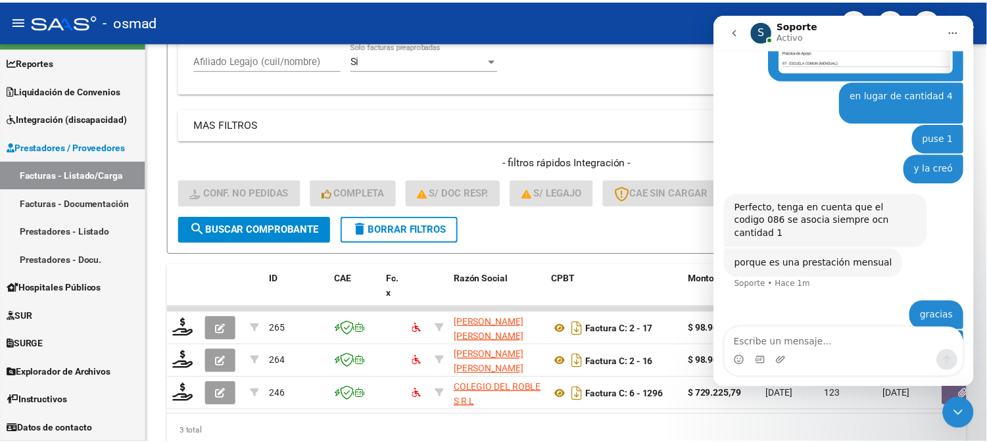
scroll to position [0, 0]
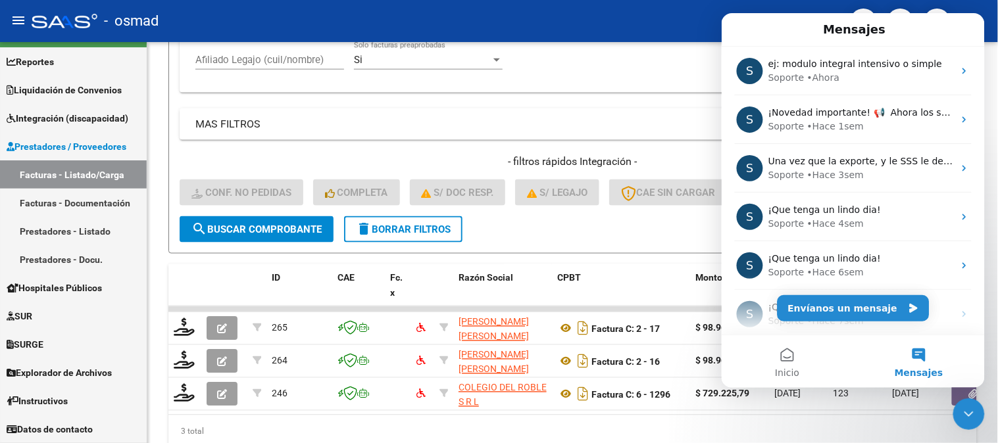
click at [980, 415] on div "Cerrar Intercom Messenger" at bounding box center [969, 414] width 32 height 32
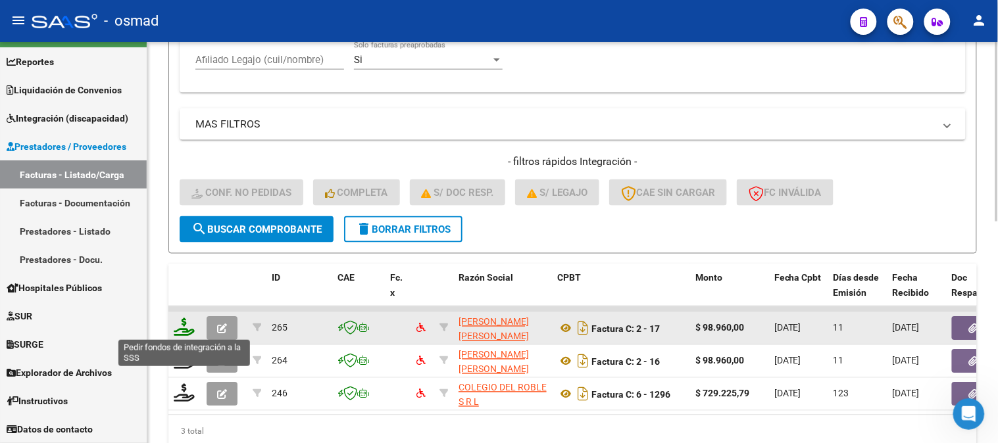
click at [184, 326] on icon at bounding box center [184, 327] width 21 height 18
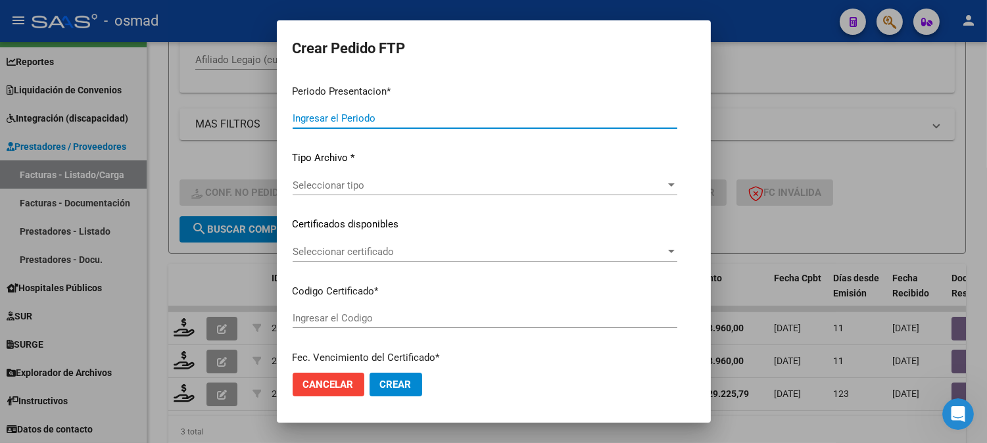
type input "202507"
type input "202505"
type input "$ 98.960,00"
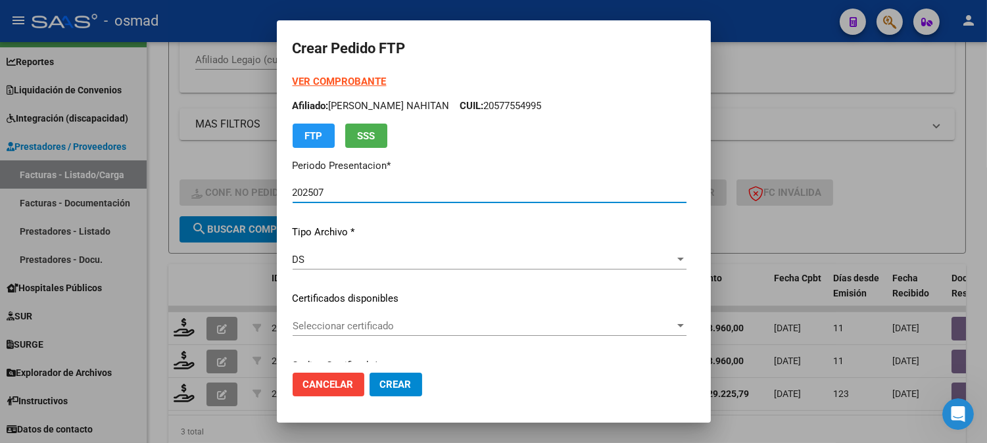
type input "ARG02000577554992024060720290607BS436"
type input "[DATE]"
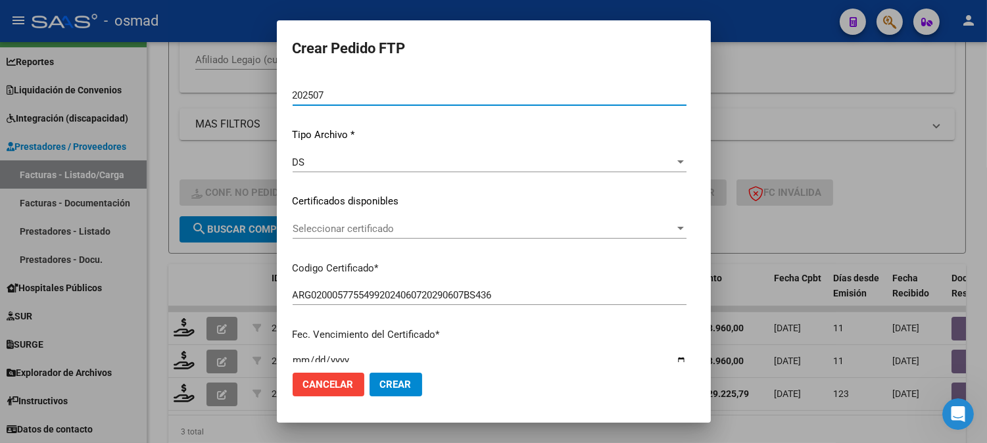
scroll to position [73, 0]
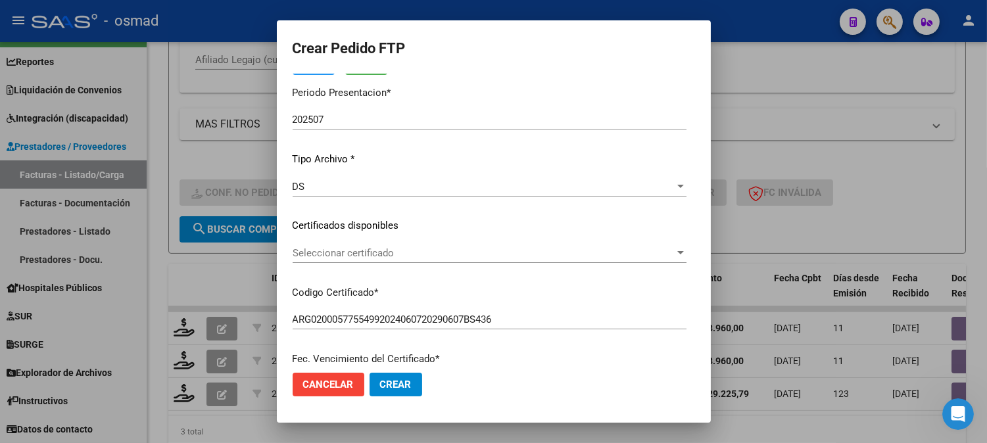
click at [895, 128] on div at bounding box center [493, 221] width 987 height 443
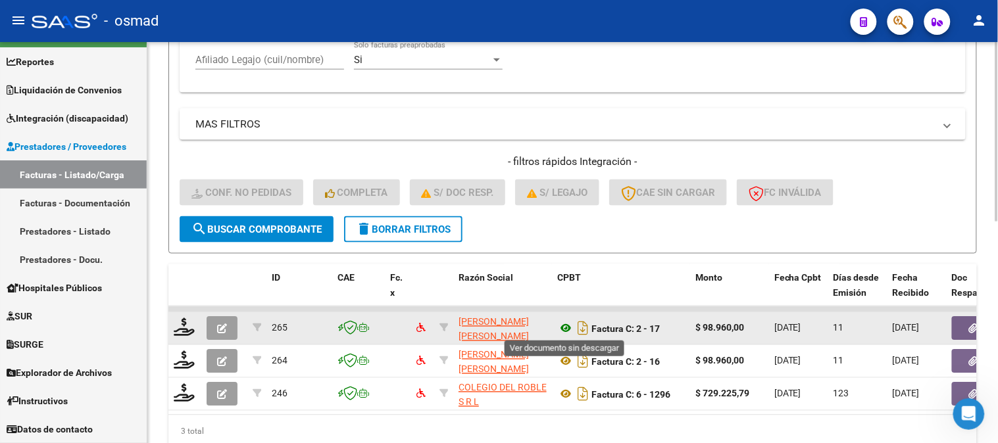
click at [568, 326] on icon at bounding box center [565, 329] width 17 height 16
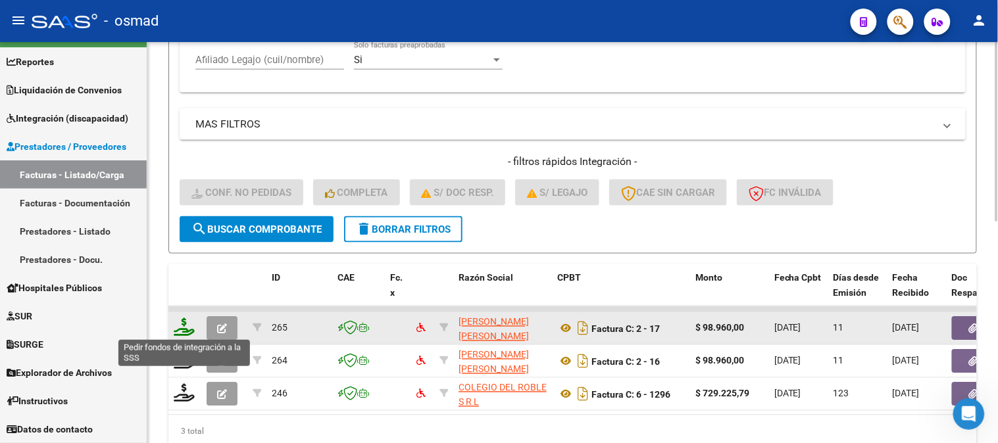
click at [178, 330] on icon at bounding box center [184, 327] width 21 height 18
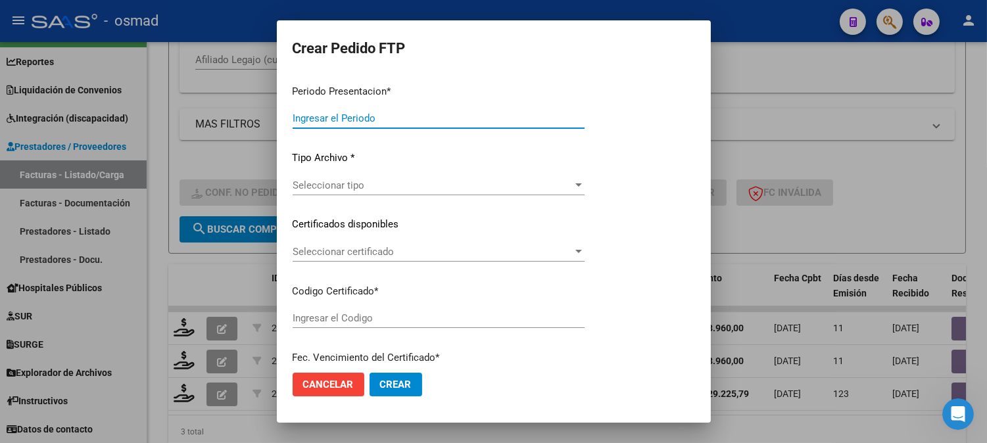
type input "202507"
type input "202505"
type input "$ 98.960,00"
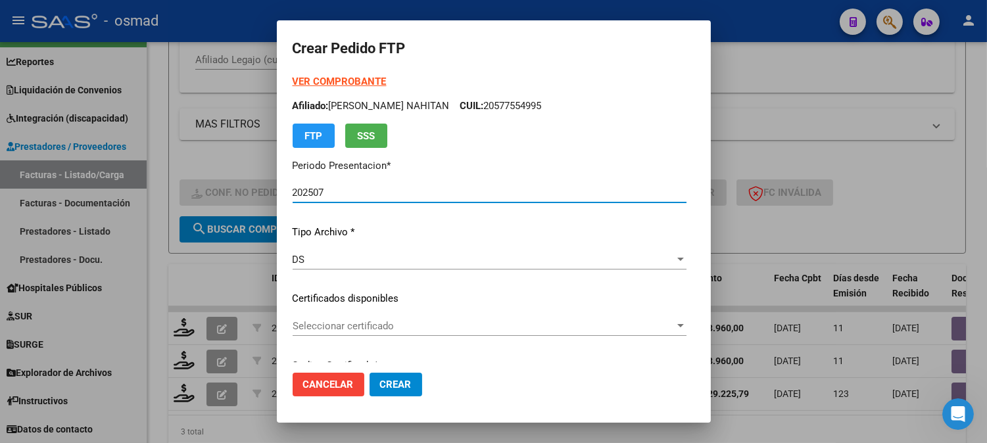
type input "ARG02000577554992024060720290607BS436"
type input "[DATE]"
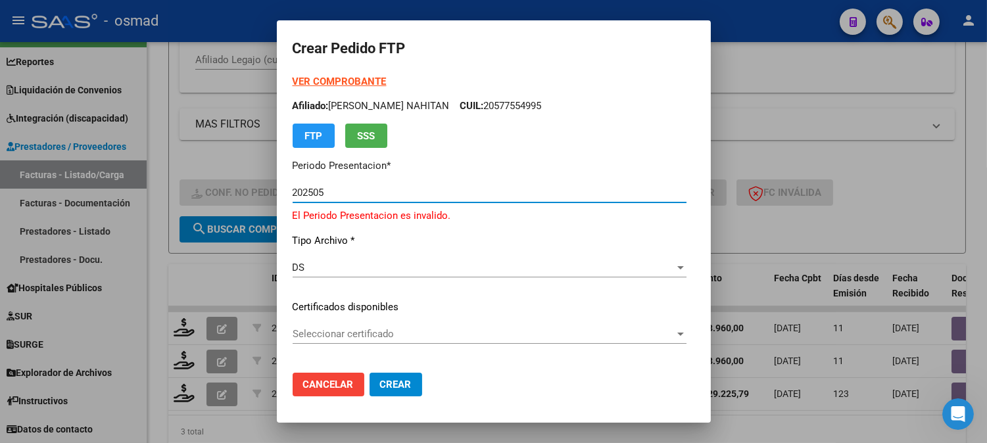
click at [389, 266] on div "DS" at bounding box center [484, 268] width 382 height 12
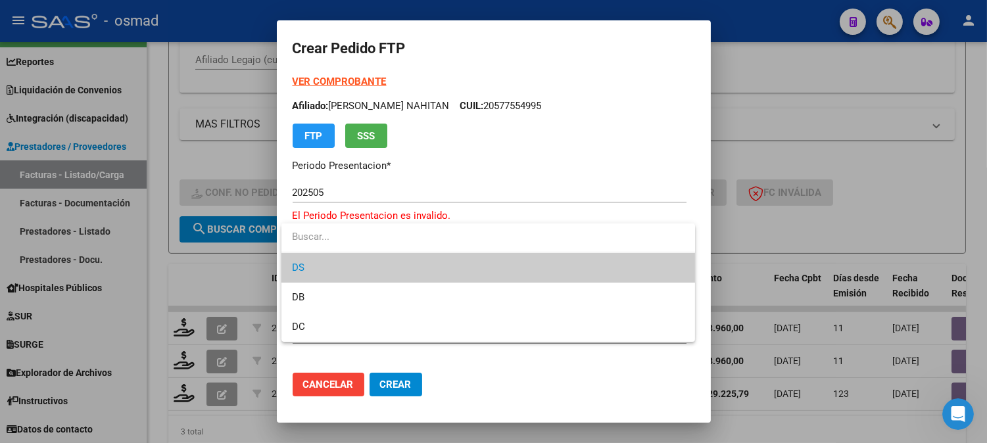
click at [466, 265] on span "DS" at bounding box center [488, 268] width 393 height 30
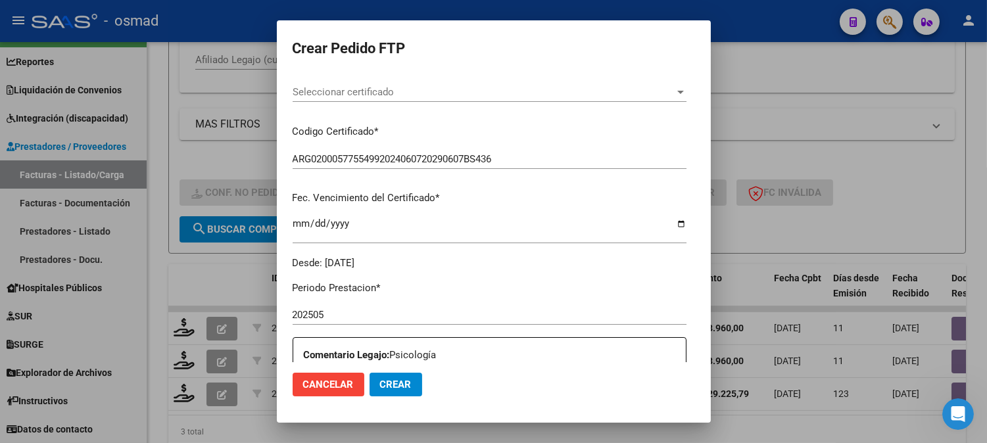
scroll to position [219, 0]
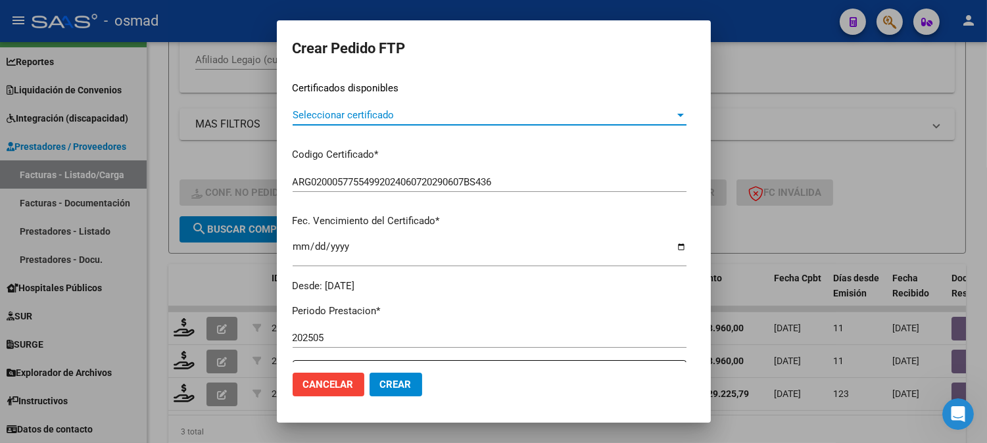
click at [672, 112] on span "Seleccionar certificado" at bounding box center [484, 115] width 382 height 12
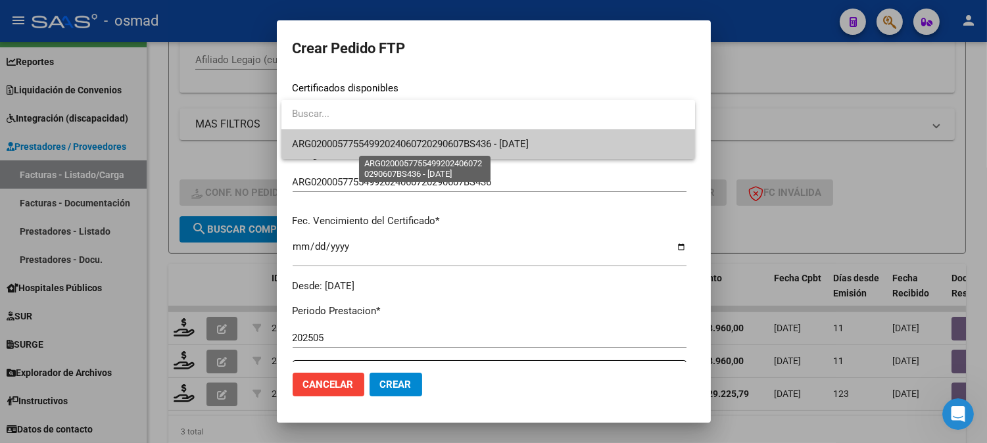
click at [515, 139] on span "ARG02000577554992024060720290607BS436 - [DATE]" at bounding box center [410, 144] width 237 height 12
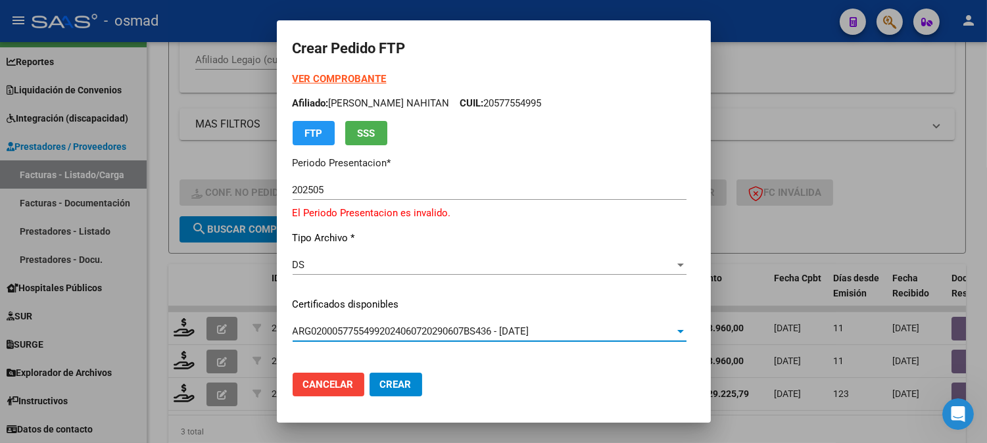
scroll to position [0, 0]
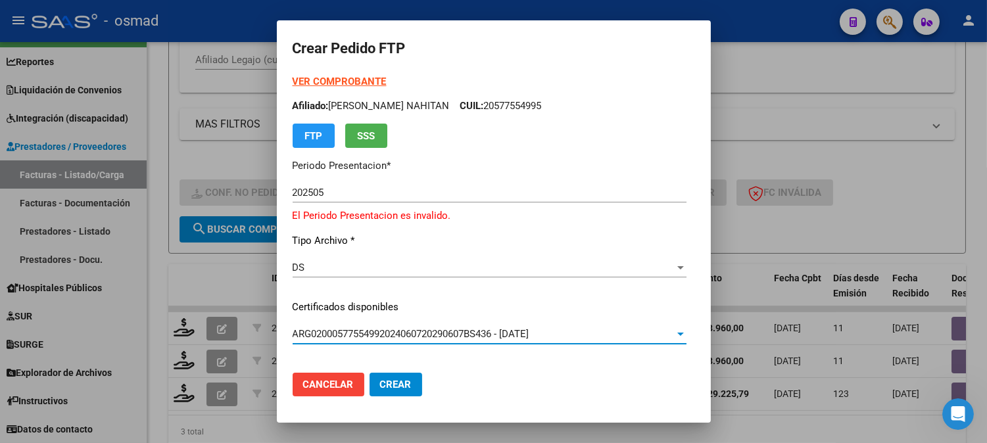
click at [349, 182] on div "VER COMPROBANTE ARCA Padrón Afiliado: [PERSON_NAME] NAHITAN CUIL: 20577554995 F…" at bounding box center [490, 293] width 394 height 439
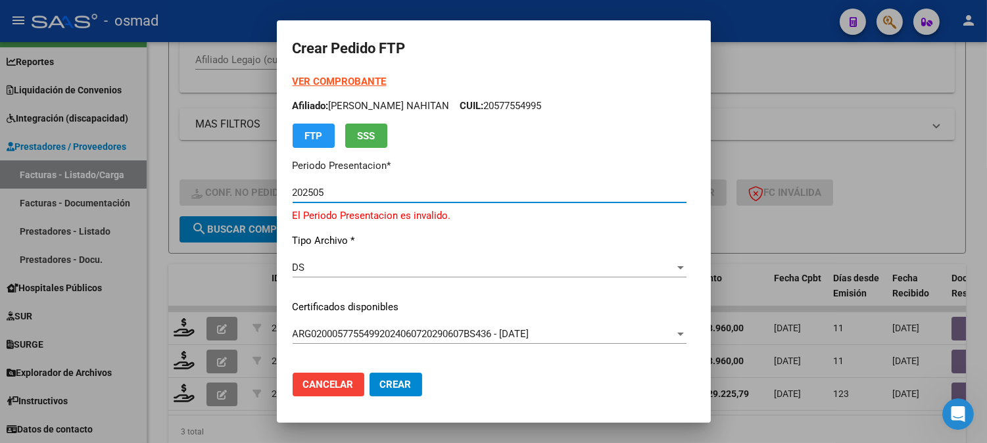
click at [347, 191] on input "202505" at bounding box center [490, 193] width 394 height 12
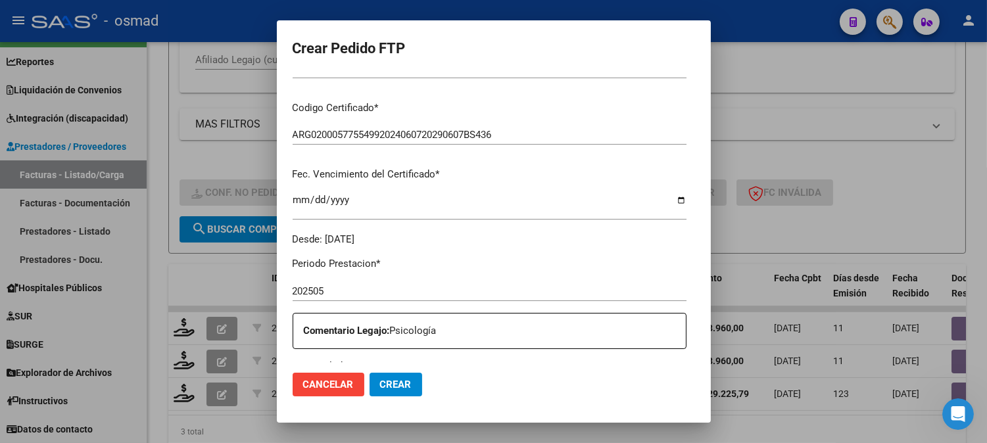
scroll to position [365, 0]
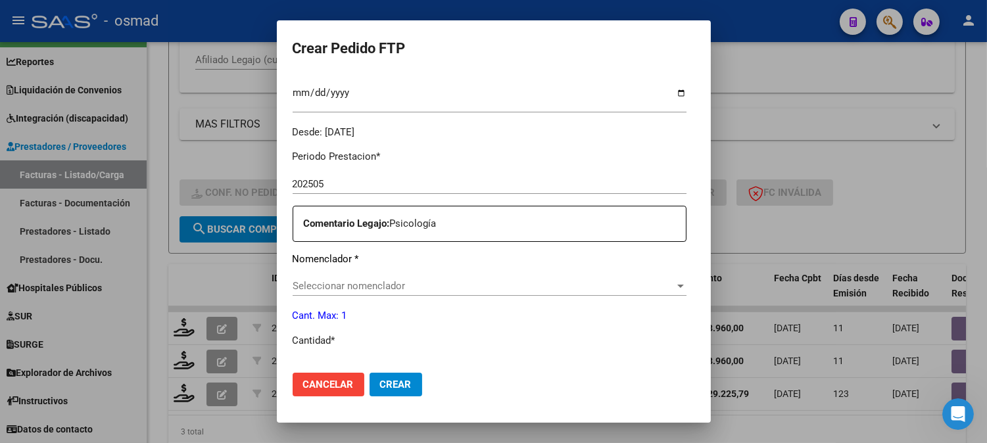
type input "202507"
click at [465, 279] on div "Seleccionar nomenclador Seleccionar nomenclador" at bounding box center [490, 286] width 394 height 20
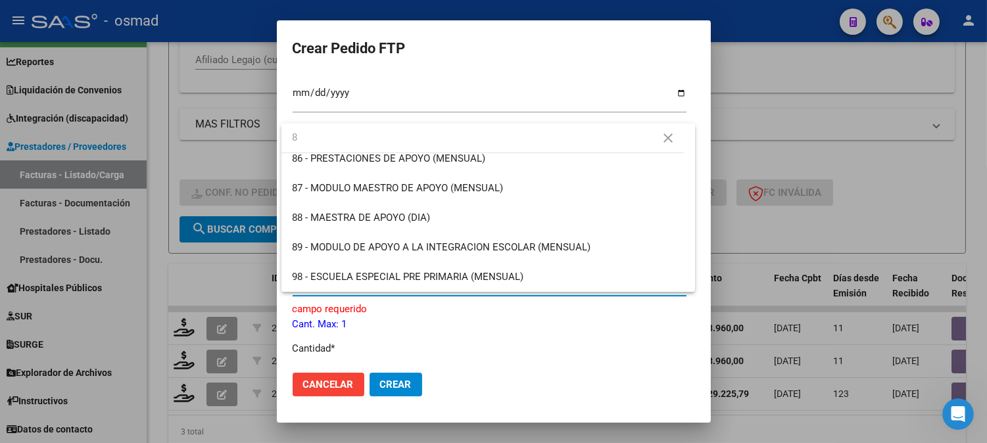
scroll to position [0, 0]
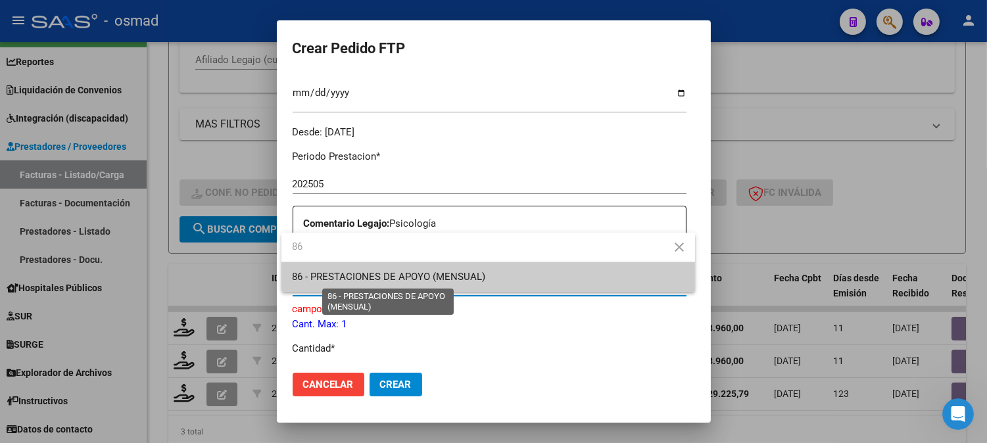
type input "86"
click at [418, 280] on span "86 - PRESTACIONES DE APOYO (MENSUAL)" at bounding box center [388, 277] width 193 height 12
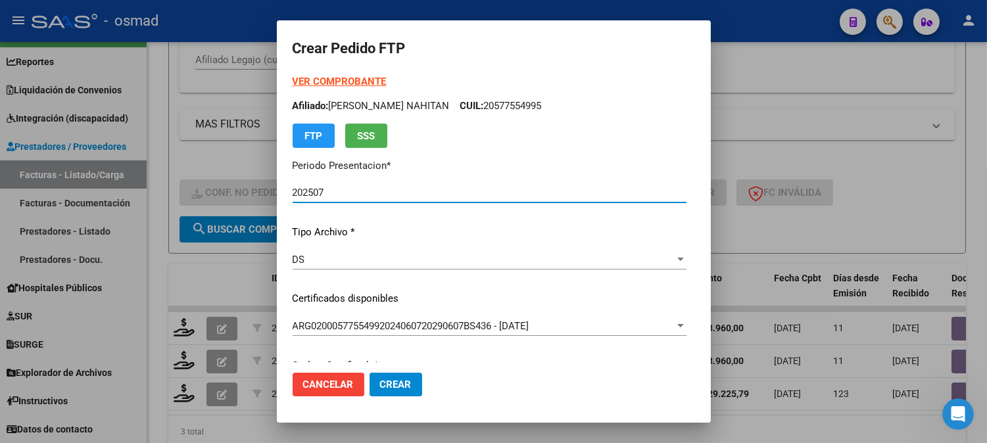
click at [386, 193] on input "202507" at bounding box center [490, 193] width 394 height 12
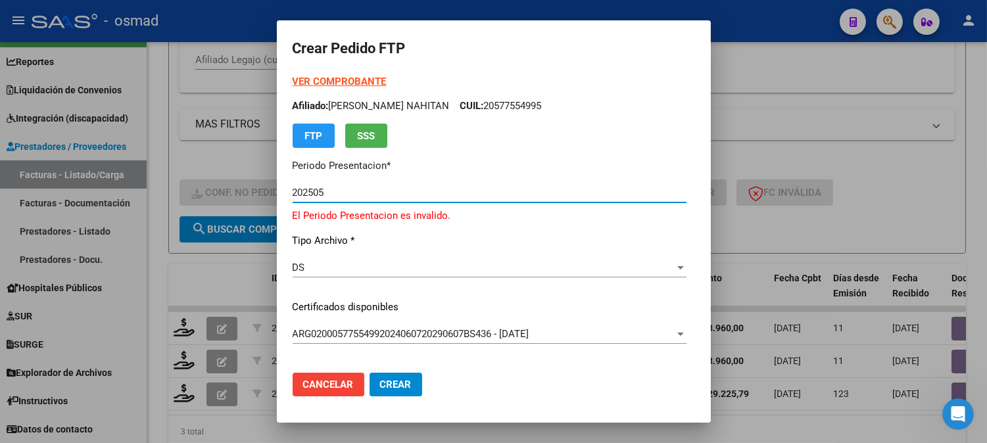
click at [472, 300] on p "Certificados disponibles" at bounding box center [490, 307] width 394 height 15
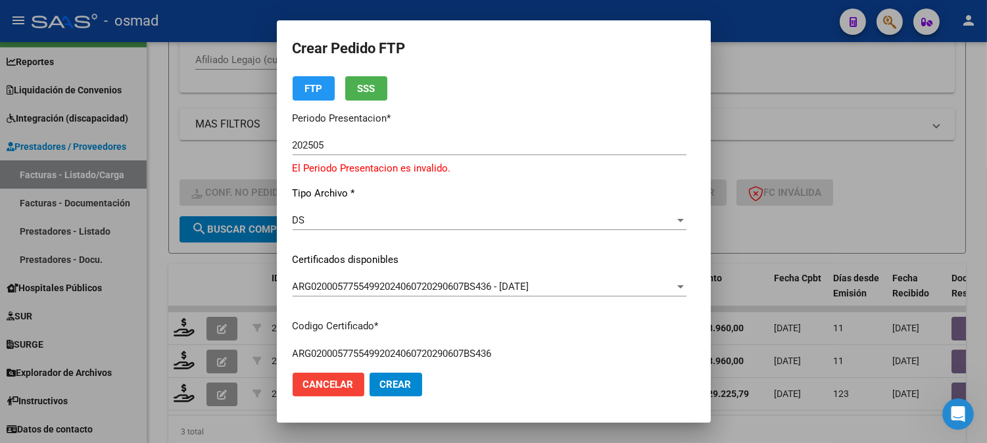
scroll to position [73, 0]
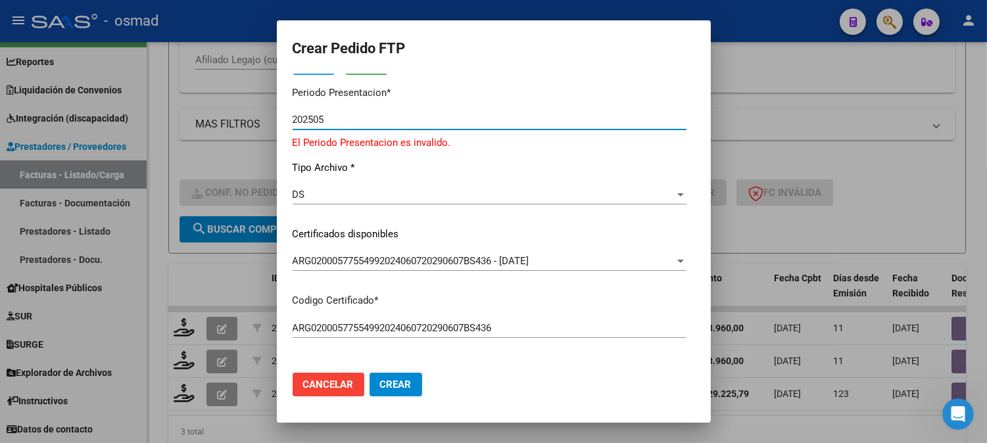
click at [434, 123] on input "202505" at bounding box center [490, 120] width 394 height 12
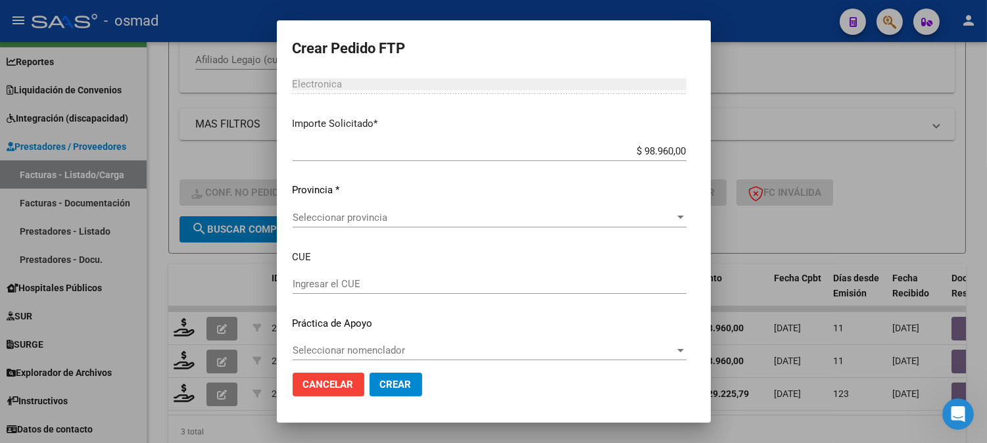
scroll to position [725, 0]
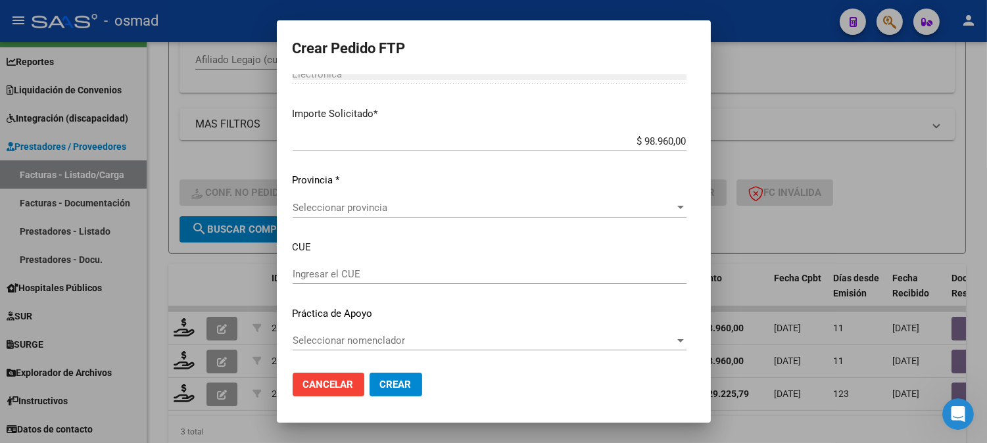
type input "202507"
click at [458, 214] on div "Seleccionar provincia Seleccionar provincia" at bounding box center [490, 208] width 394 height 20
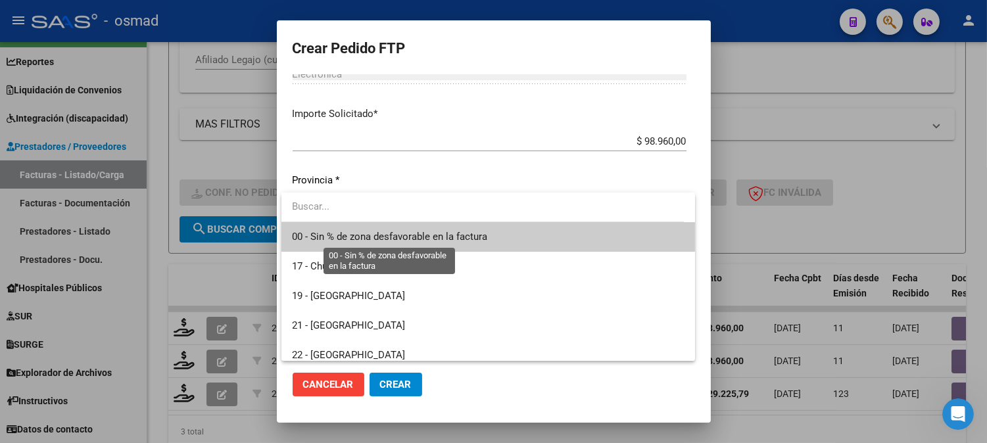
click at [464, 239] on span "00 - Sin % de zona desfavorable en la factura" at bounding box center [389, 237] width 195 height 12
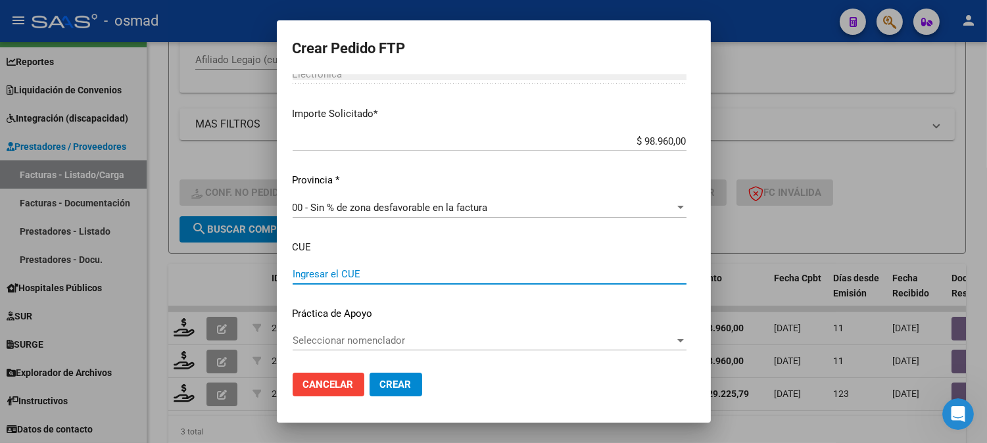
click at [323, 273] on input "Ingresar el CUE" at bounding box center [490, 274] width 394 height 12
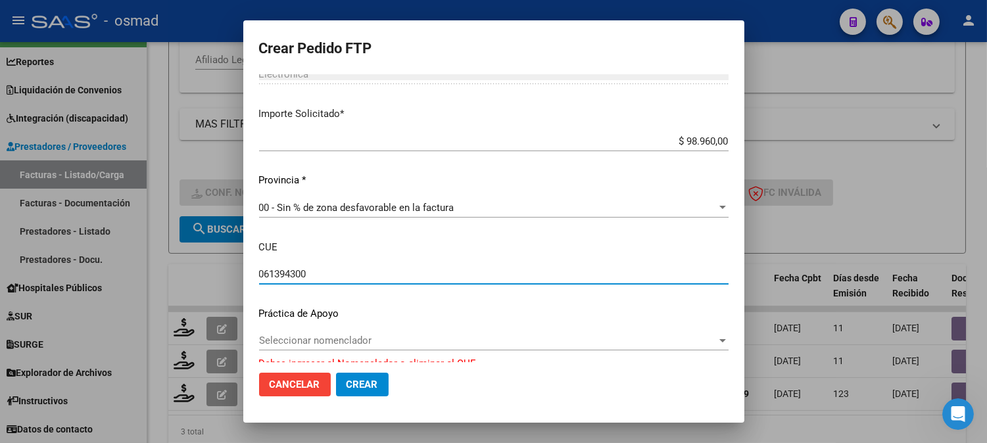
type input "061394300"
click at [389, 326] on div "Periodo Prestacion * 202505 Ingresar el Periodo Prestacion Comentario Legajo: P…" at bounding box center [494, 76] width 470 height 592
click at [397, 337] on span "Seleccionar nomenclador" at bounding box center [488, 341] width 458 height 12
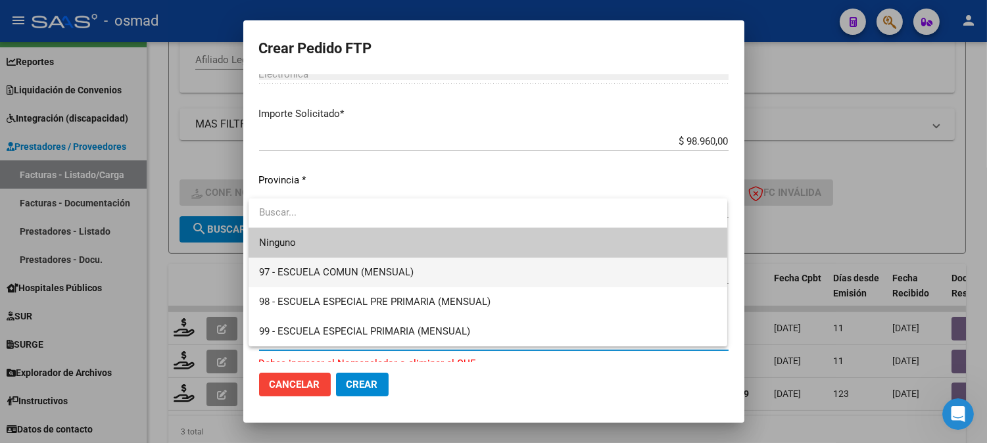
click at [450, 276] on span "97 - ESCUELA COMUN (MENSUAL)" at bounding box center [488, 273] width 458 height 30
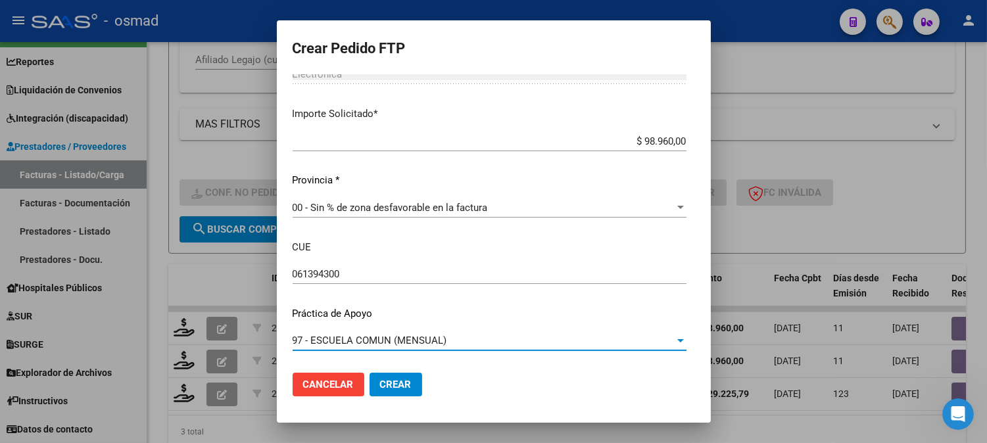
click at [411, 384] on button "Crear" at bounding box center [396, 385] width 53 height 24
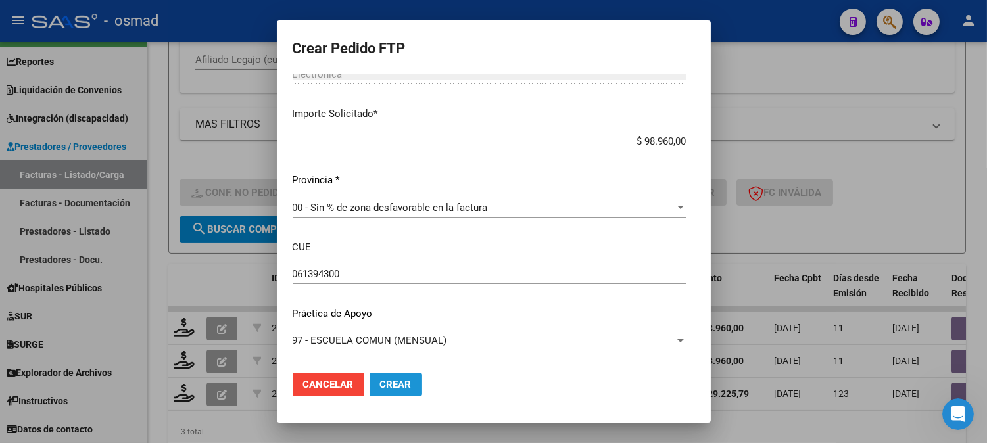
click at [384, 386] on span "Crear" at bounding box center [396, 385] width 32 height 12
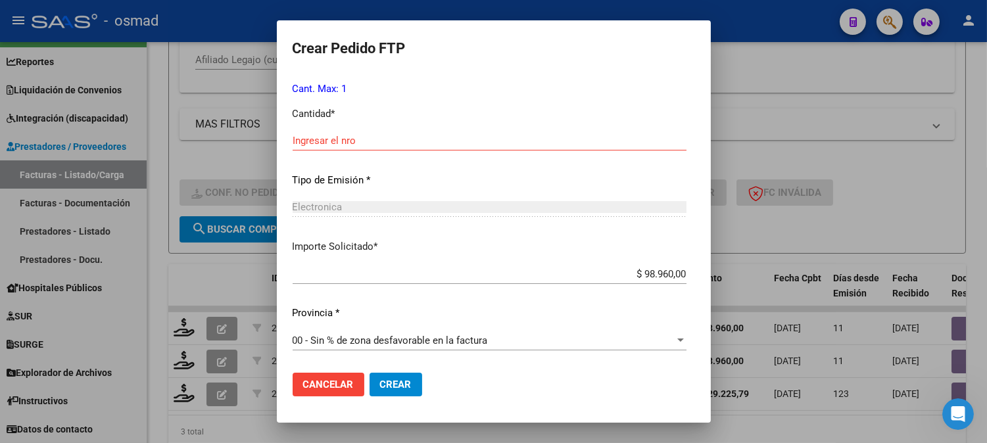
scroll to position [579, 0]
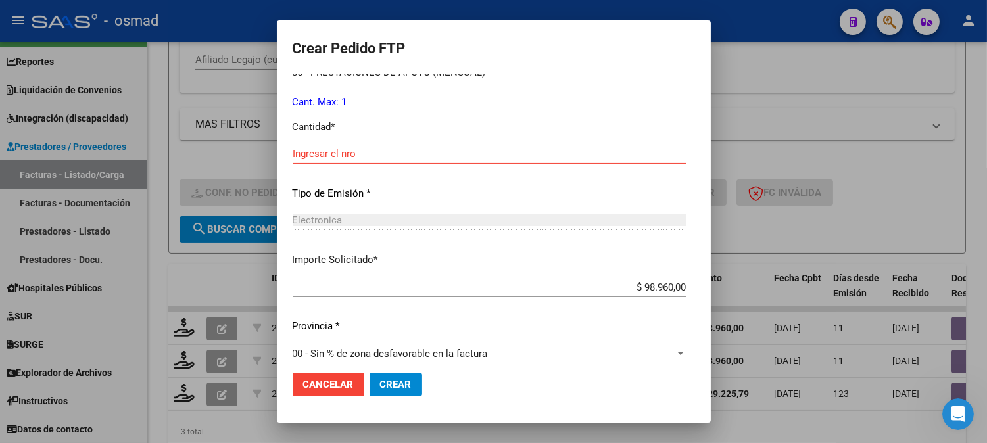
click at [356, 147] on div "Ingresar el nro" at bounding box center [490, 154] width 394 height 20
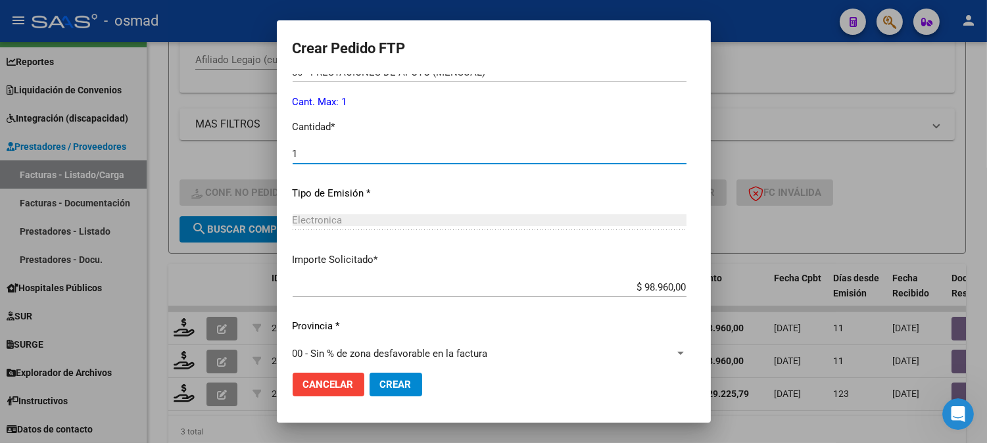
type input "1"
click at [413, 387] on button "Crear" at bounding box center [396, 385] width 53 height 24
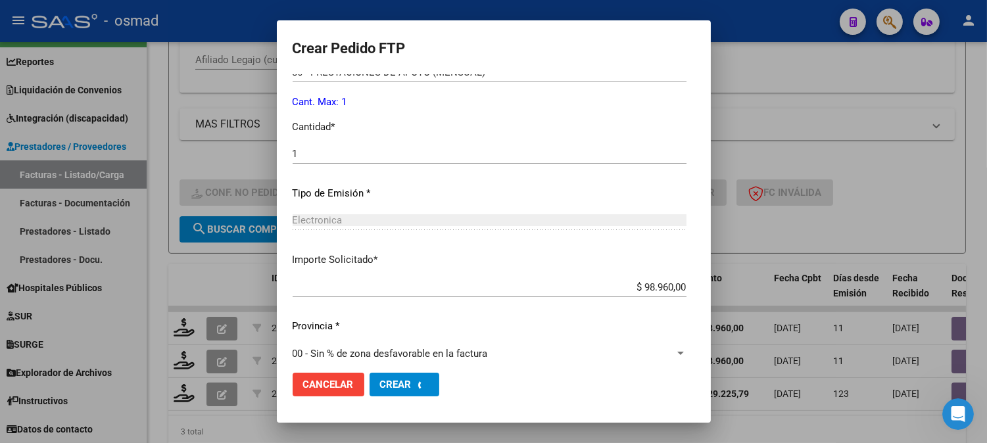
scroll to position [0, 0]
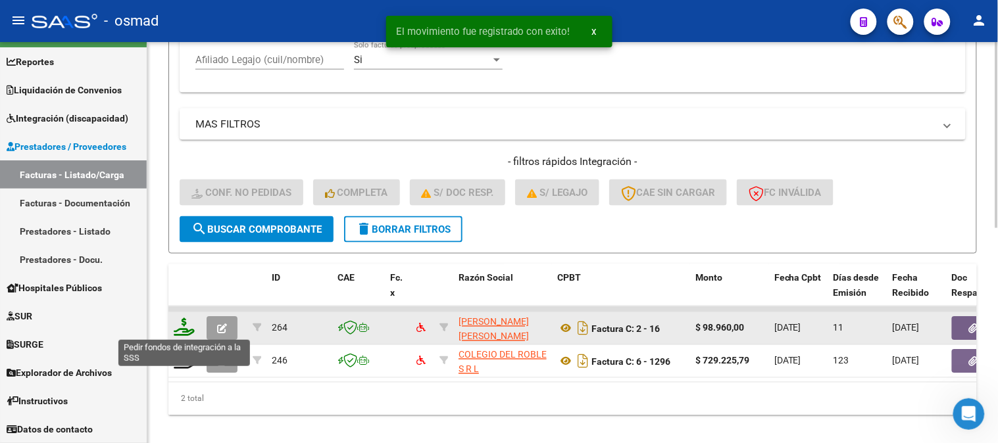
click at [182, 327] on icon at bounding box center [184, 327] width 21 height 18
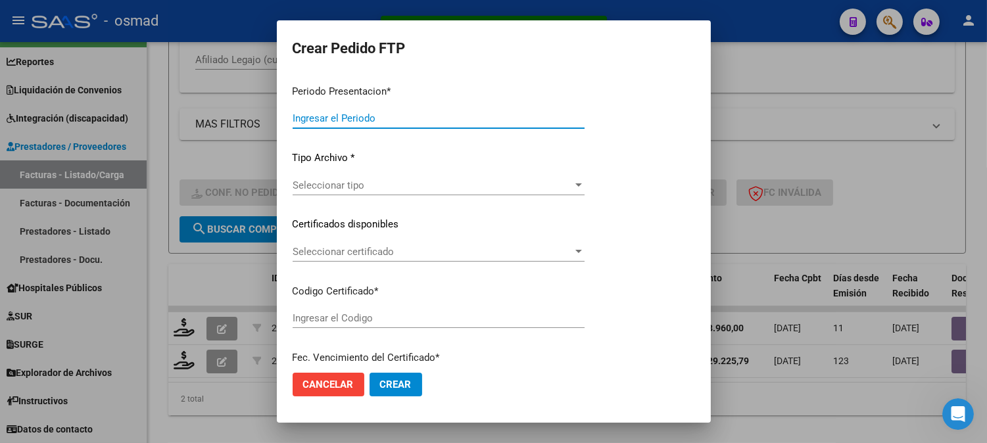
type input "202507"
type input "202506"
type input "$ 98.960,00"
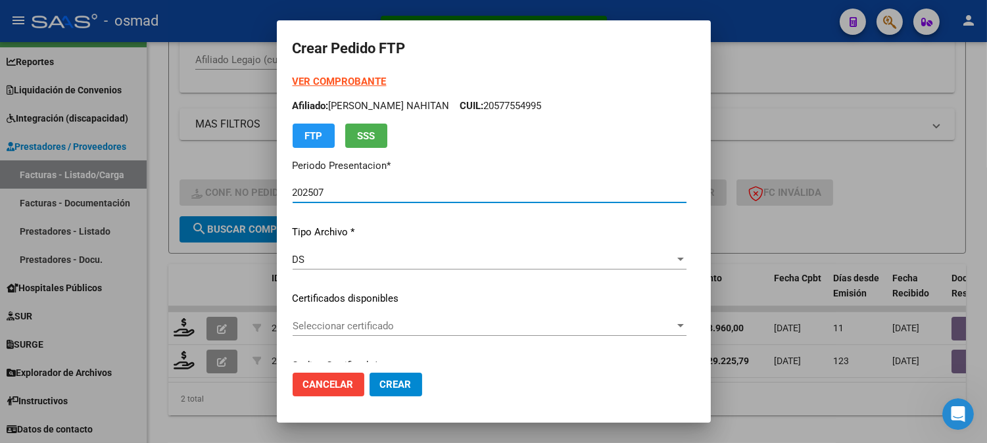
type input "61394300"
type input "ARG02000577554992024060720290607BS436"
type input "[DATE]"
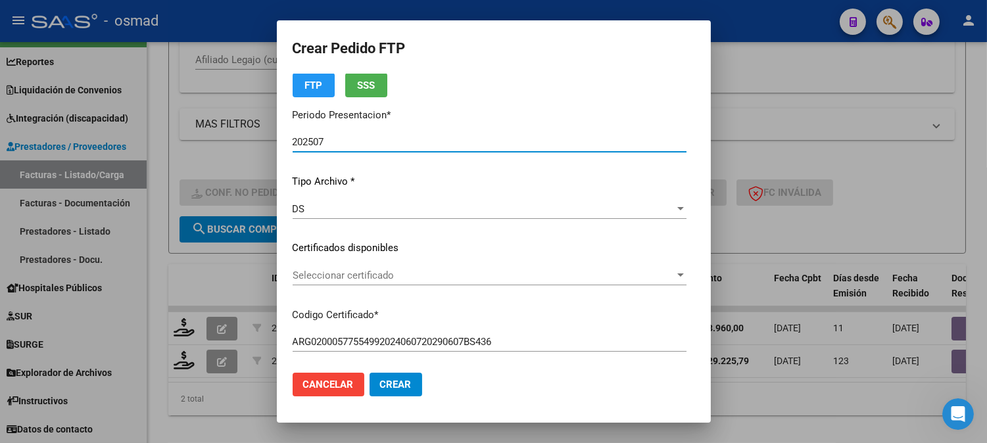
scroll to position [73, 0]
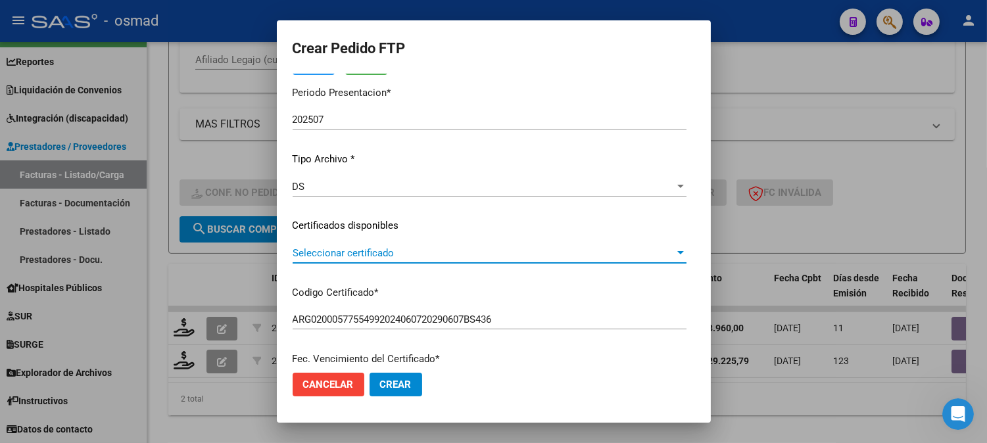
click at [497, 255] on span "Seleccionar certificado" at bounding box center [484, 253] width 382 height 12
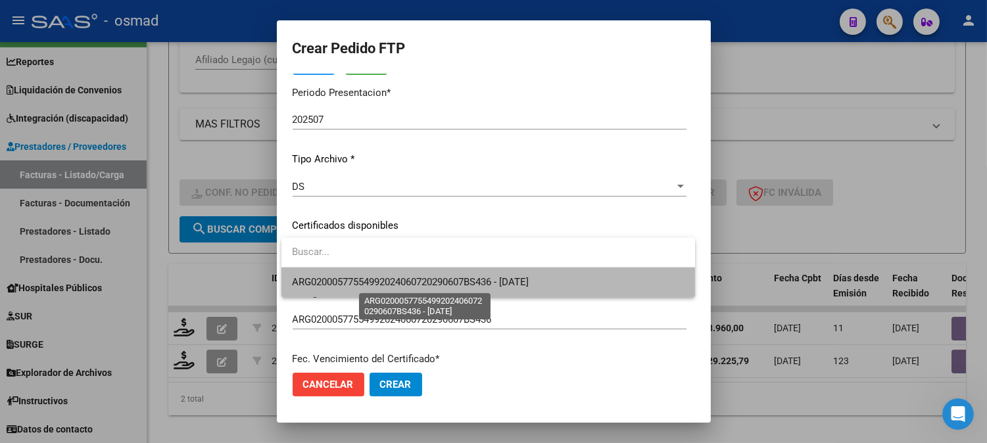
click at [499, 280] on span "ARG02000577554992024060720290607BS436 - [DATE]" at bounding box center [410, 282] width 237 height 12
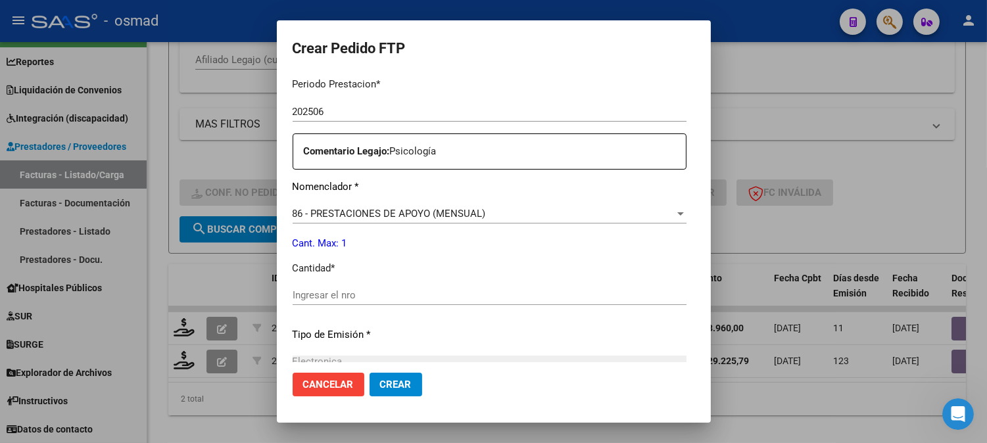
scroll to position [438, 0]
click at [516, 287] on div "Ingresar el nro" at bounding box center [490, 295] width 394 height 20
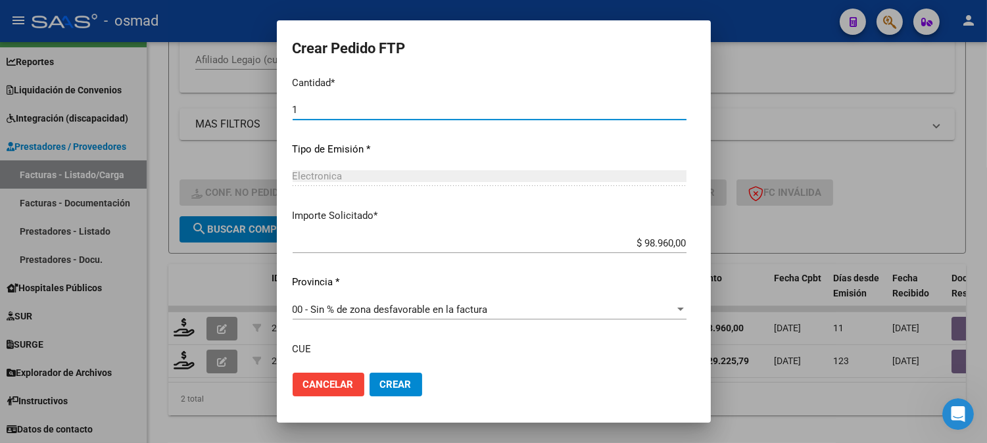
scroll to position [725, 0]
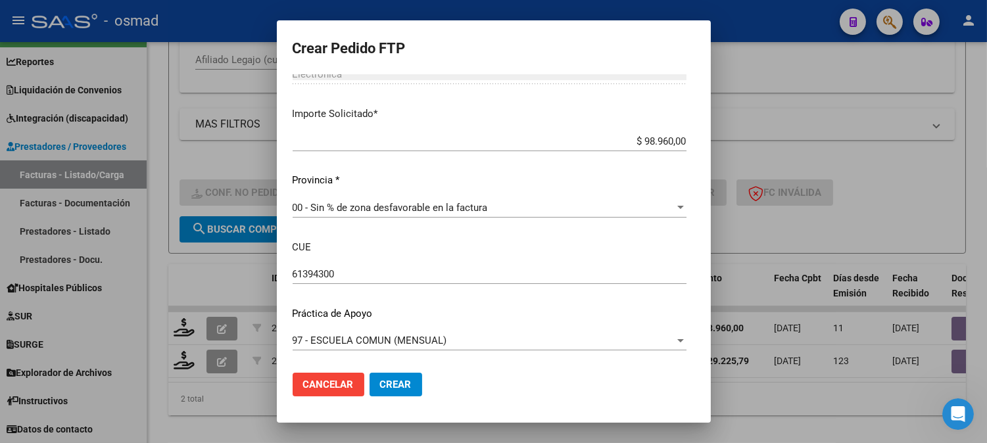
type input "1"
click at [409, 382] on span "Crear" at bounding box center [396, 385] width 32 height 12
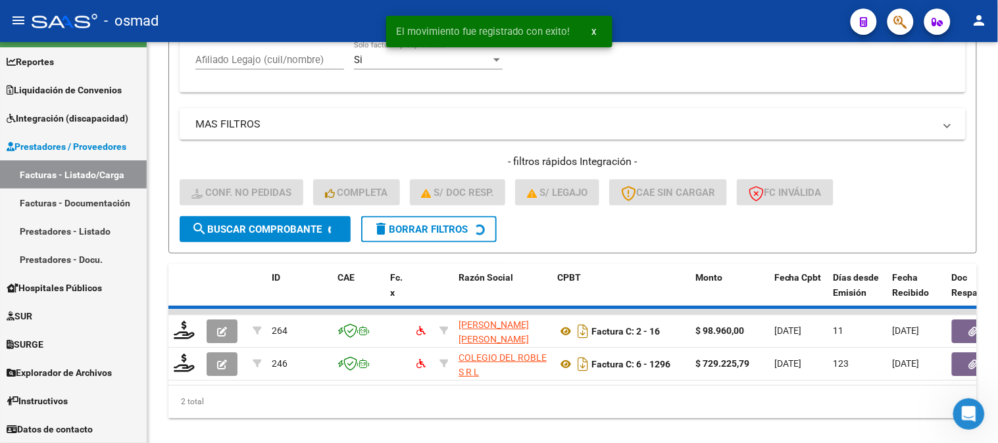
scroll to position [430, 0]
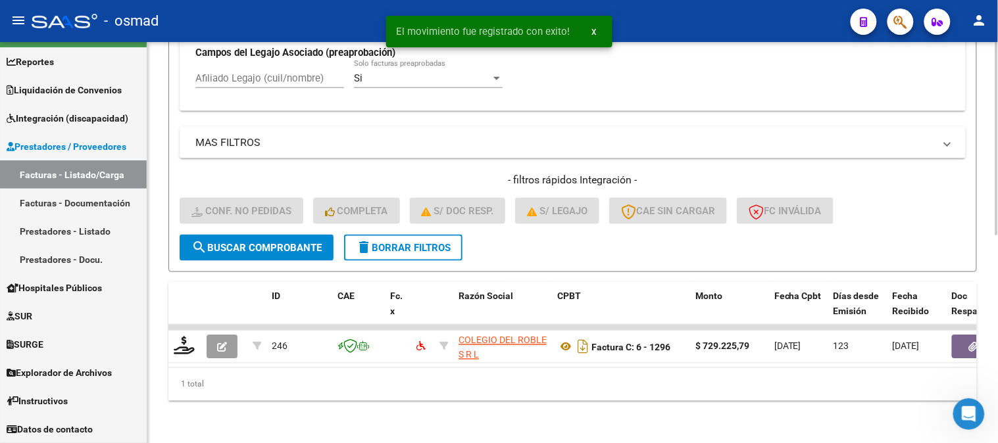
click at [409, 242] on span "delete Borrar Filtros" at bounding box center [403, 248] width 95 height 12
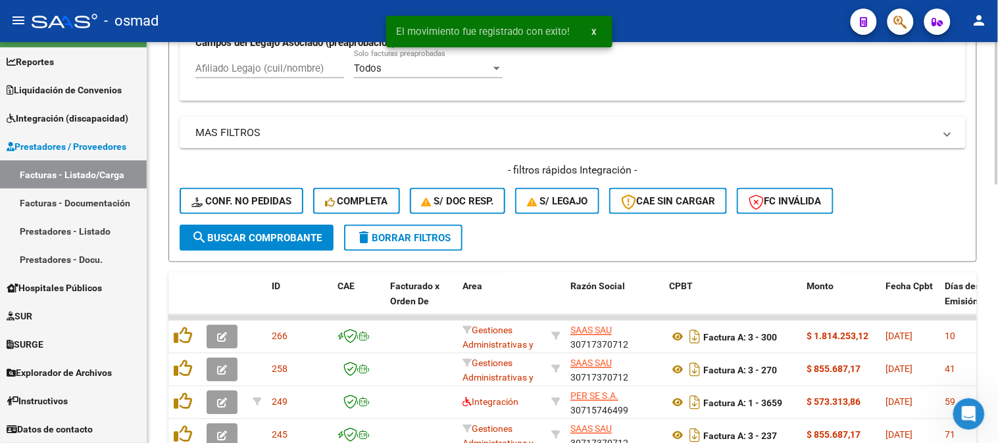
click at [266, 226] on button "search Buscar Comprobante" at bounding box center [257, 238] width 154 height 26
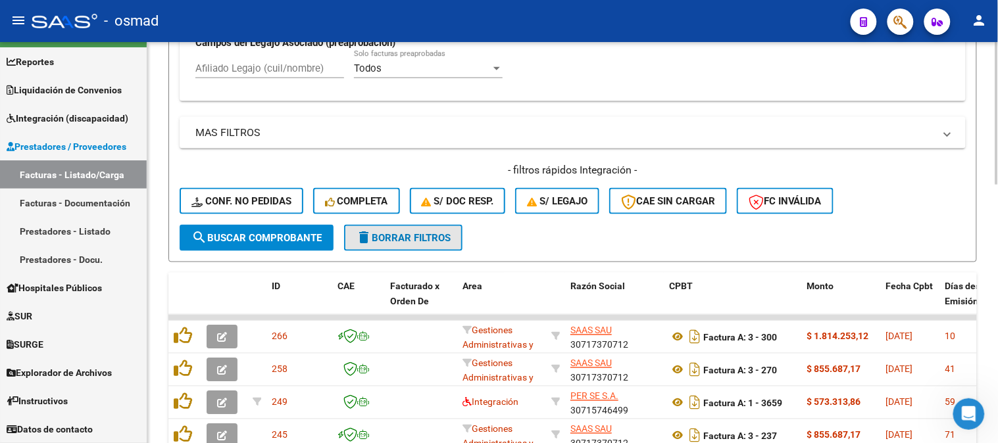
click at [423, 245] on button "delete Borrar Filtros" at bounding box center [403, 238] width 118 height 26
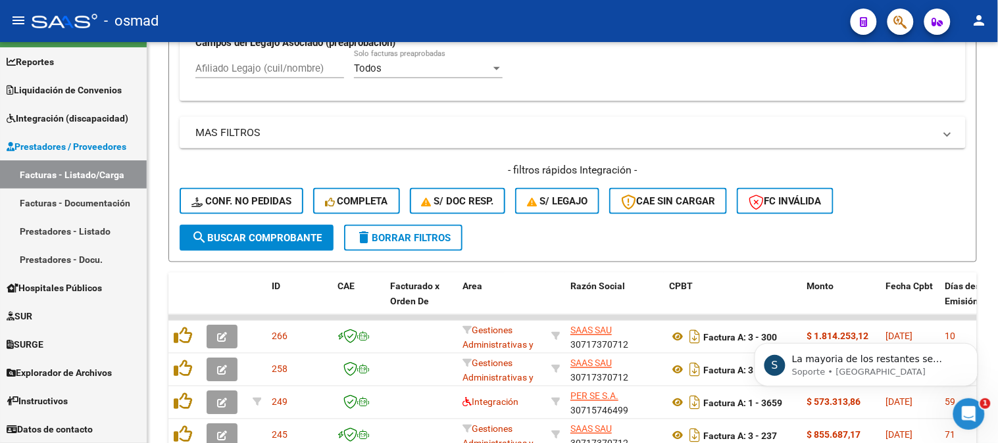
scroll to position [0, 0]
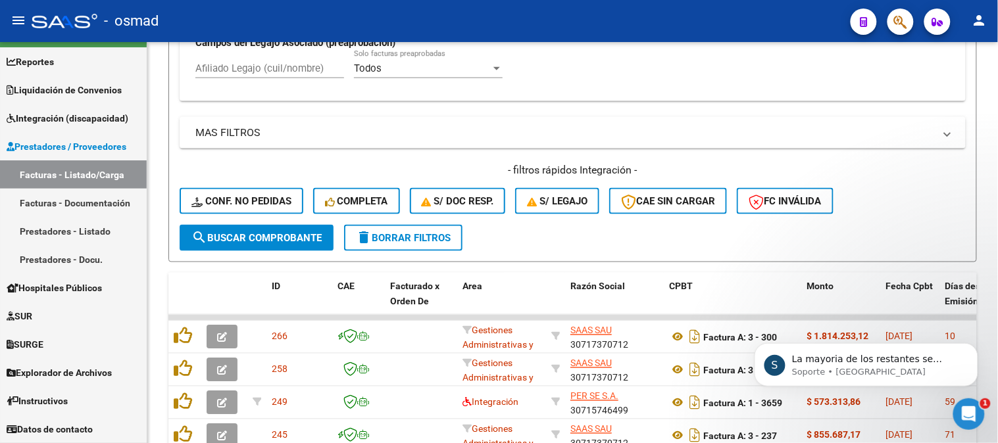
click at [959, 419] on div "Abrir Intercom Messenger" at bounding box center [968, 413] width 43 height 43
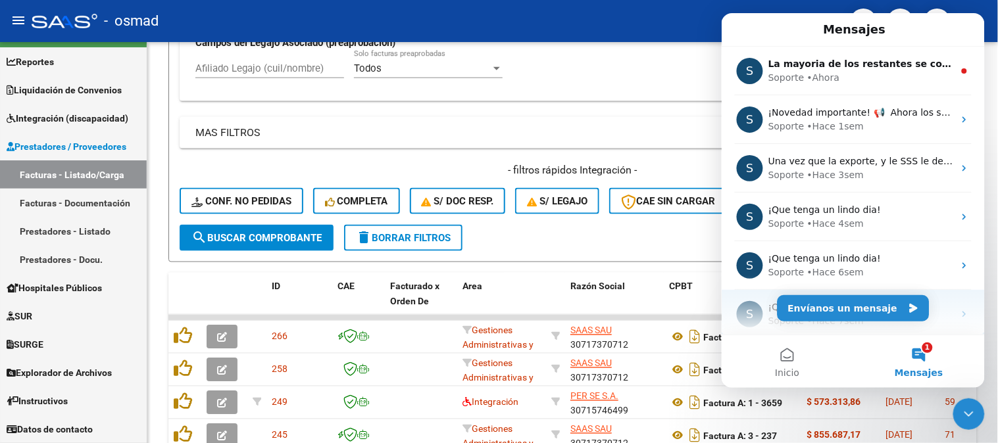
scroll to position [202, 0]
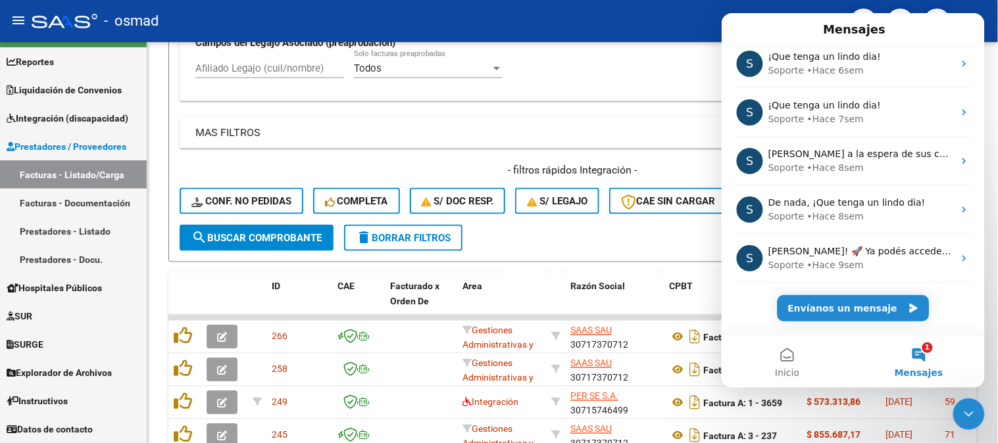
click at [929, 368] on span "Mensajes" at bounding box center [918, 372] width 49 height 9
click at [918, 363] on button "1 Mensajes" at bounding box center [919, 361] width 132 height 53
click at [877, 305] on button "Envíanos un mensaje" at bounding box center [853, 308] width 152 height 26
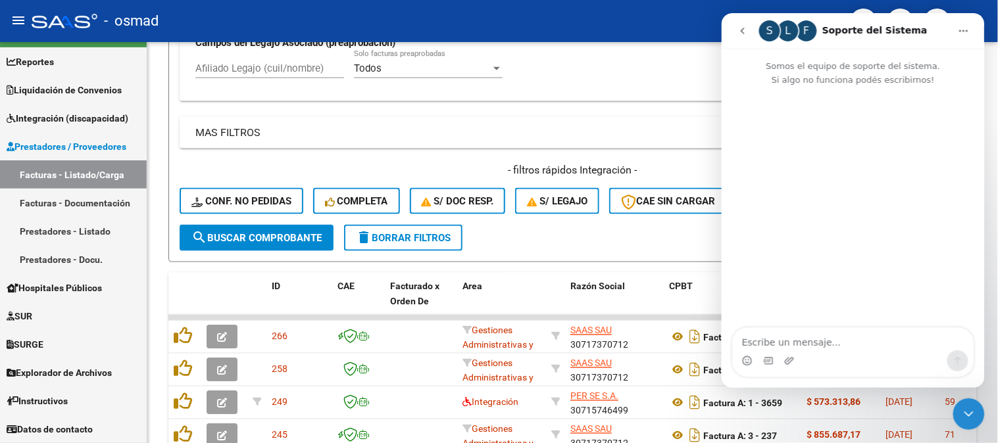
scroll to position [149, 0]
click at [744, 31] on icon "go back" at bounding box center [742, 30] width 11 height 11
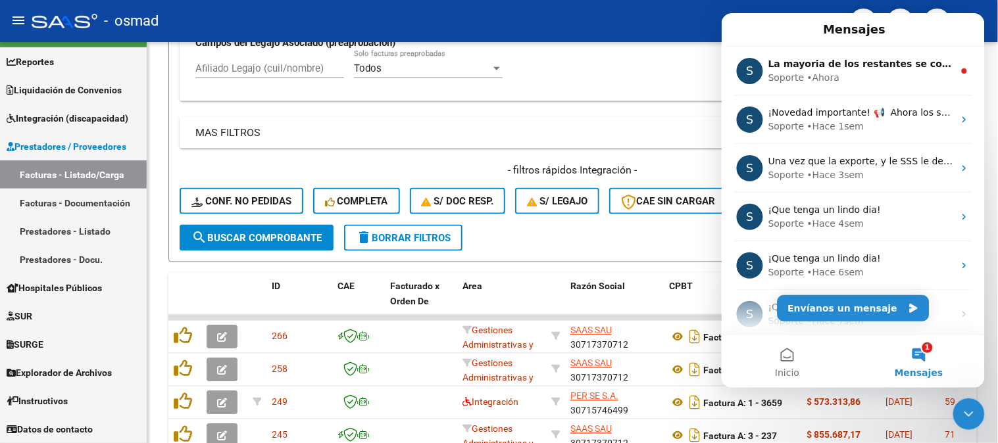
click at [920, 346] on button "1 Mensajes" at bounding box center [919, 361] width 132 height 53
click at [926, 346] on button "1 Mensajes" at bounding box center [919, 361] width 132 height 53
click at [927, 346] on button "1 Mensajes" at bounding box center [919, 361] width 132 height 53
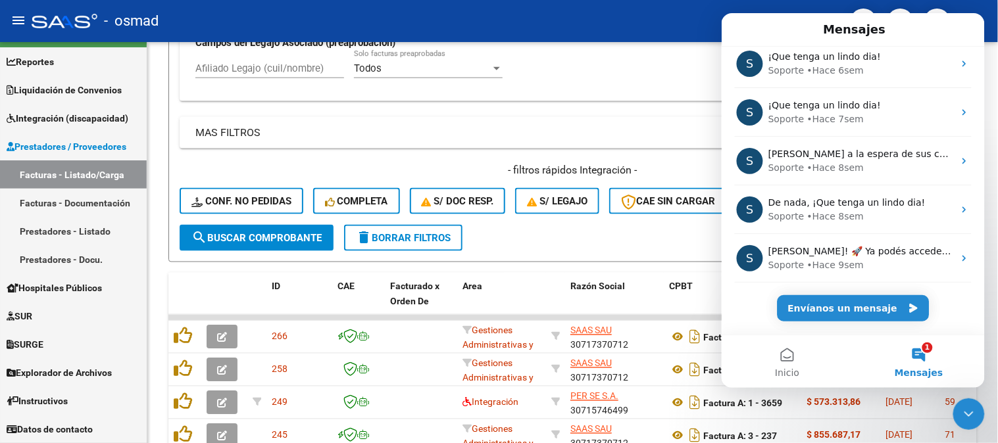
click at [921, 347] on button "1 Mensajes" at bounding box center [919, 361] width 132 height 53
click at [922, 347] on button "1 Mensajes" at bounding box center [919, 361] width 132 height 53
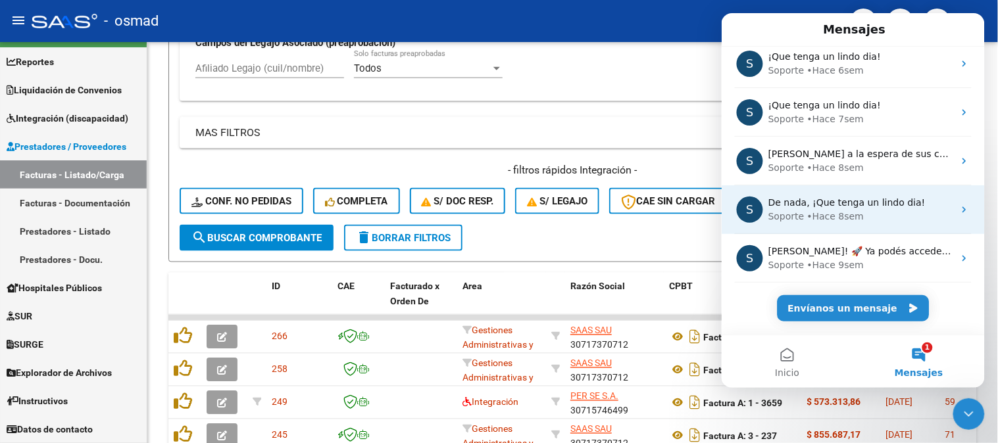
scroll to position [0, 0]
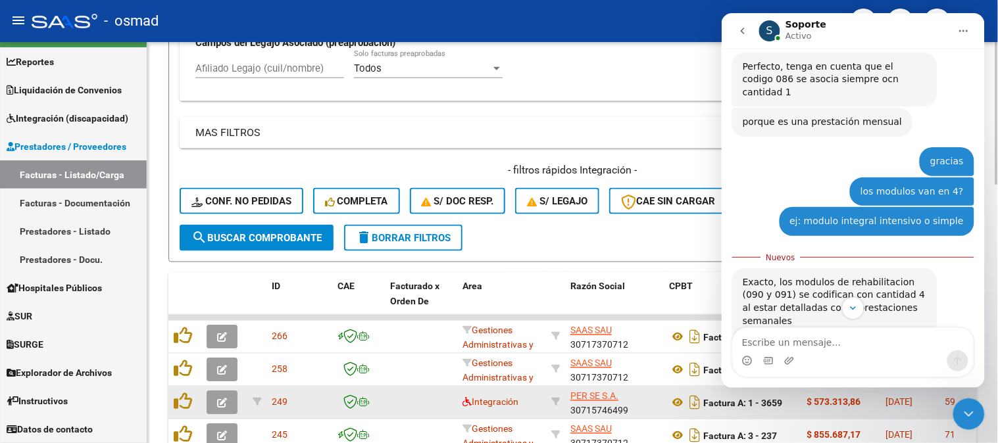
scroll to position [2537, 0]
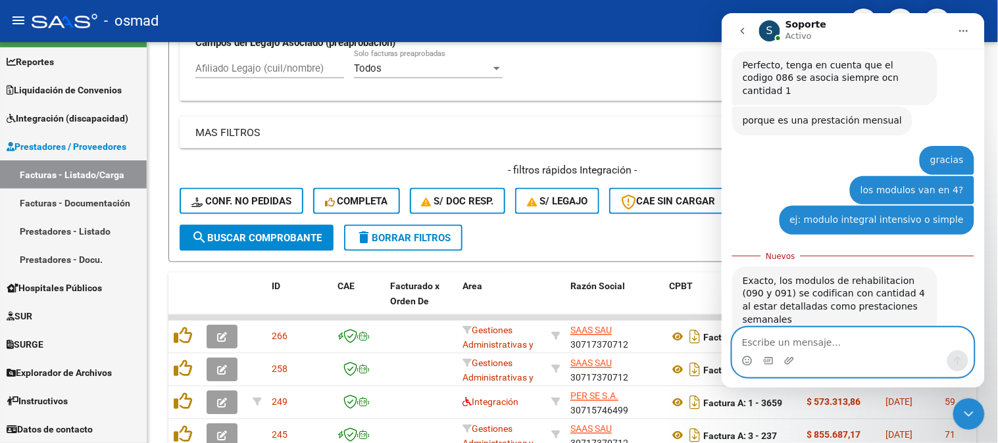
click at [834, 338] on textarea "Escribe un mensaje..." at bounding box center [852, 339] width 241 height 22
type textarea "gracias"
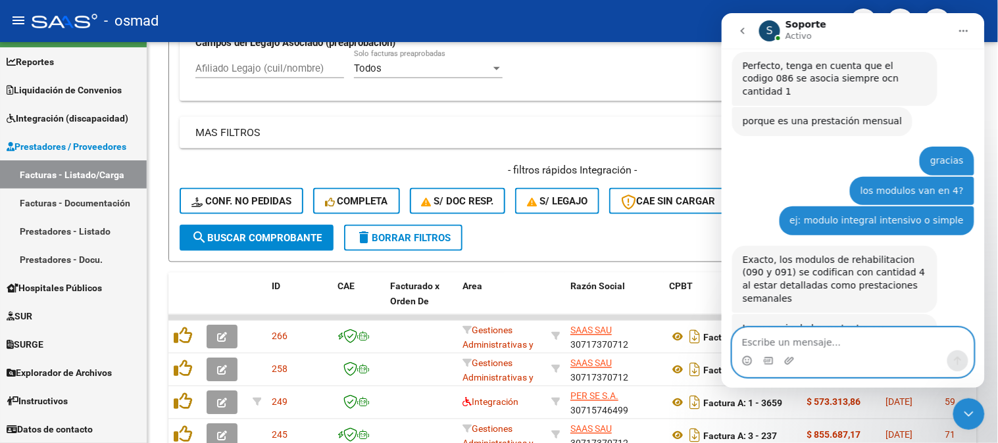
scroll to position [2555, 0]
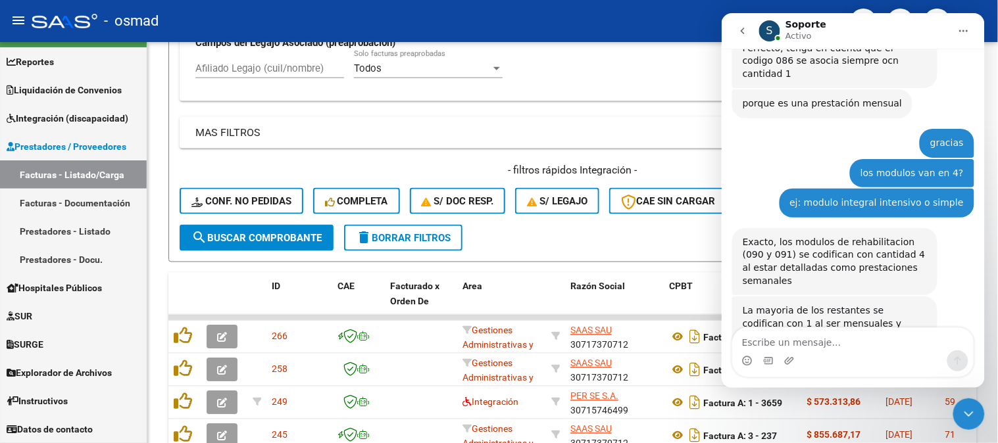
click at [962, 409] on icon "Cerrar Intercom Messenger" at bounding box center [969, 414] width 16 height 16
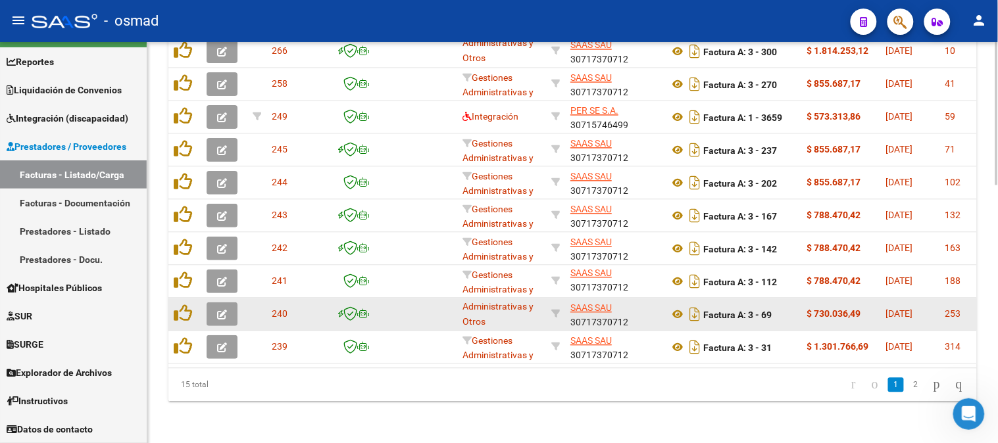
scroll to position [16, 0]
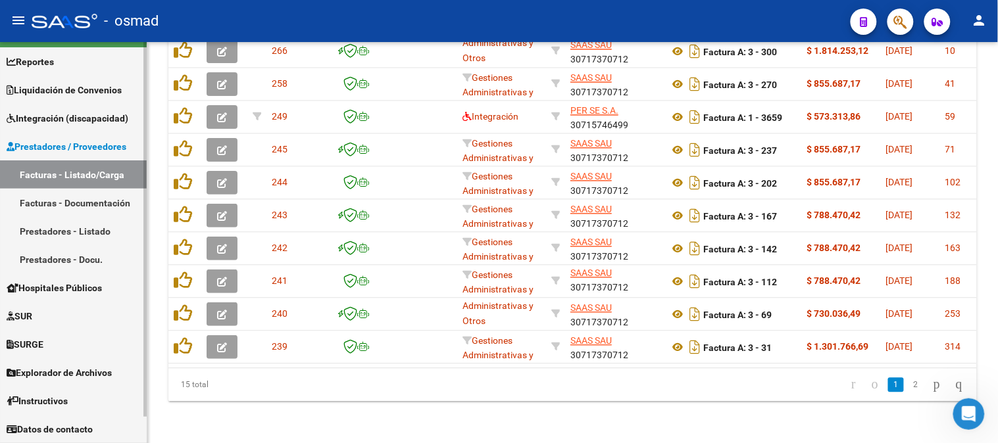
click at [100, 142] on span "Prestadores / Proveedores" at bounding box center [67, 146] width 120 height 14
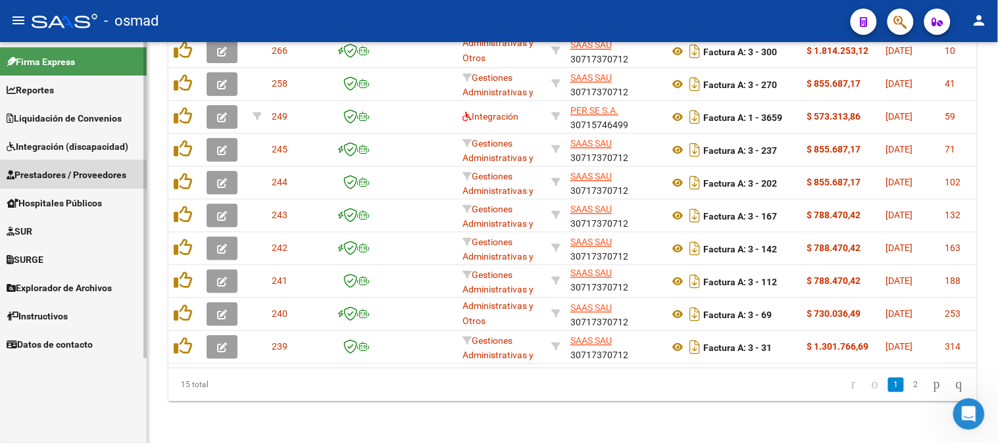
scroll to position [0, 0]
click at [108, 149] on span "Integración (discapacidad)" at bounding box center [68, 146] width 122 height 14
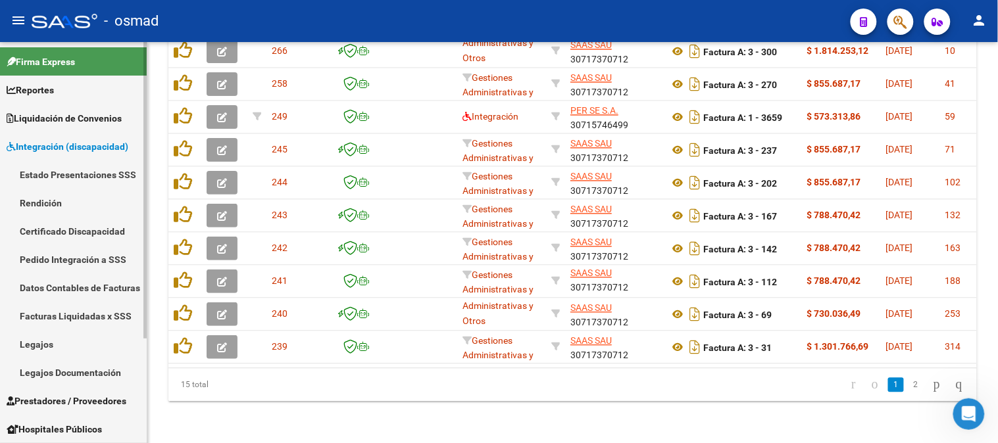
click at [76, 112] on span "Liquidación de Convenios" at bounding box center [64, 118] width 115 height 14
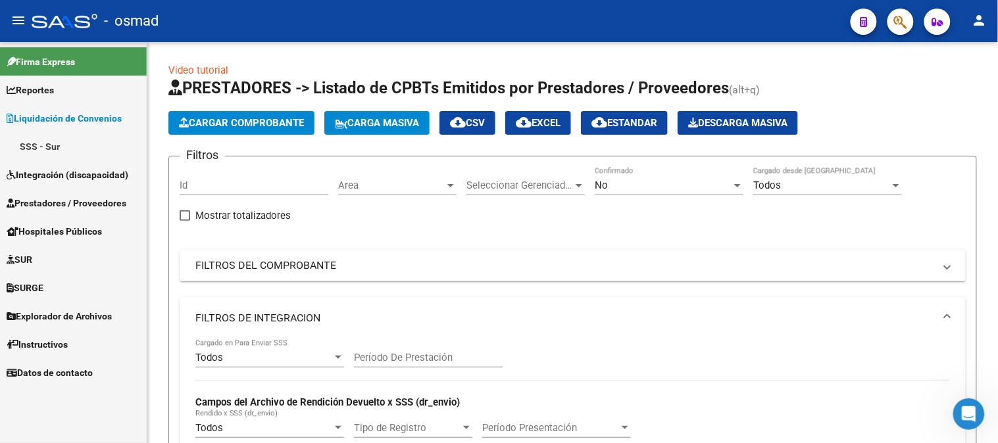
click at [72, 171] on span "Integración (discapacidad)" at bounding box center [68, 175] width 122 height 14
